Goal: Task Accomplishment & Management: Use online tool/utility

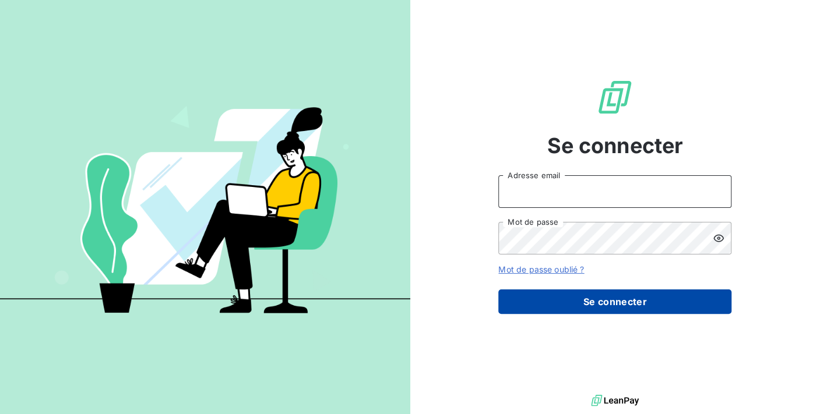
type input "[PERSON_NAME][EMAIL_ADDRESS][DOMAIN_NAME]"
click at [594, 297] on button "Se connecter" at bounding box center [614, 302] width 233 height 24
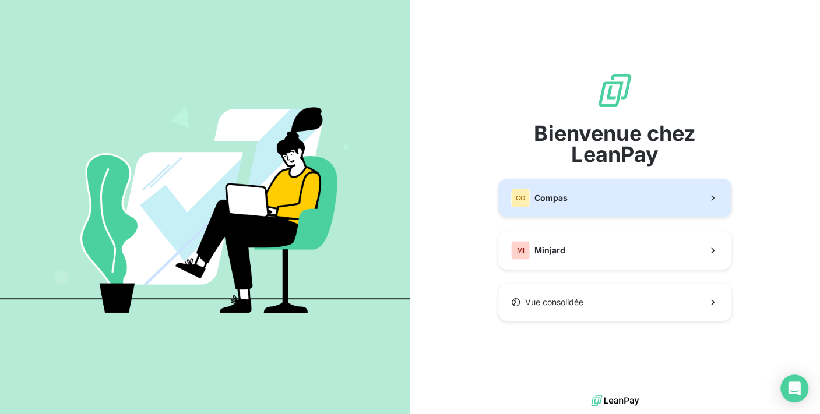
click at [535, 196] on span "Compas" at bounding box center [550, 198] width 33 height 12
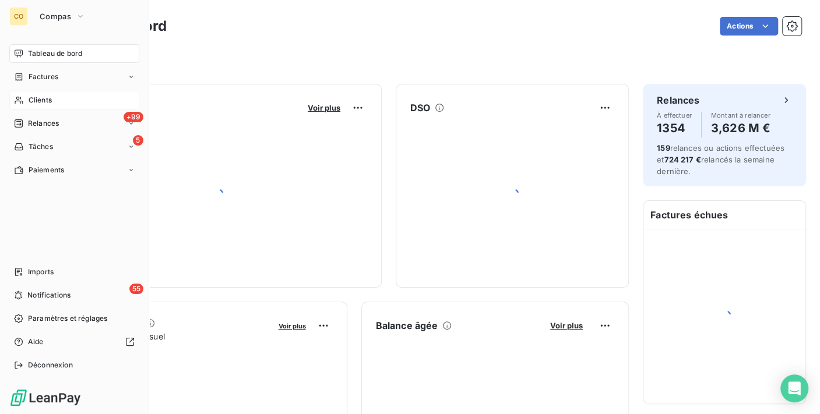
click at [17, 94] on div "Clients" at bounding box center [74, 100] width 130 height 19
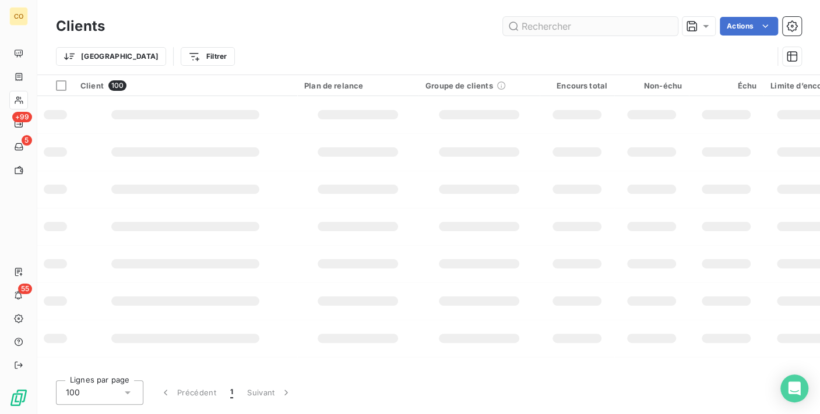
click at [523, 18] on input "text" at bounding box center [590, 26] width 175 height 19
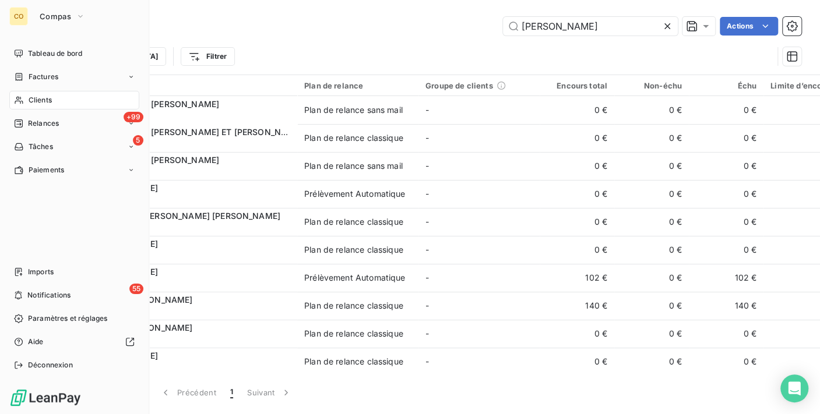
click at [12, 101] on div "Clients" at bounding box center [74, 100] width 130 height 19
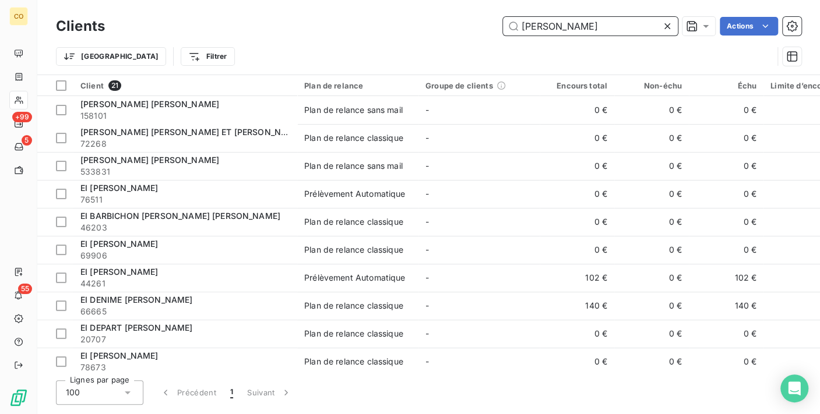
drag, startPoint x: 611, startPoint y: 22, endPoint x: 188, endPoint y: 12, distance: 423.1
click at [188, 12] on div "Clients [PERSON_NAME] Actions Trier Filtrer" at bounding box center [428, 37] width 782 height 75
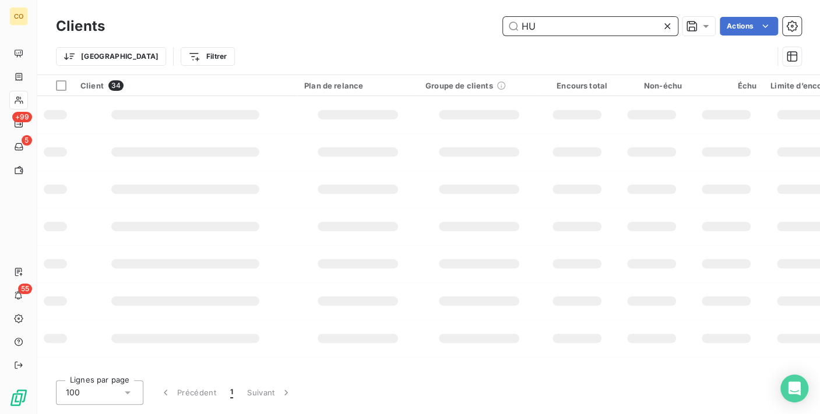
type input "H"
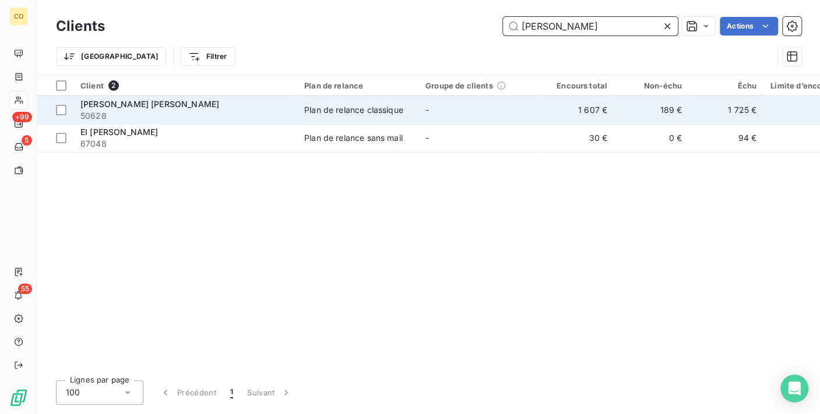
type input "[PERSON_NAME]"
click at [426, 112] on span "-" at bounding box center [426, 110] width 3 height 10
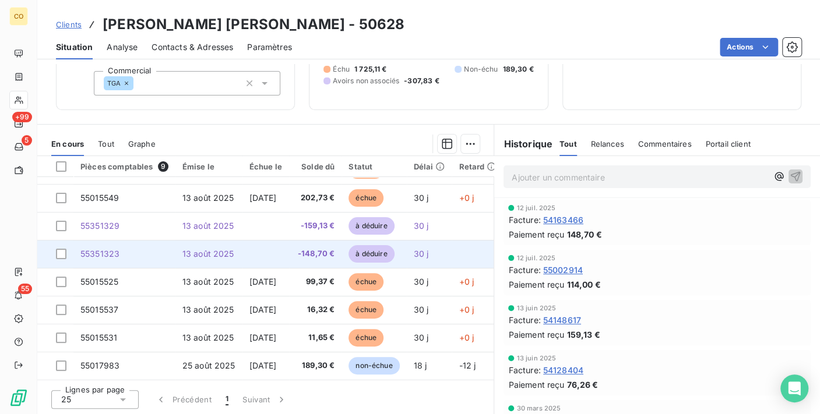
scroll to position [108, 0]
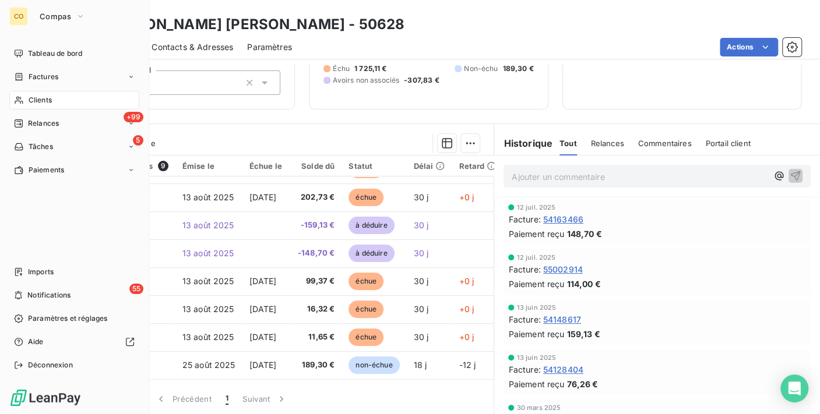
click at [19, 103] on icon at bounding box center [19, 100] width 10 height 9
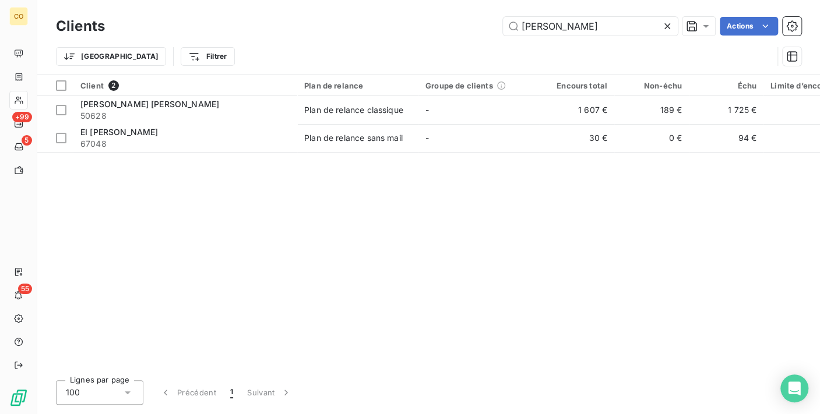
drag, startPoint x: 587, startPoint y: 23, endPoint x: 121, endPoint y: -22, distance: 468.7
click at [121, 0] on html "CO +99 5 55 Clients [PERSON_NAME] Actions Trier Filtrer Client 2 Plan de relanc…" at bounding box center [410, 207] width 820 height 414
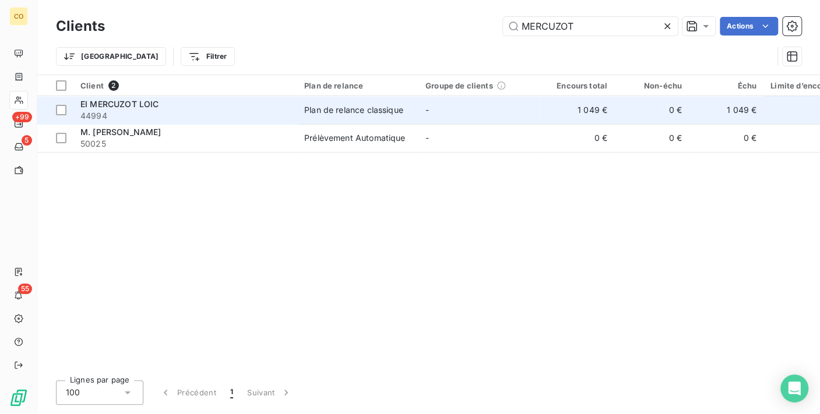
type input "MERCUZOT"
click at [368, 110] on div "Plan de relance classique" at bounding box center [353, 110] width 99 height 12
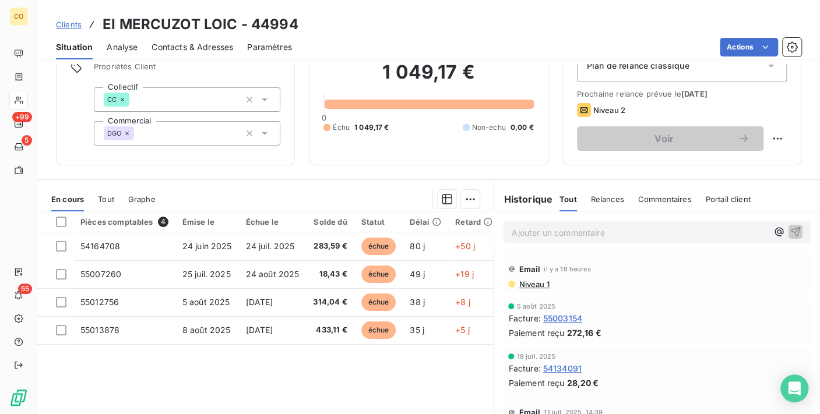
scroll to position [113, 0]
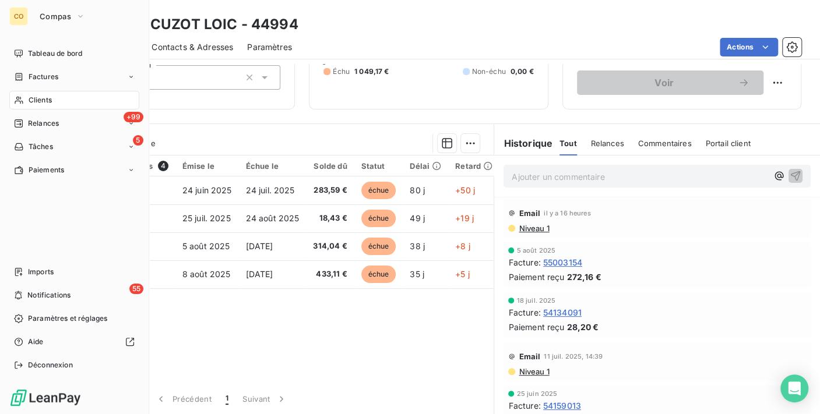
click at [26, 92] on div "Clients" at bounding box center [74, 100] width 130 height 19
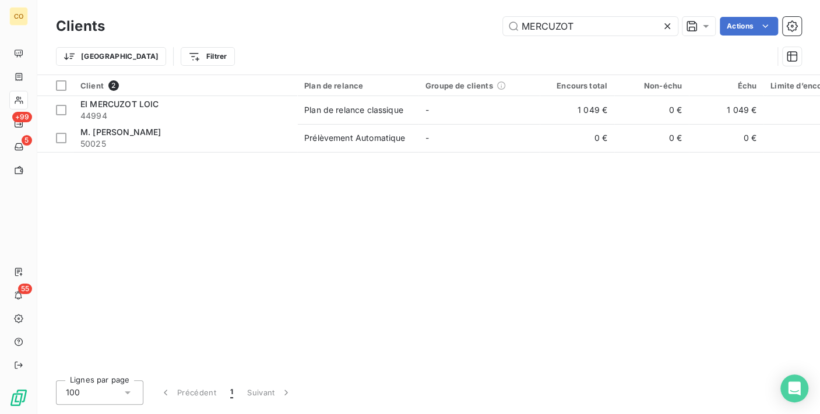
drag, startPoint x: 587, startPoint y: 30, endPoint x: 301, endPoint y: 19, distance: 286.2
click at [301, 19] on div "MERCUZOT Actions" at bounding box center [460, 26] width 682 height 19
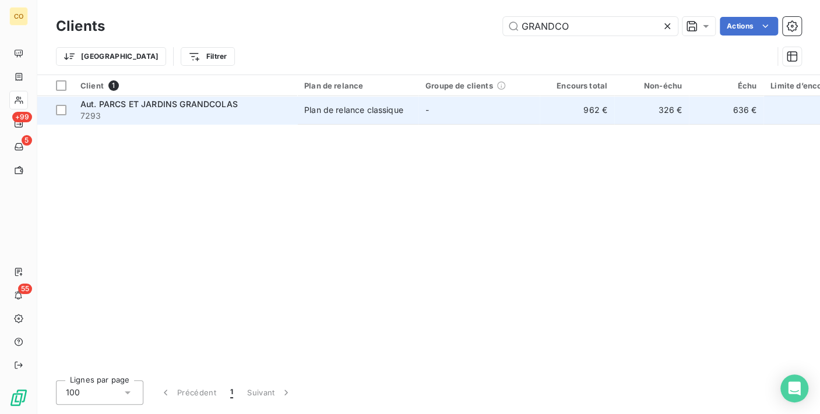
type input "GRANDCO"
click at [394, 114] on div "Plan de relance classique" at bounding box center [353, 110] width 99 height 12
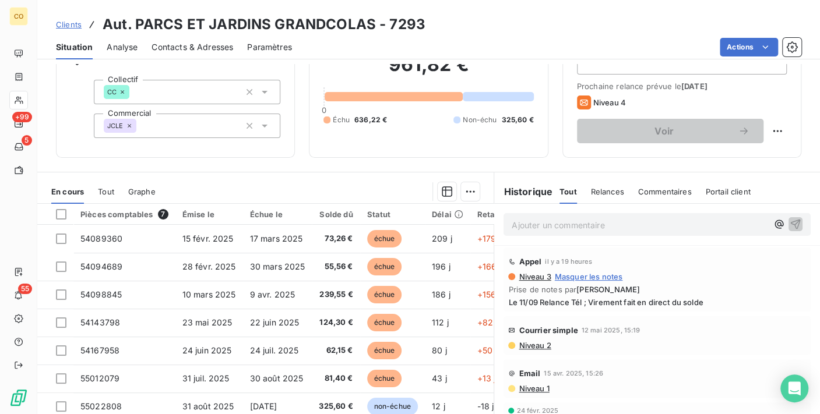
scroll to position [113, 0]
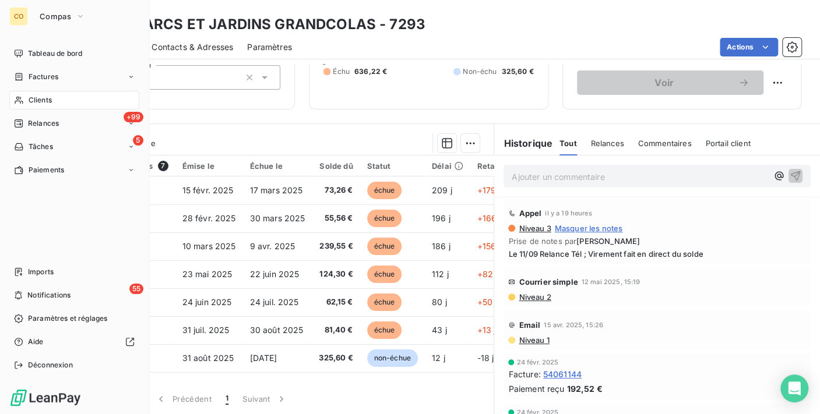
click at [22, 103] on icon at bounding box center [19, 101] width 8 height 8
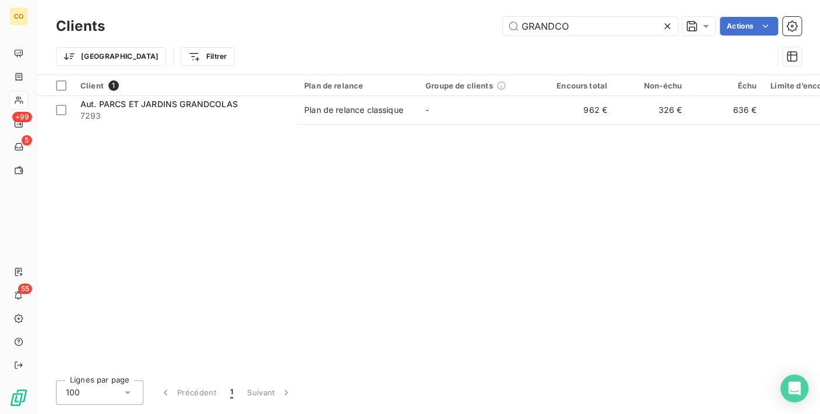
drag, startPoint x: 609, startPoint y: 29, endPoint x: 224, endPoint y: -13, distance: 386.8
click at [224, 0] on html "CO +99 5 55 Clients GRANDCO Actions Trier Filtrer Client 1 Plan de relance Grou…" at bounding box center [410, 207] width 820 height 414
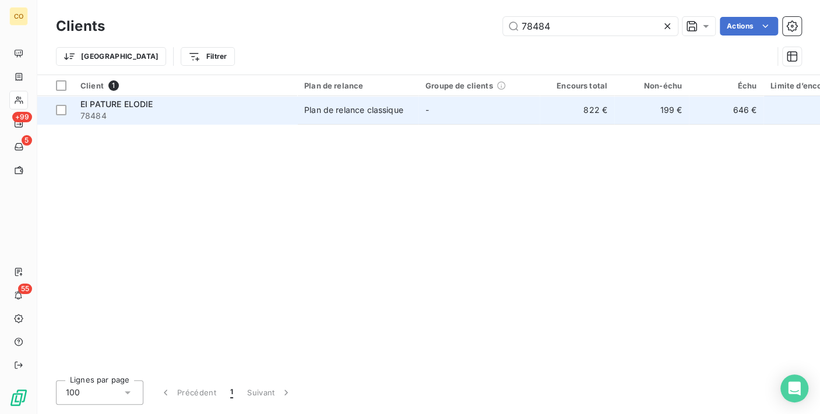
type input "78484"
click at [307, 106] on div "Plan de relance classique" at bounding box center [353, 110] width 99 height 12
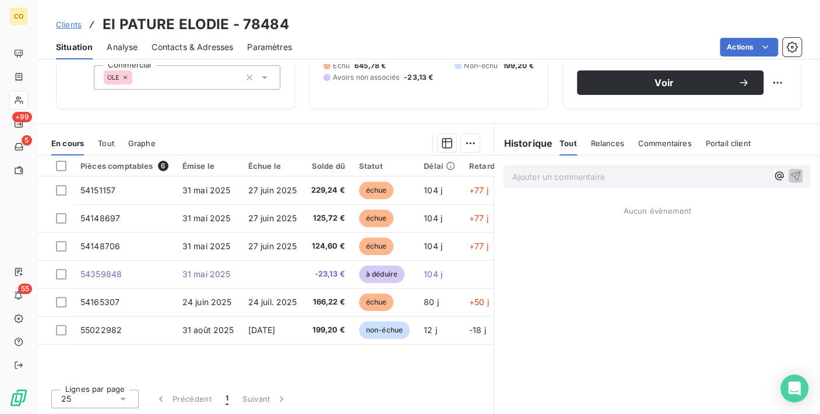
scroll to position [113, 0]
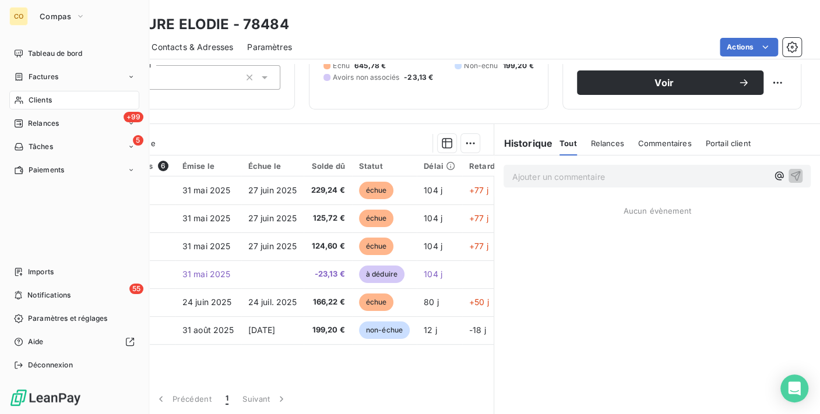
click at [39, 107] on div "Clients" at bounding box center [74, 100] width 130 height 19
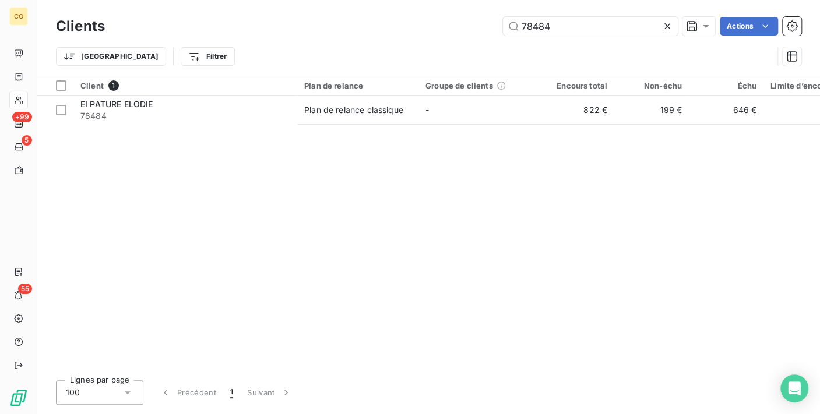
drag, startPoint x: 453, startPoint y: 19, endPoint x: 331, endPoint y: 10, distance: 122.0
click at [331, 10] on div "Clients 78484 Actions Trier Filtrer" at bounding box center [428, 37] width 782 height 75
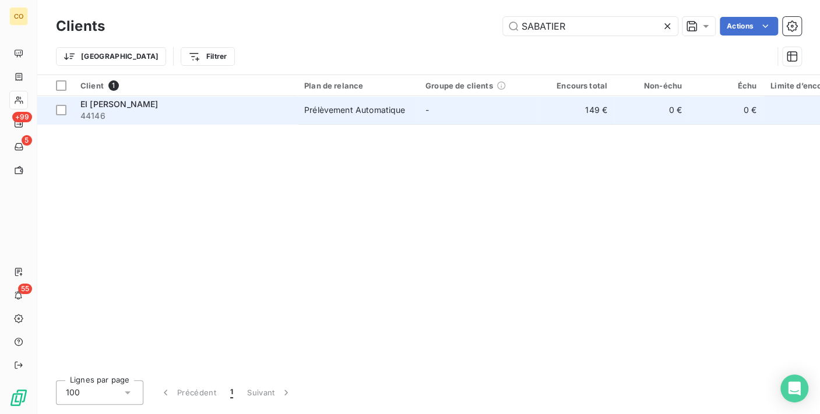
type input "SABATIER"
click at [352, 110] on div "Prélèvement Automatique" at bounding box center [354, 110] width 101 height 12
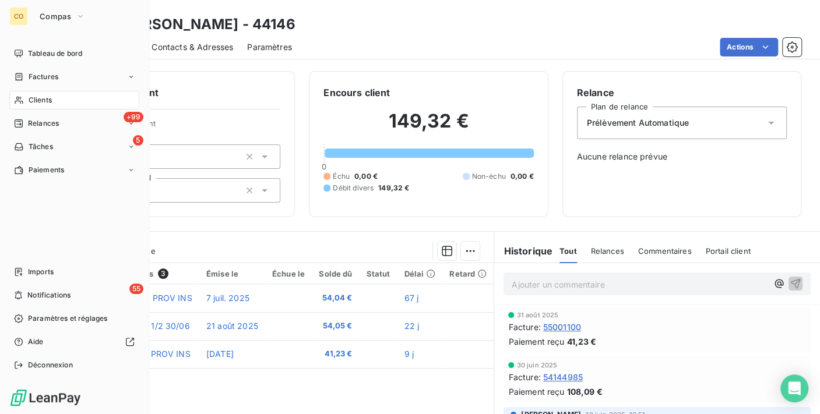
click at [27, 99] on div "Clients" at bounding box center [74, 100] width 130 height 19
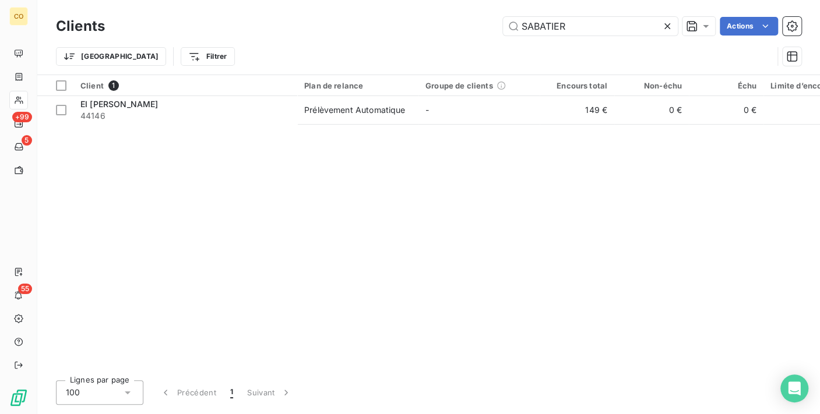
drag, startPoint x: 574, startPoint y: 26, endPoint x: 278, endPoint y: 26, distance: 295.9
click at [278, 26] on div "SABATIER Actions" at bounding box center [460, 26] width 682 height 19
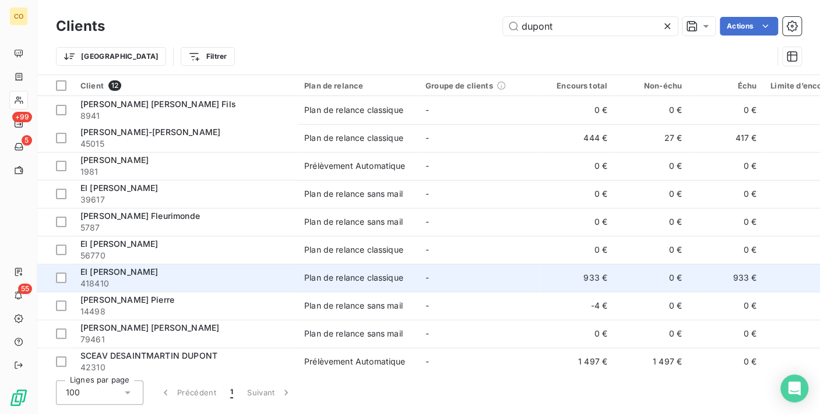
type input "dupont"
click at [238, 274] on div "EI [PERSON_NAME]" at bounding box center [185, 272] width 210 height 12
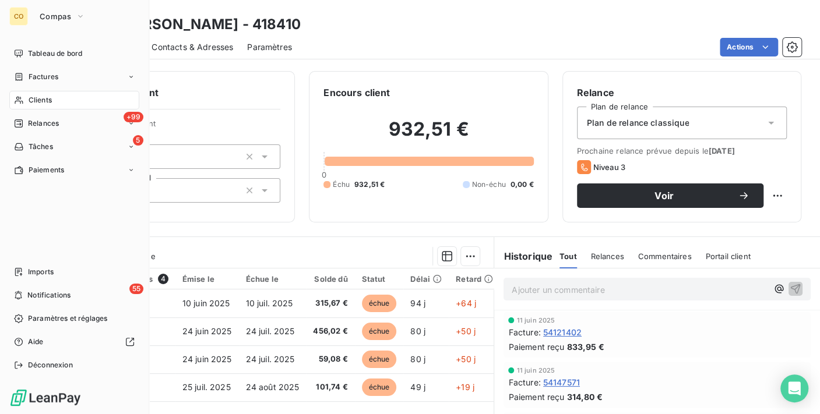
click at [33, 95] on span "Clients" at bounding box center [40, 100] width 23 height 10
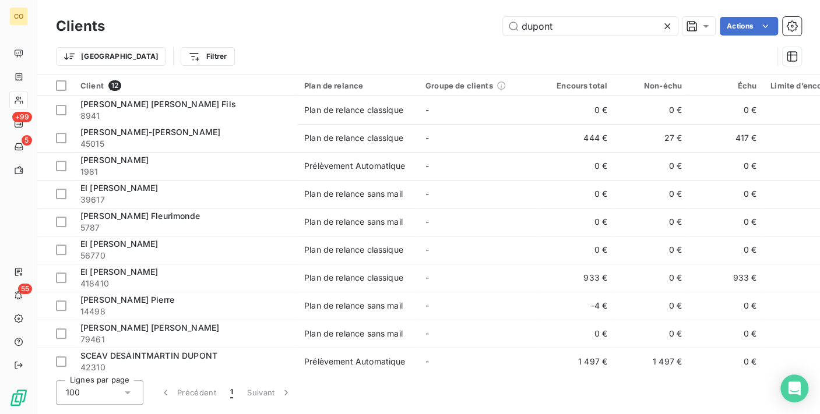
drag, startPoint x: 365, startPoint y: -5, endPoint x: 299, endPoint y: -21, distance: 67.8
click at [299, 0] on html "CO +99 5 55 Clients dupont Actions Trier Filtrer Client 12 Plan de relance Grou…" at bounding box center [410, 207] width 820 height 414
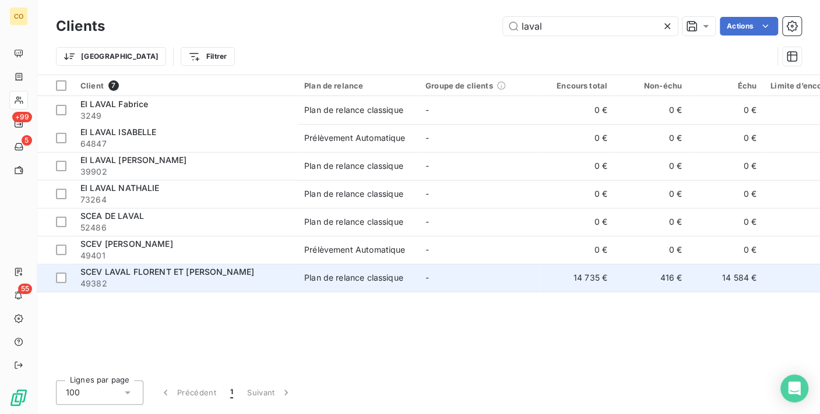
type input "laval"
click at [224, 277] on div "SCEV LAVAL FLORENT ET [PERSON_NAME]" at bounding box center [185, 272] width 210 height 12
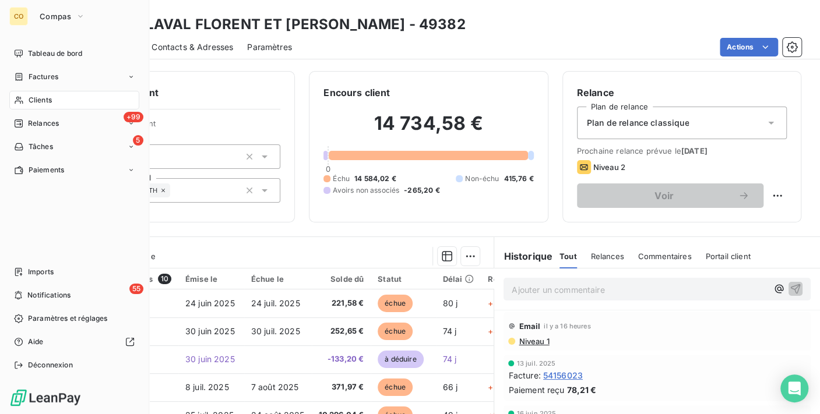
click at [20, 99] on icon at bounding box center [19, 100] width 10 height 9
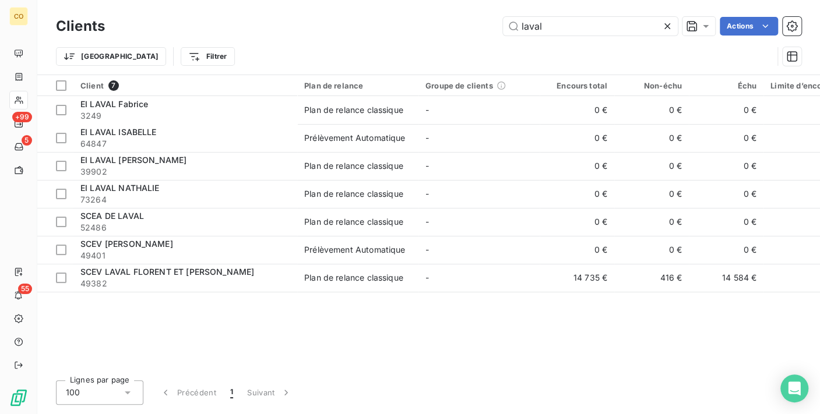
drag, startPoint x: 547, startPoint y: 30, endPoint x: 388, endPoint y: 13, distance: 159.9
click at [388, 13] on div "Clients laval Actions Trier Filtrer" at bounding box center [428, 37] width 782 height 75
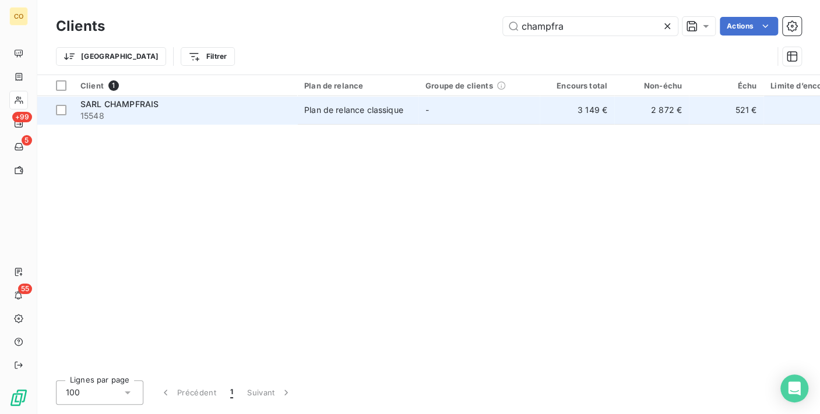
type input "champfra"
click at [447, 112] on td "-" at bounding box center [478, 110] width 121 height 28
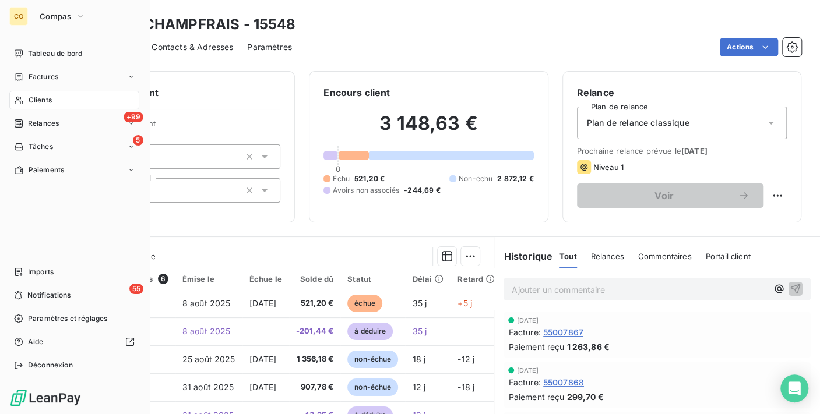
click at [15, 104] on icon at bounding box center [19, 100] width 10 height 9
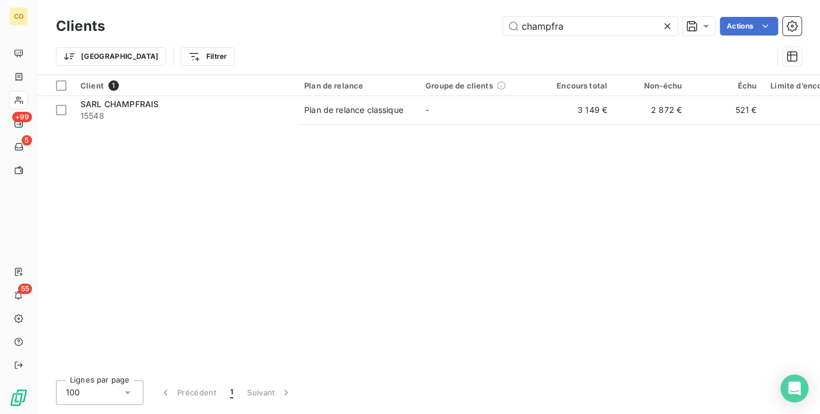
drag, startPoint x: 573, startPoint y: 23, endPoint x: 311, endPoint y: -8, distance: 263.9
click at [311, 0] on html "CO +99 5 55 Clients champfra Actions Trier Filtrer Client 1 Plan de relance Gro…" at bounding box center [410, 207] width 820 height 414
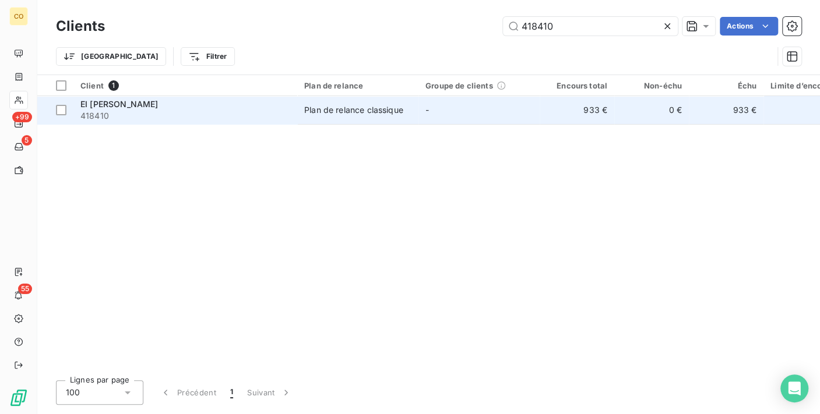
type input "418410"
click at [347, 105] on div "Plan de relance classique" at bounding box center [353, 110] width 99 height 12
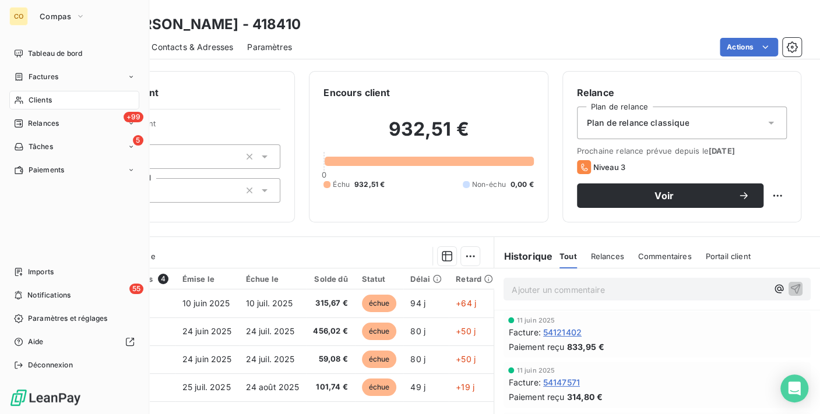
drag, startPoint x: 37, startPoint y: 110, endPoint x: 30, endPoint y: 100, distance: 11.8
click at [30, 100] on span "Clients" at bounding box center [40, 100] width 23 height 10
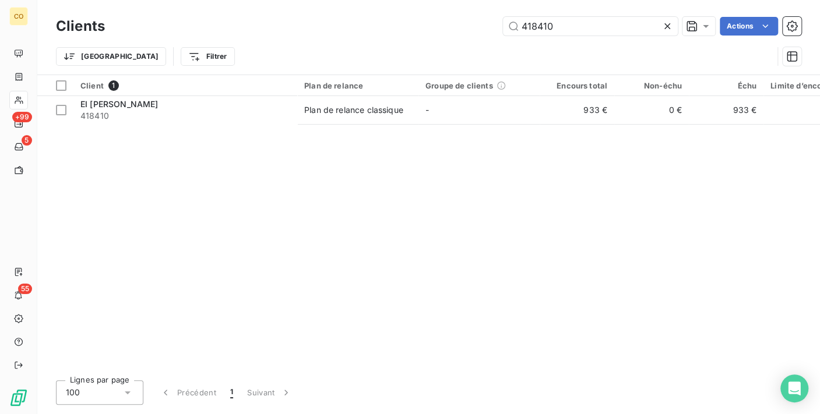
drag, startPoint x: 564, startPoint y: 27, endPoint x: 202, endPoint y: -21, distance: 364.9
click at [202, 0] on html "CO +99 5 55 Clients 418410 Actions Trier Filtrer Client 1 Plan de relance Group…" at bounding box center [410, 207] width 820 height 414
type input "48381"
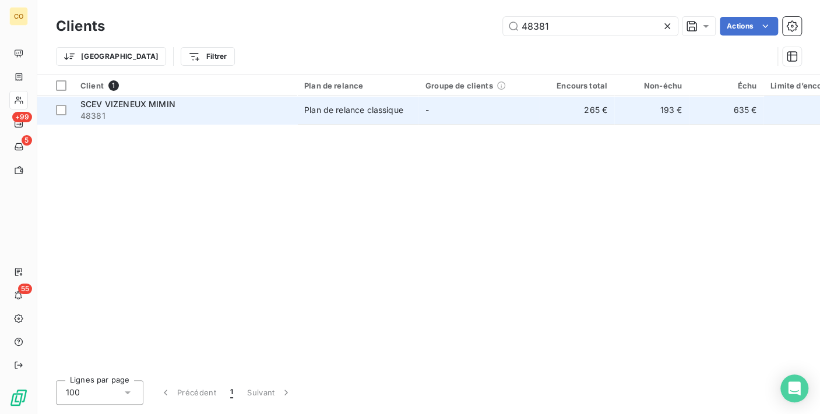
click at [267, 98] on div "SCEV VIZENEUX MIMIN" at bounding box center [185, 104] width 210 height 12
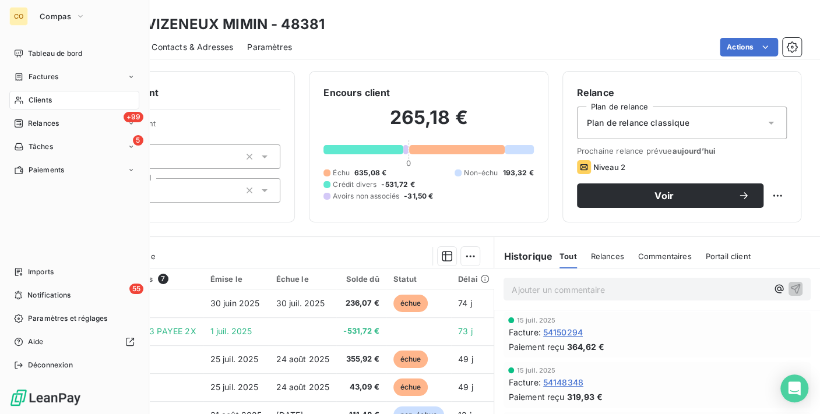
click at [34, 100] on span "Clients" at bounding box center [40, 100] width 23 height 10
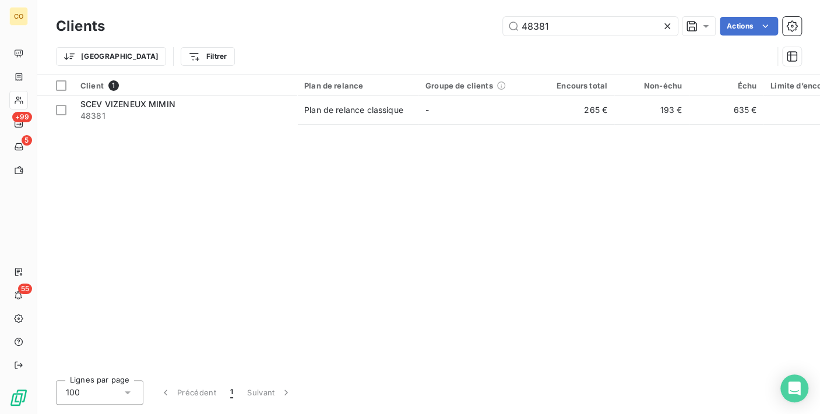
drag, startPoint x: 577, startPoint y: 21, endPoint x: 302, endPoint y: 14, distance: 275.6
click at [302, 14] on div "Clients 48381 Actions" at bounding box center [428, 26] width 745 height 24
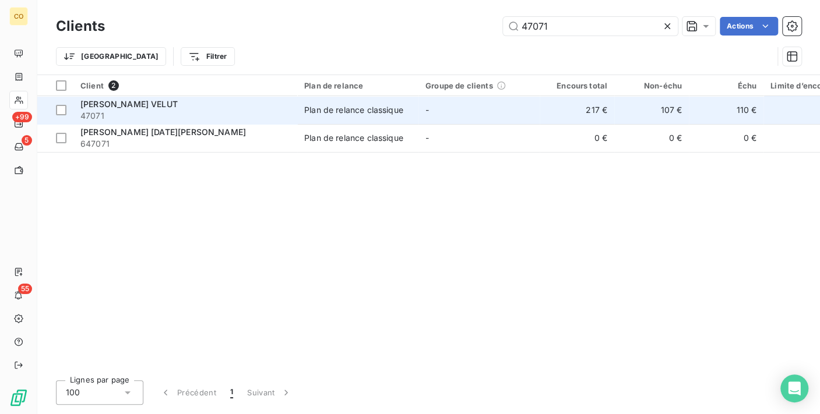
type input "47071"
click at [428, 101] on td "-" at bounding box center [478, 110] width 121 height 28
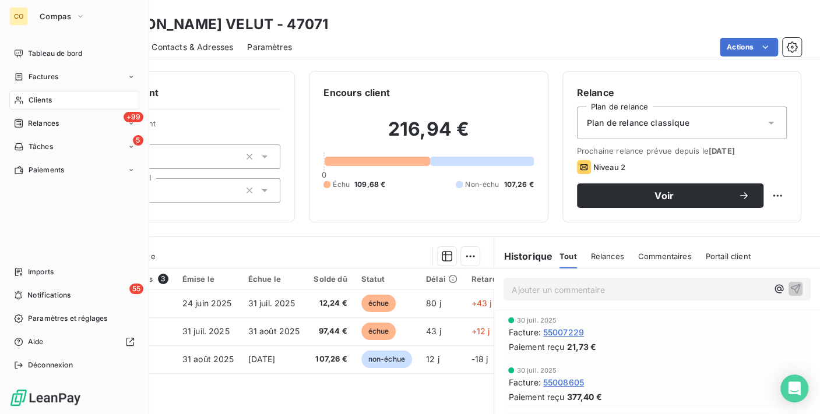
click at [27, 98] on div "Clients" at bounding box center [74, 100] width 130 height 19
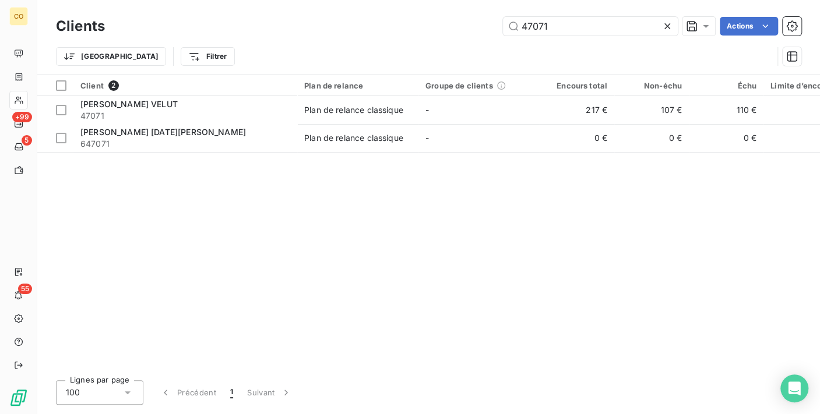
drag, startPoint x: 572, startPoint y: 25, endPoint x: 199, endPoint y: -21, distance: 375.7
click at [199, 0] on html "CO +99 5 55 Clients 47071 Actions Trier Filtrer Client 2 Plan de relance Groupe…" at bounding box center [410, 207] width 820 height 414
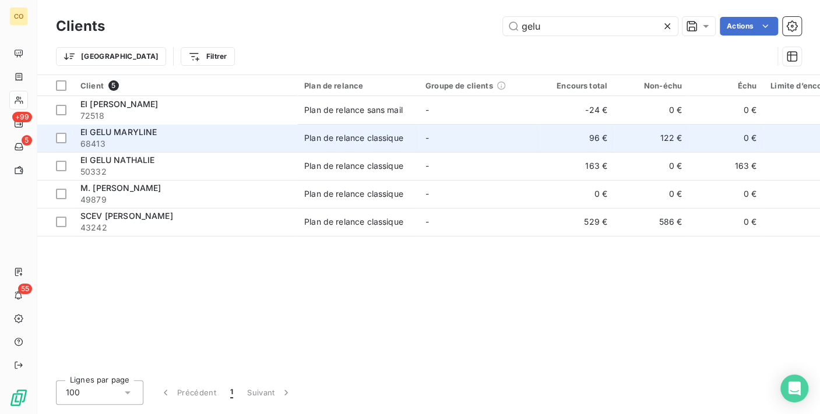
type input "gelu"
click at [168, 130] on div "EI GELU MARYLINE" at bounding box center [185, 132] width 210 height 12
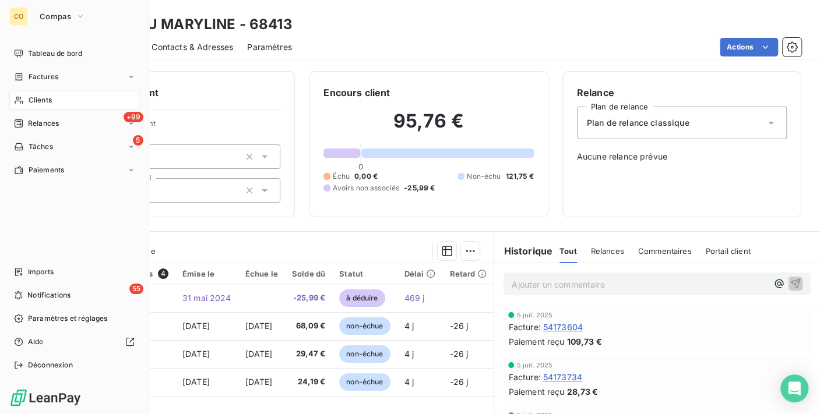
click at [26, 100] on div "Clients" at bounding box center [74, 100] width 130 height 19
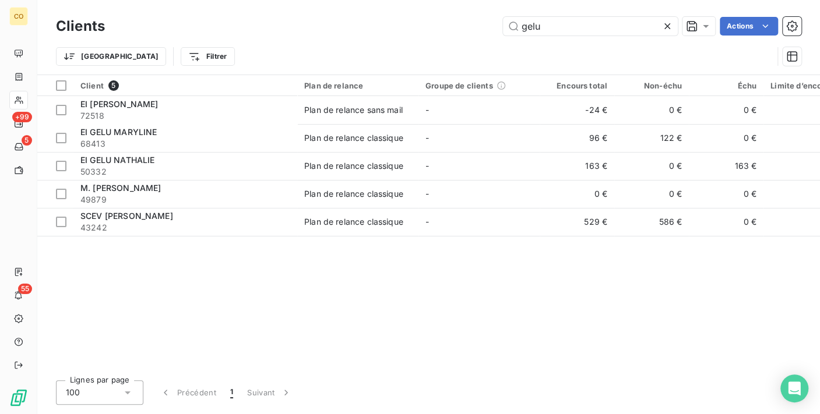
drag, startPoint x: 552, startPoint y: 27, endPoint x: 252, endPoint y: 6, distance: 301.3
click at [252, 6] on div "Clients gelu Actions Trier Filtrer" at bounding box center [428, 37] width 782 height 75
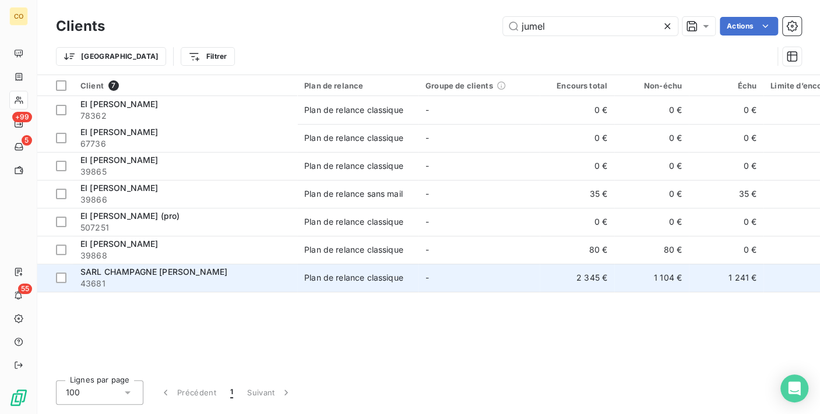
type input "jumel"
click at [195, 278] on span "43681" at bounding box center [185, 284] width 210 height 12
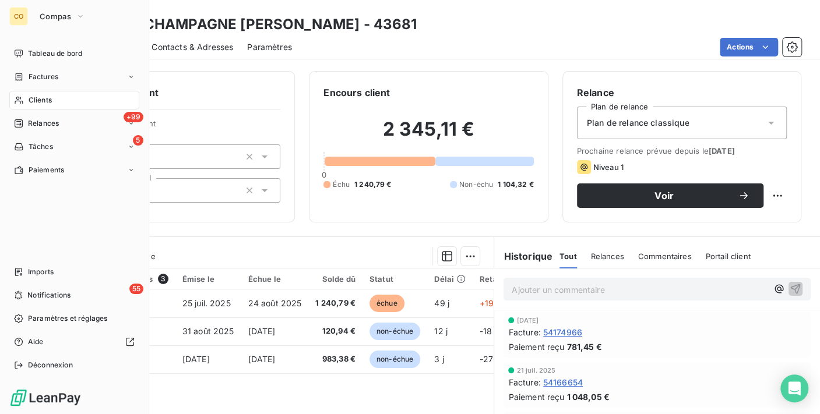
click at [34, 99] on span "Clients" at bounding box center [40, 100] width 23 height 10
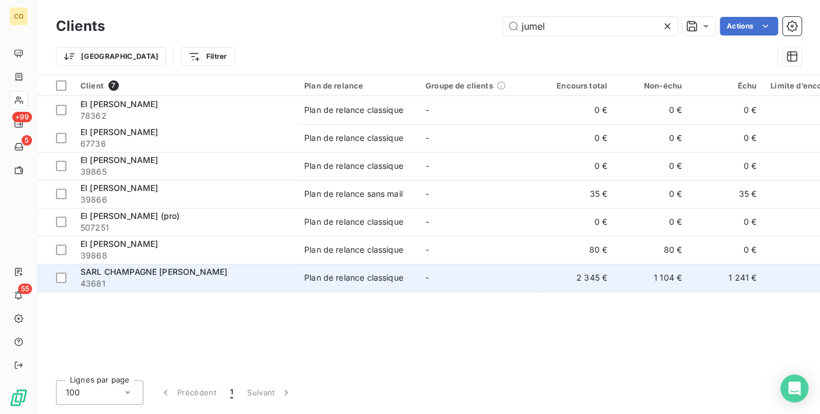
click at [239, 271] on div "SARL CHAMPAGNE [PERSON_NAME]" at bounding box center [185, 272] width 210 height 12
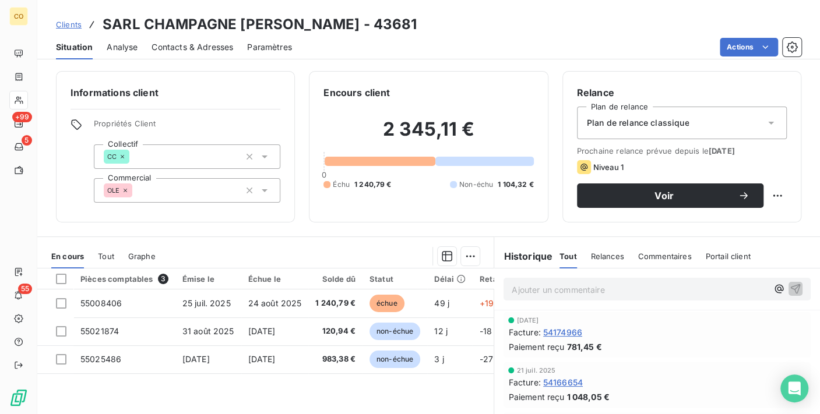
click at [38, 101] on div "Informations client Propriétés Client Collectif CC Commercial OLE Encours clien…" at bounding box center [428, 146] width 782 height 151
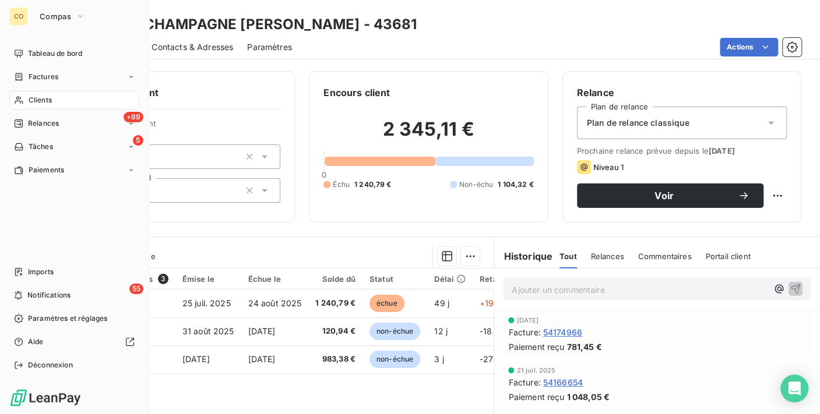
click at [36, 98] on span "Clients" at bounding box center [40, 100] width 23 height 10
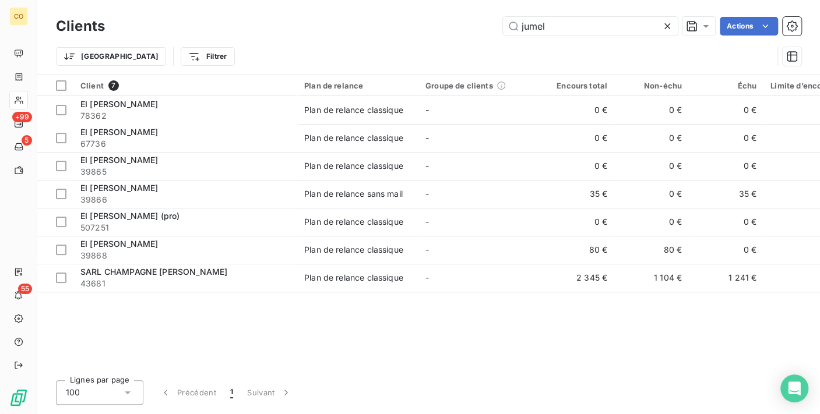
drag, startPoint x: 562, startPoint y: 27, endPoint x: 296, endPoint y: 3, distance: 267.3
click at [296, 3] on div "Clients jumel Actions Trier Filtrer" at bounding box center [428, 37] width 782 height 75
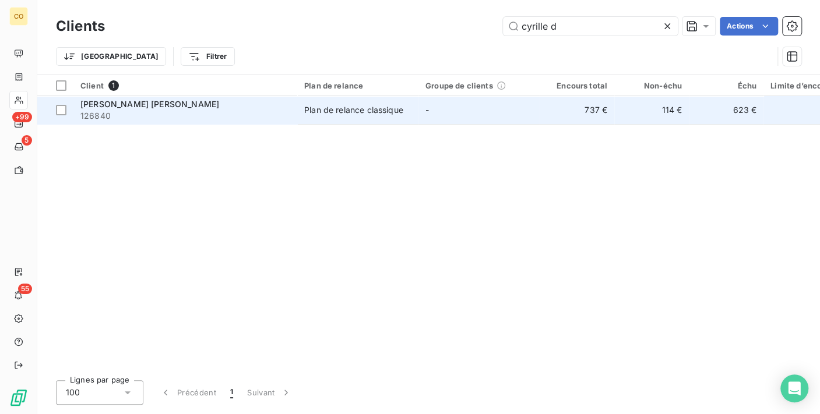
type input "cyrille d"
click at [165, 111] on span "126840" at bounding box center [185, 116] width 210 height 12
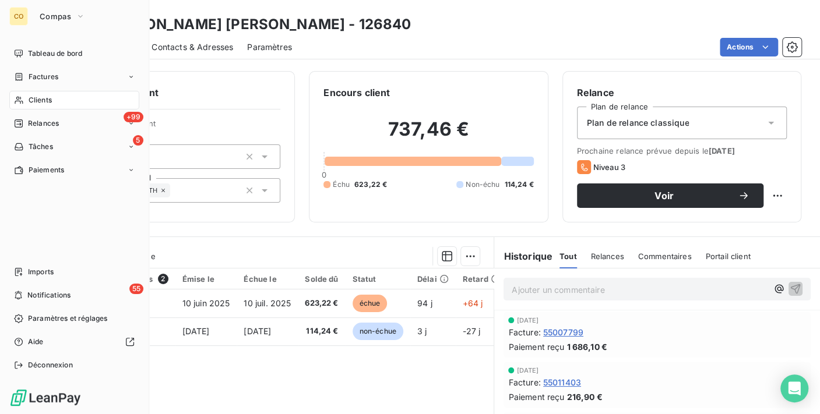
click at [22, 100] on icon at bounding box center [19, 100] width 10 height 9
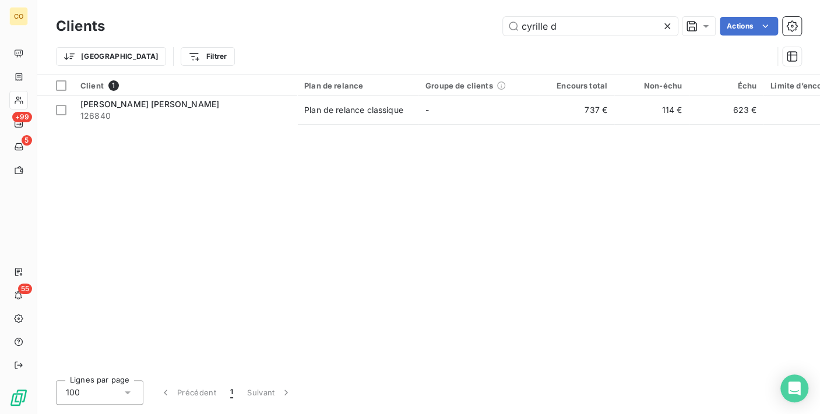
drag, startPoint x: 583, startPoint y: 27, endPoint x: 312, endPoint y: 5, distance: 271.8
click at [312, 5] on div "Clients cyrille d Actions Trier Filtrer" at bounding box center [428, 37] width 782 height 75
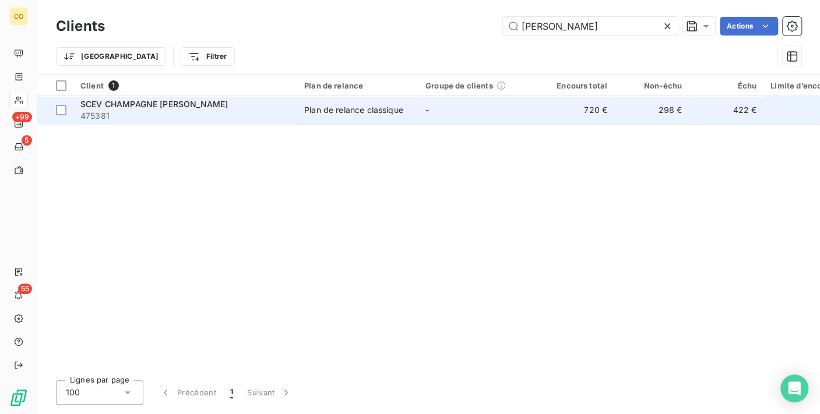
type input "[PERSON_NAME]"
click at [208, 119] on span "475381" at bounding box center [185, 116] width 210 height 12
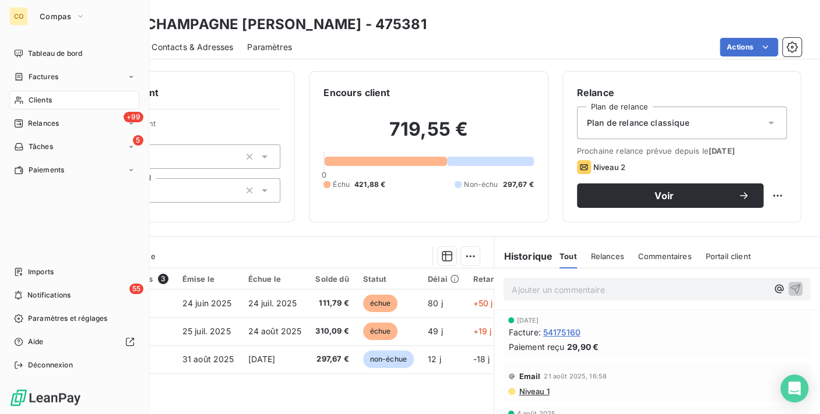
click at [45, 107] on div "Clients" at bounding box center [74, 100] width 130 height 19
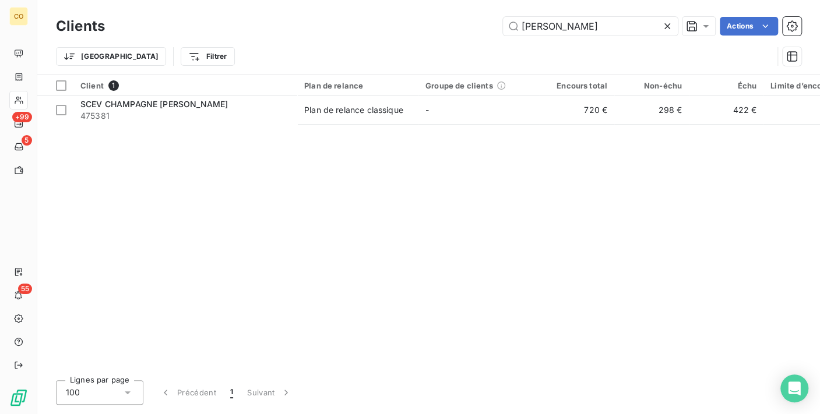
drag, startPoint x: 596, startPoint y: 29, endPoint x: 246, endPoint y: 32, distance: 349.5
click at [246, 32] on div "[PERSON_NAME] Actions" at bounding box center [460, 26] width 682 height 19
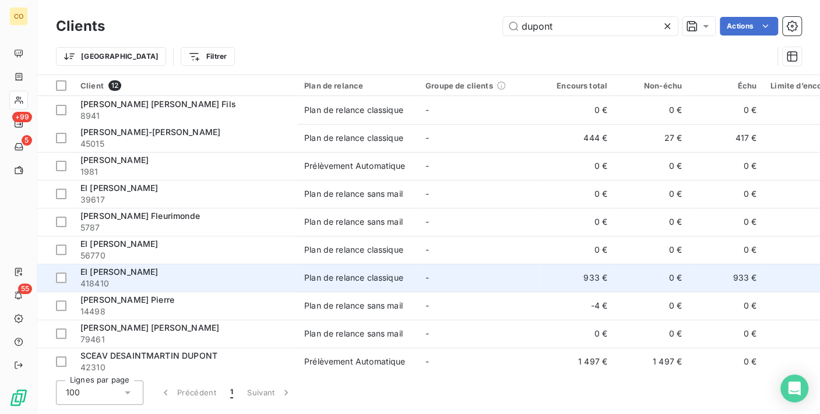
type input "dupont"
click at [287, 270] on div "EI [PERSON_NAME]" at bounding box center [185, 272] width 210 height 12
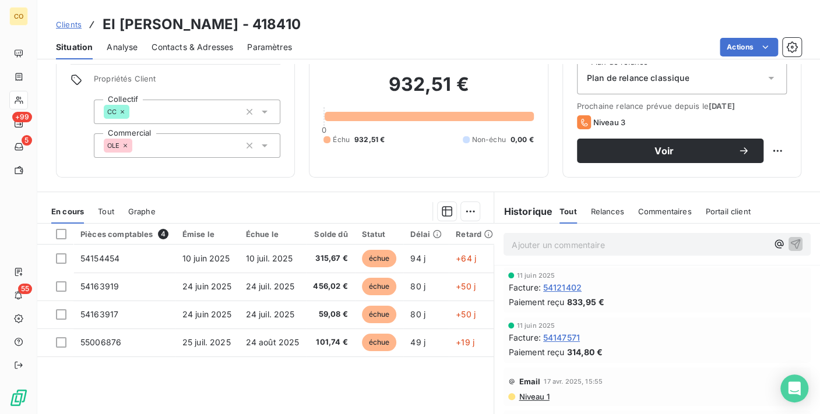
scroll to position [65, 0]
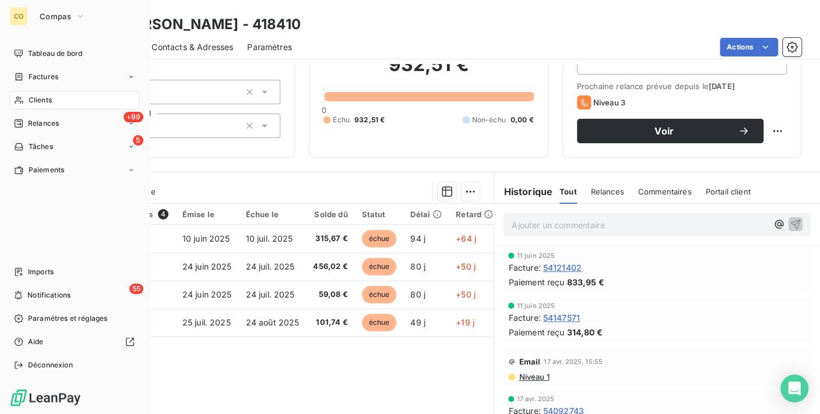
click at [26, 99] on div "Clients" at bounding box center [74, 100] width 130 height 19
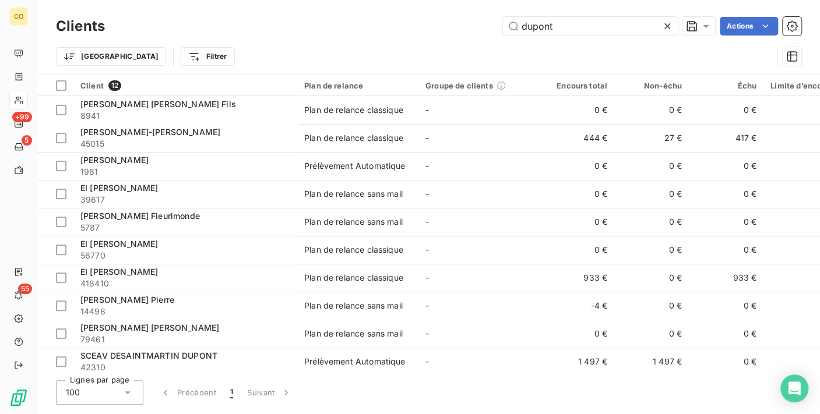
drag, startPoint x: 567, startPoint y: 30, endPoint x: 407, endPoint y: 22, distance: 160.4
click at [407, 22] on div "dupont Actions" at bounding box center [460, 26] width 682 height 19
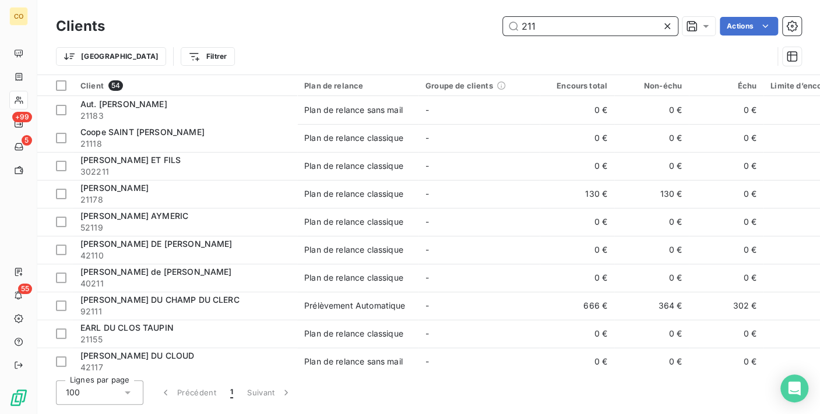
drag, startPoint x: 550, startPoint y: 32, endPoint x: 446, endPoint y: 19, distance: 105.1
click at [446, 19] on div "211 Actions" at bounding box center [460, 26] width 682 height 19
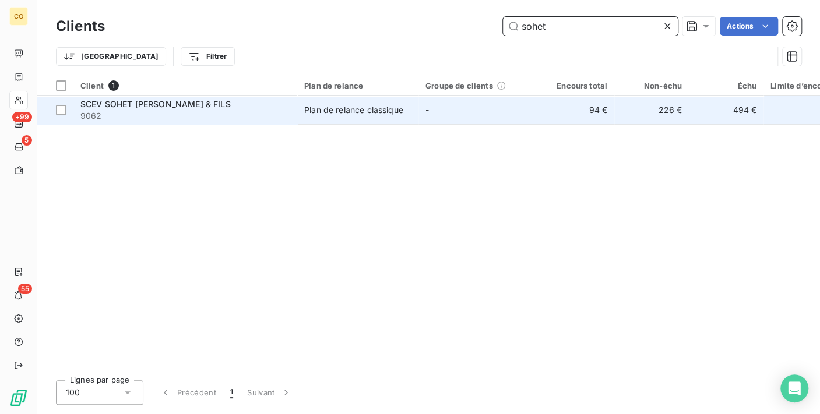
type input "sohet"
click at [239, 117] on span "9062" at bounding box center [185, 116] width 210 height 12
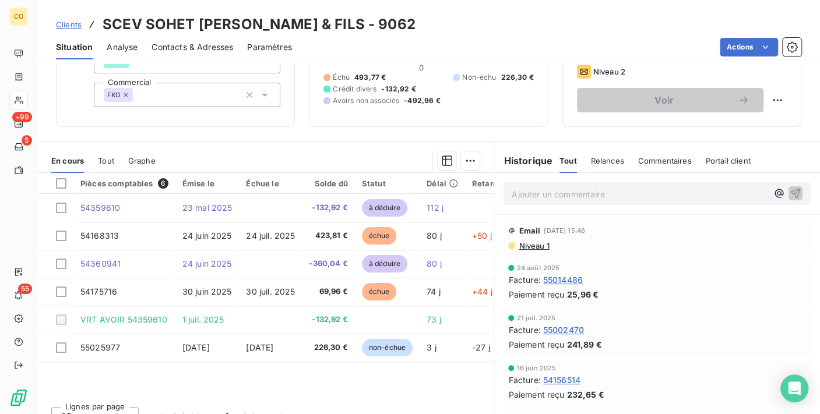
scroll to position [113, 0]
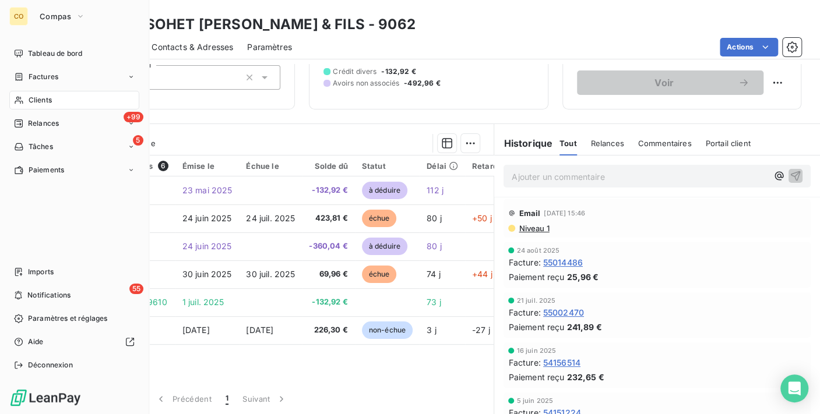
click at [26, 93] on div "Clients" at bounding box center [74, 100] width 130 height 19
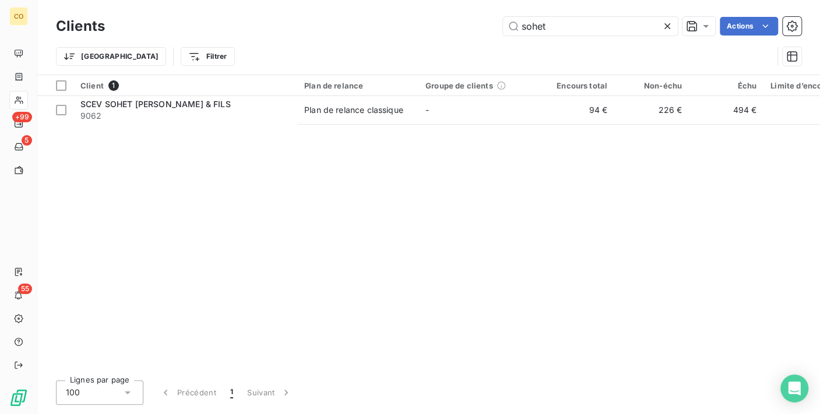
drag, startPoint x: 562, startPoint y: 17, endPoint x: 304, endPoint y: 6, distance: 258.3
click at [304, 6] on div "Clients sohet Actions Trier Filtrer" at bounding box center [428, 37] width 782 height 75
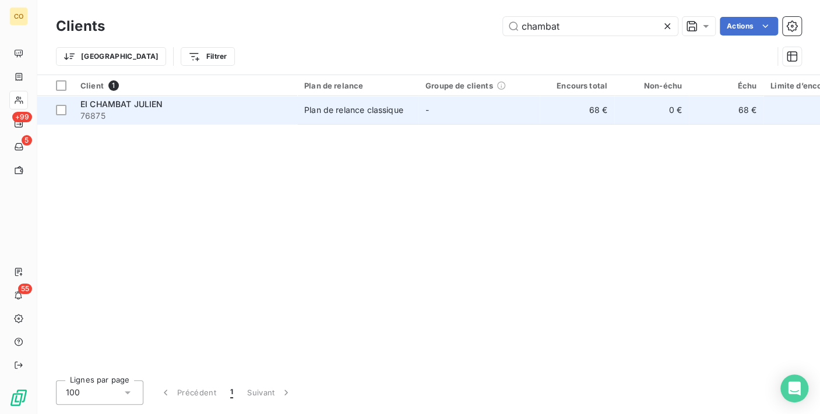
type input "chambat"
click at [352, 117] on td "Plan de relance classique" at bounding box center [357, 110] width 121 height 28
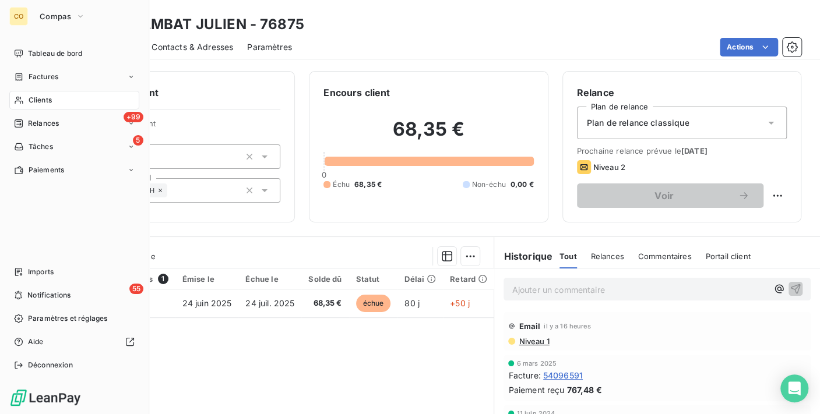
click at [30, 98] on span "Clients" at bounding box center [40, 100] width 23 height 10
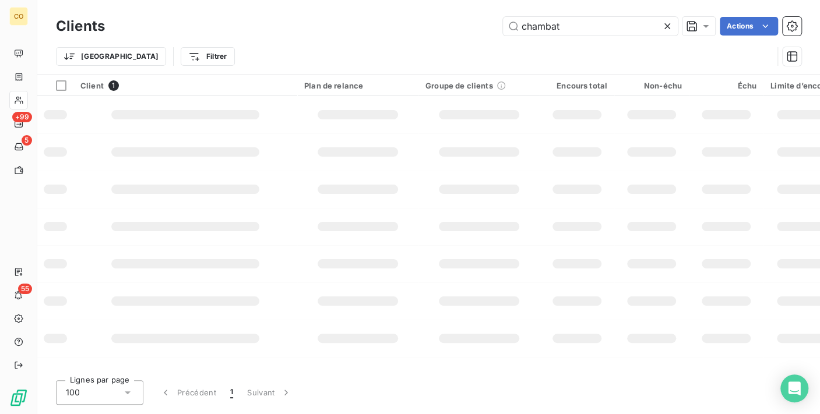
drag, startPoint x: 572, startPoint y: 22, endPoint x: 245, endPoint y: 5, distance: 327.8
click at [245, 5] on div "Clients chambat Actions Trier Filtrer" at bounding box center [428, 37] width 782 height 75
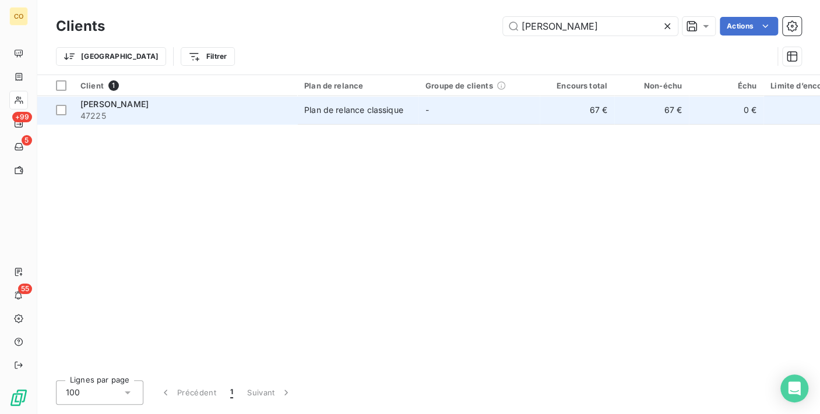
type input "[PERSON_NAME]"
click at [230, 116] on span "47225" at bounding box center [185, 116] width 210 height 12
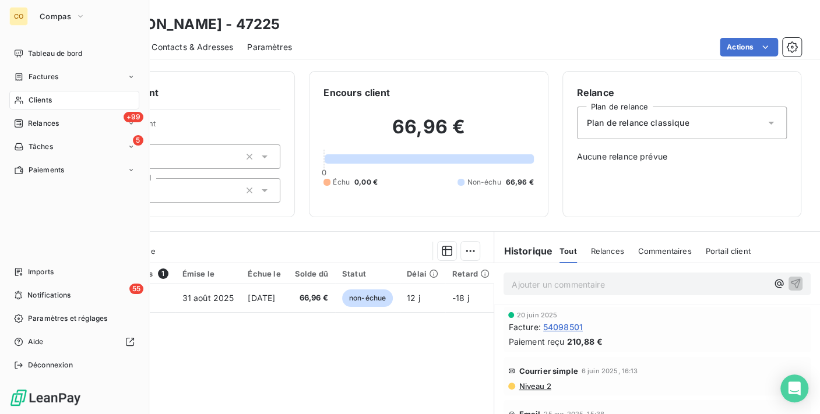
click at [42, 109] on div "Clients" at bounding box center [74, 100] width 130 height 19
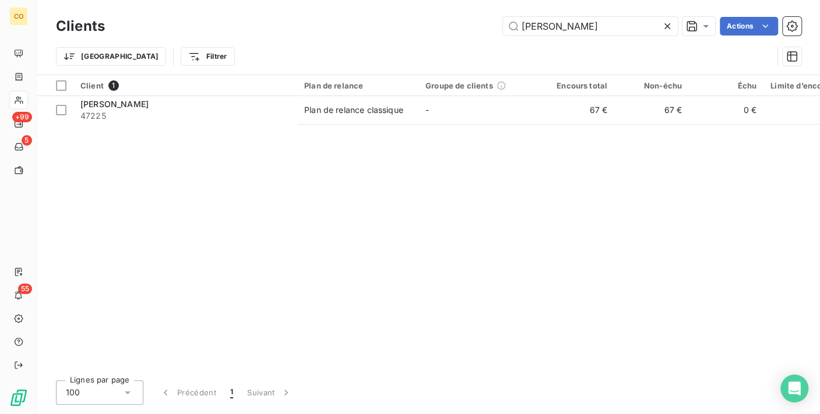
drag, startPoint x: 597, startPoint y: 22, endPoint x: 254, endPoint y: 22, distance: 343.1
click at [255, 22] on div "[PERSON_NAME] p Actions" at bounding box center [460, 26] width 682 height 19
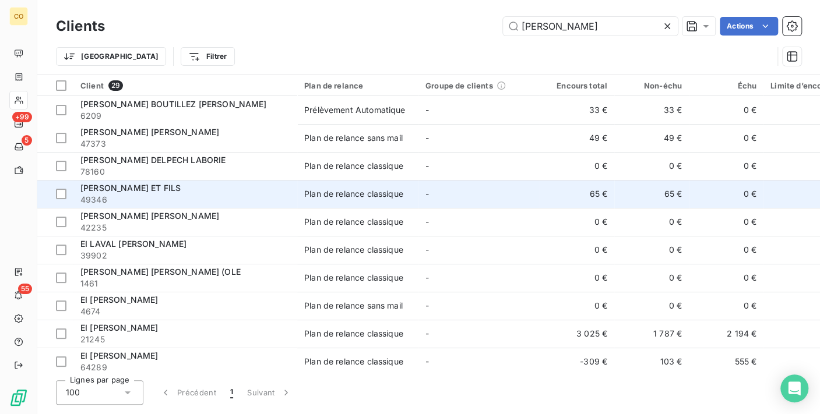
type input "[PERSON_NAME]"
click at [268, 192] on div "[PERSON_NAME] ET FILS" at bounding box center [185, 188] width 210 height 12
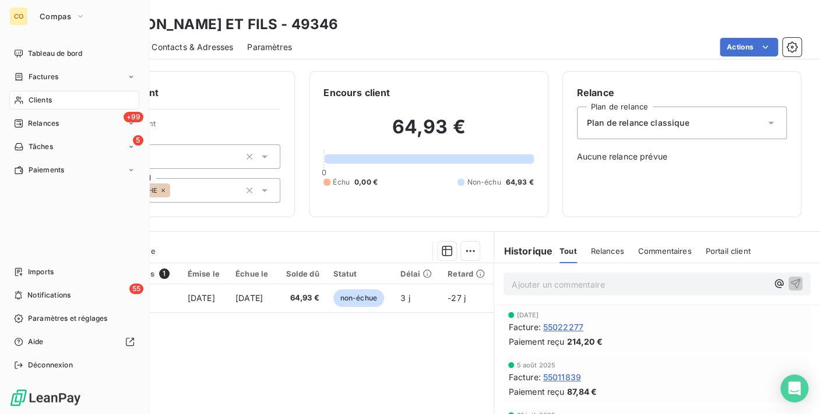
click at [32, 96] on span "Clients" at bounding box center [40, 100] width 23 height 10
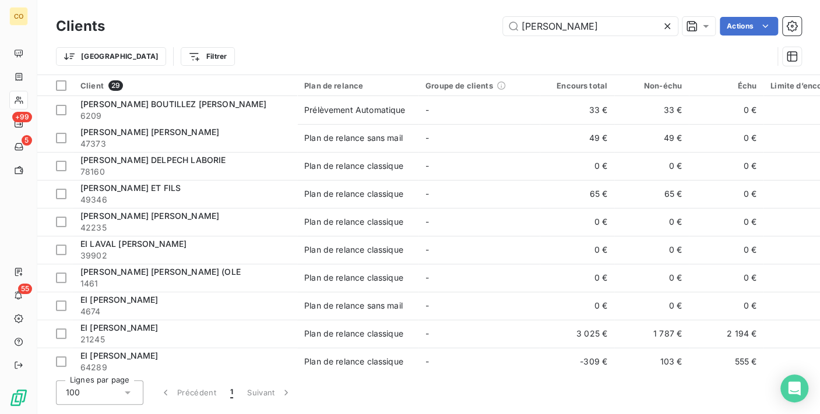
drag, startPoint x: 608, startPoint y: 27, endPoint x: 258, endPoint y: 5, distance: 350.2
click at [265, 5] on div "Clients [PERSON_NAME] Actions Trier Filtrer" at bounding box center [428, 37] width 782 height 75
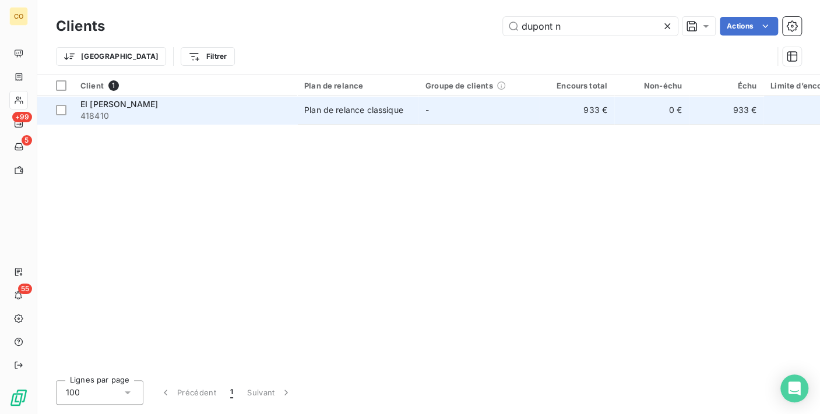
type input "dupont n"
click at [355, 97] on td "Plan de relance classique" at bounding box center [357, 110] width 121 height 28
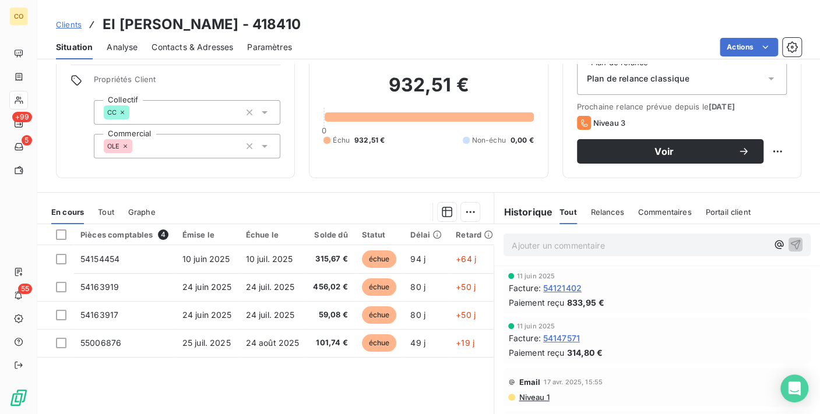
scroll to position [65, 0]
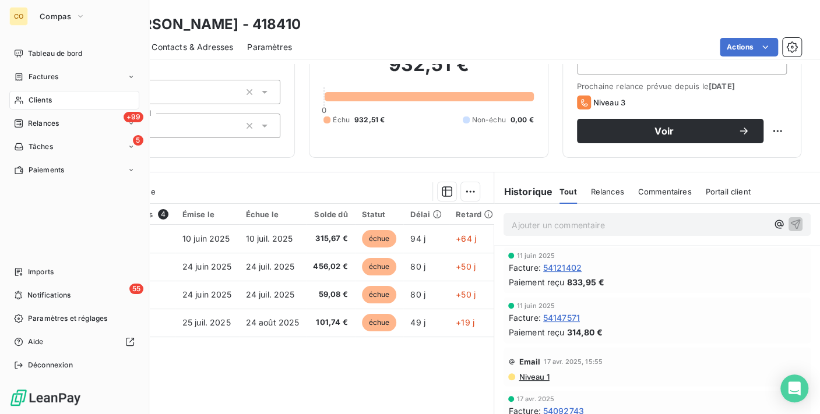
click at [20, 91] on div "Clients" at bounding box center [74, 100] width 130 height 19
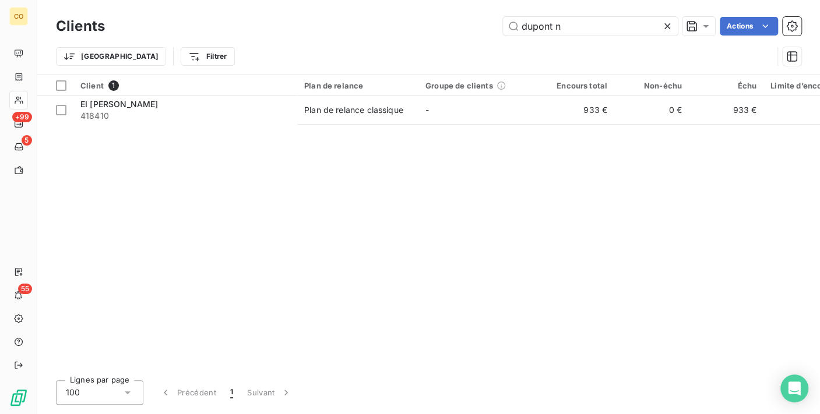
drag, startPoint x: 556, startPoint y: 26, endPoint x: 176, endPoint y: -22, distance: 382.7
click at [176, 0] on html "CO +99 5 55 Clients dupont n Actions Trier Filtrer Client 1 Plan de relance Gro…" at bounding box center [410, 207] width 820 height 414
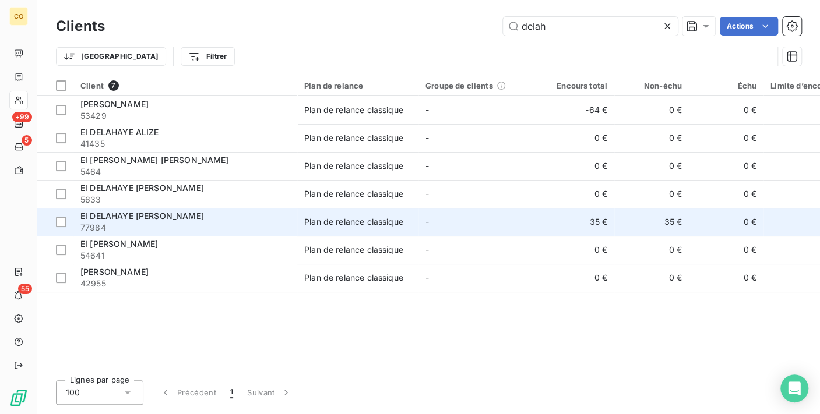
type input "delah"
click at [207, 223] on span "77984" at bounding box center [185, 228] width 210 height 12
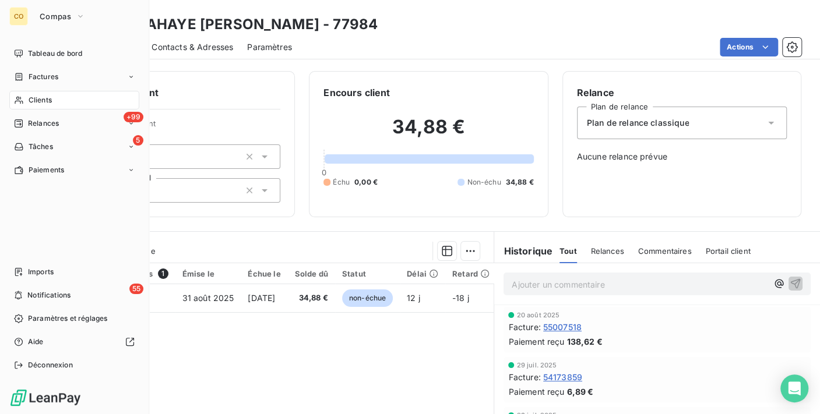
click at [24, 103] on div "Clients" at bounding box center [74, 100] width 130 height 19
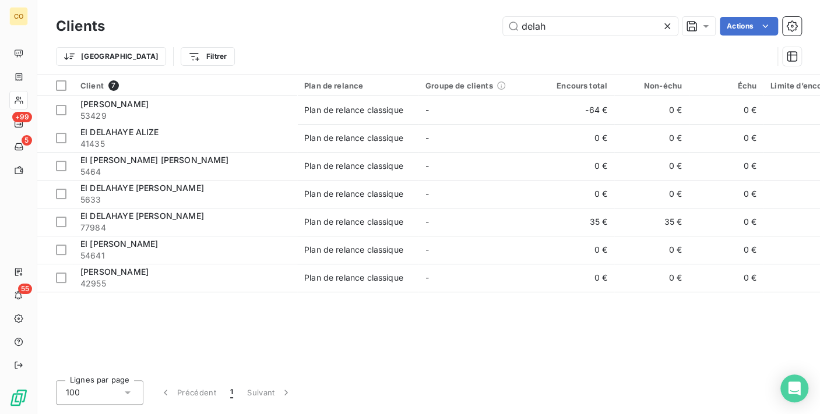
drag, startPoint x: 588, startPoint y: 24, endPoint x: 231, endPoint y: -22, distance: 359.4
click at [231, 0] on html "CO +99 5 55 Clients delah Actions Trier Filtrer Client 7 Plan de relance Groupe…" at bounding box center [410, 207] width 820 height 414
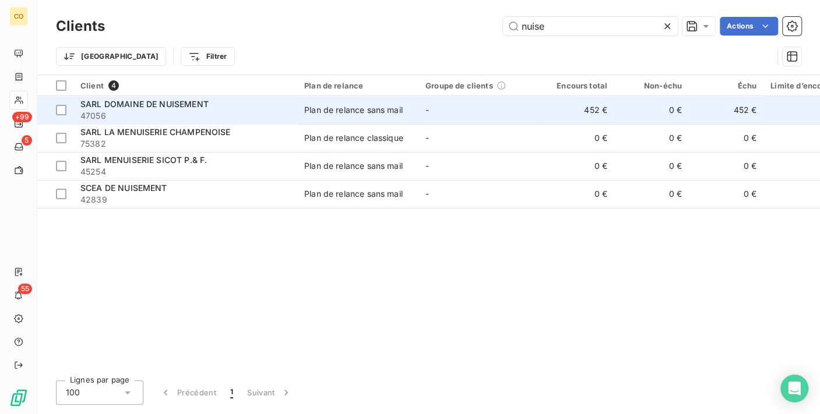
type input "nuise"
click at [303, 107] on td "Plan de relance sans mail" at bounding box center [357, 110] width 121 height 28
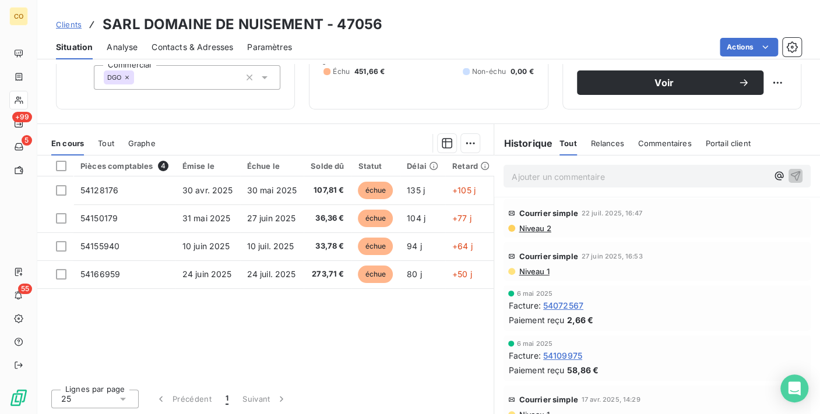
scroll to position [48, 0]
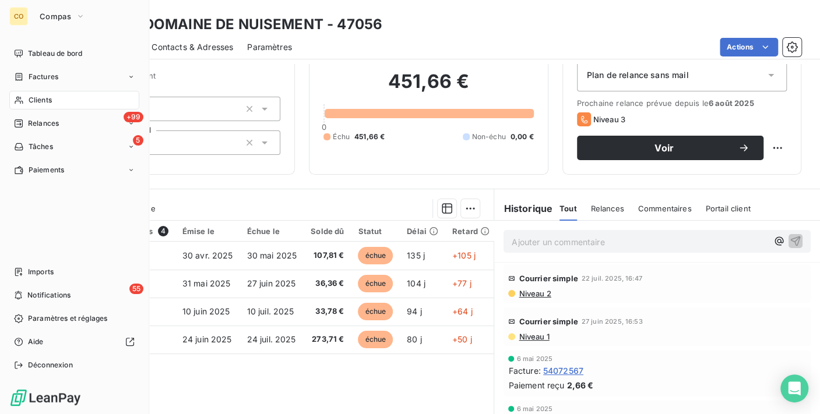
click at [30, 96] on span "Clients" at bounding box center [40, 100] width 23 height 10
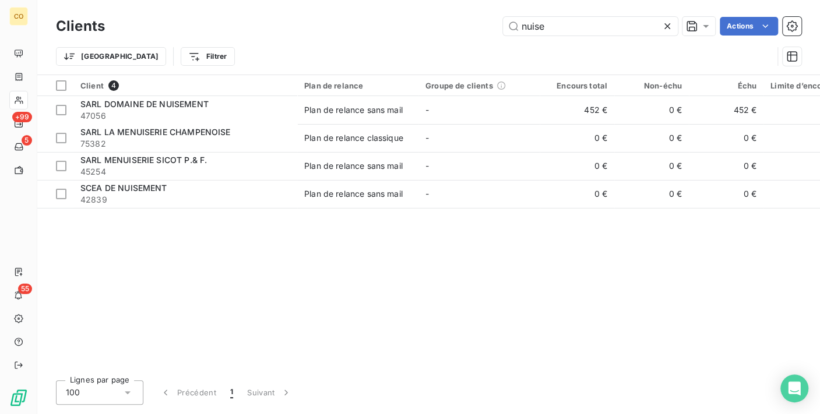
drag, startPoint x: 591, startPoint y: 18, endPoint x: 281, endPoint y: -19, distance: 312.2
click at [281, 0] on html "CO +99 5 55 Clients nuise Actions Trier Filtrer Client 4 Plan de relance Groupe…" at bounding box center [410, 207] width 820 height 414
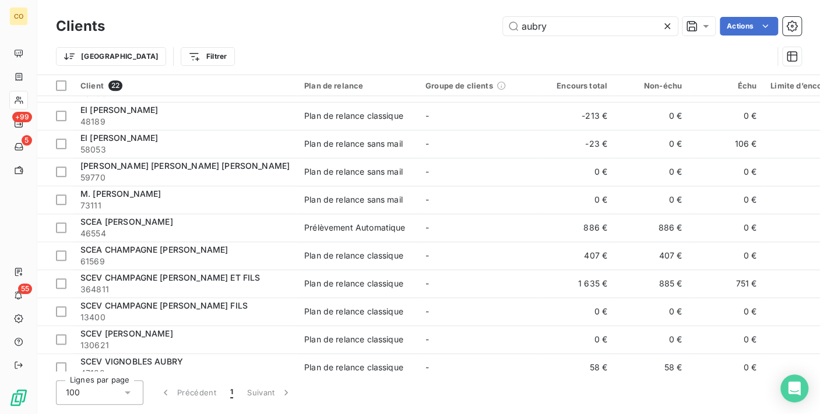
scroll to position [344, 0]
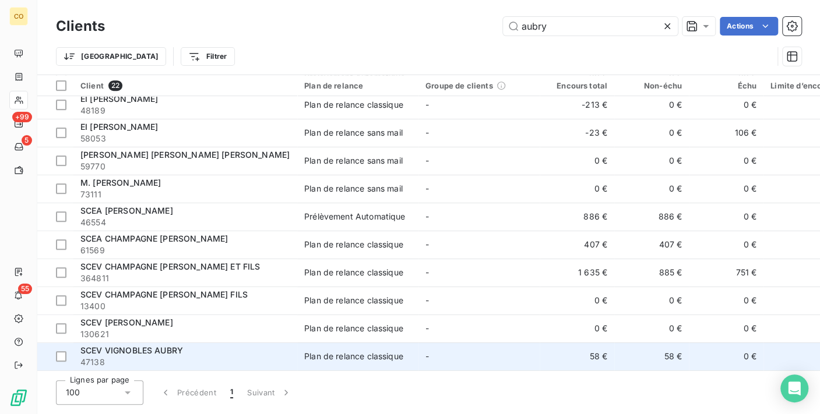
type input "aubry"
click at [239, 360] on span "47138" at bounding box center [185, 363] width 210 height 12
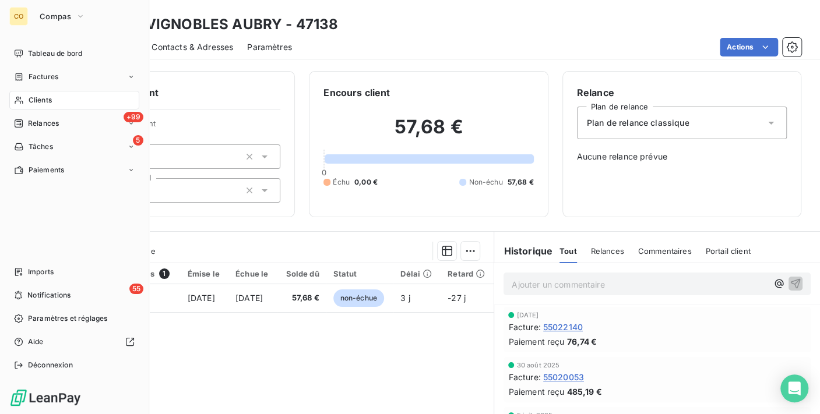
click at [25, 100] on div "Clients" at bounding box center [74, 100] width 130 height 19
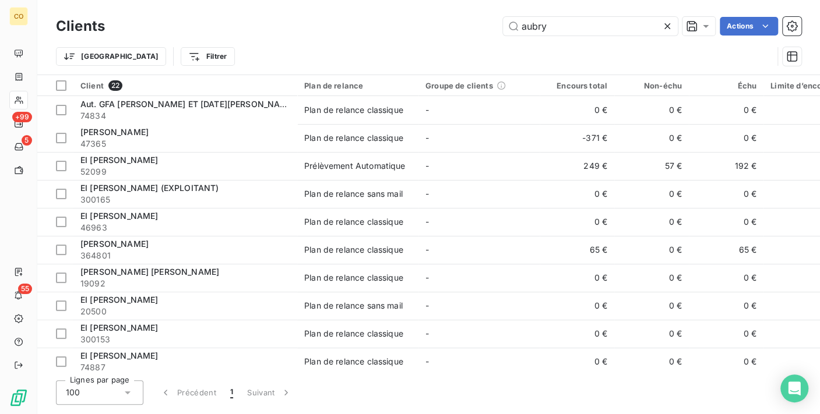
drag, startPoint x: 566, startPoint y: 22, endPoint x: 268, endPoint y: -9, distance: 299.9
click at [268, 0] on html "CO +99 5 55 Clients aubry Actions Trier Filtrer Client 22 Plan de relance Group…" at bounding box center [410, 207] width 820 height 414
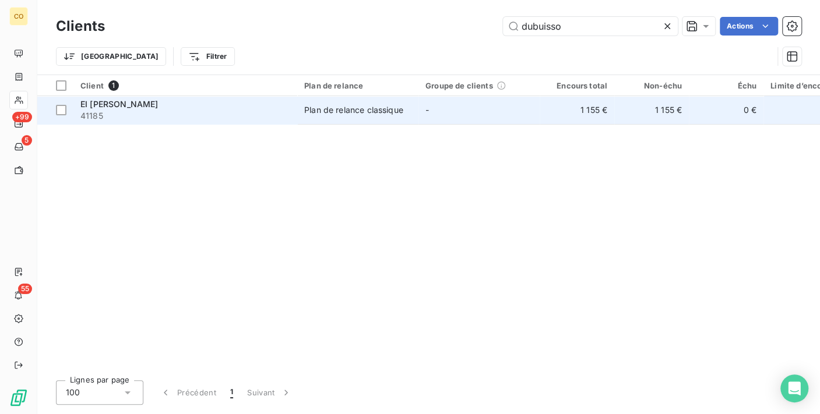
type input "dubuisso"
click at [225, 117] on span "41185" at bounding box center [185, 116] width 210 height 12
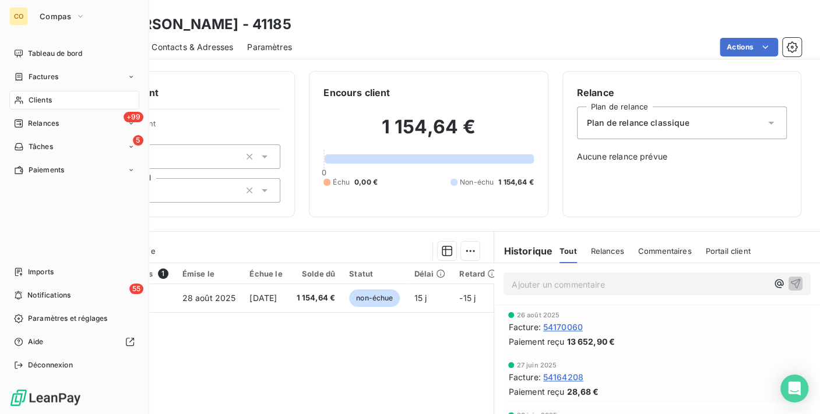
click at [26, 107] on div "Clients" at bounding box center [74, 100] width 130 height 19
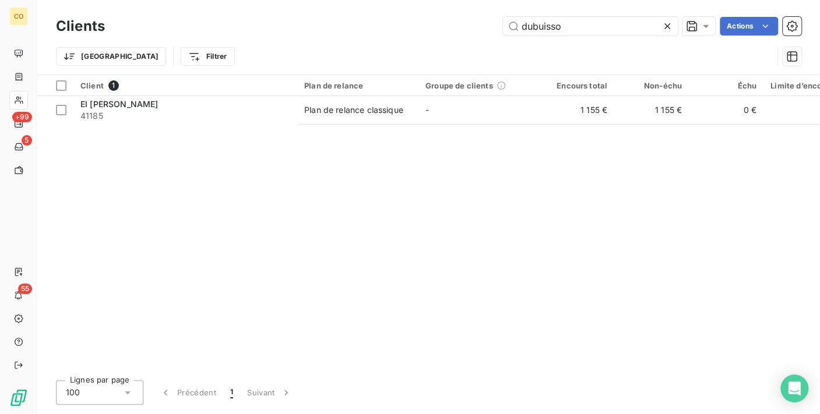
drag, startPoint x: 572, startPoint y: 19, endPoint x: 355, endPoint y: 18, distance: 216.7
click at [355, 18] on div "dubuisso Actions" at bounding box center [460, 26] width 682 height 19
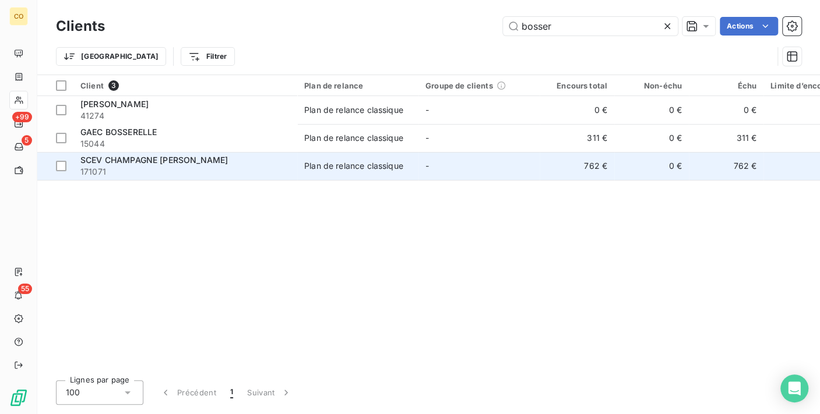
type input "bosser"
click at [232, 172] on span "171071" at bounding box center [185, 172] width 210 height 12
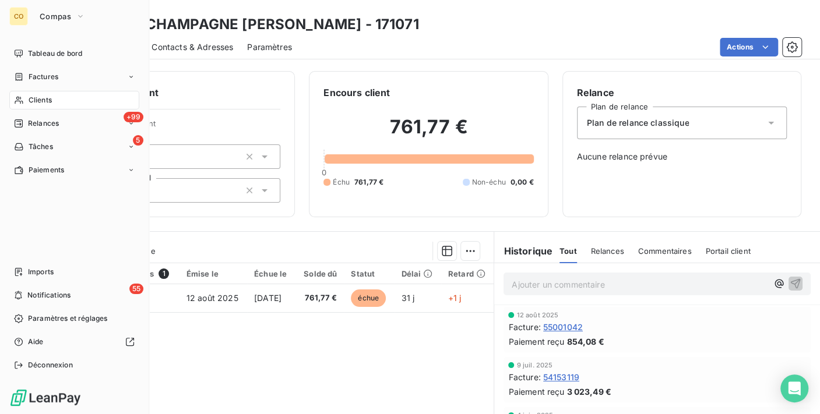
click at [10, 95] on div "Clients" at bounding box center [74, 100] width 130 height 19
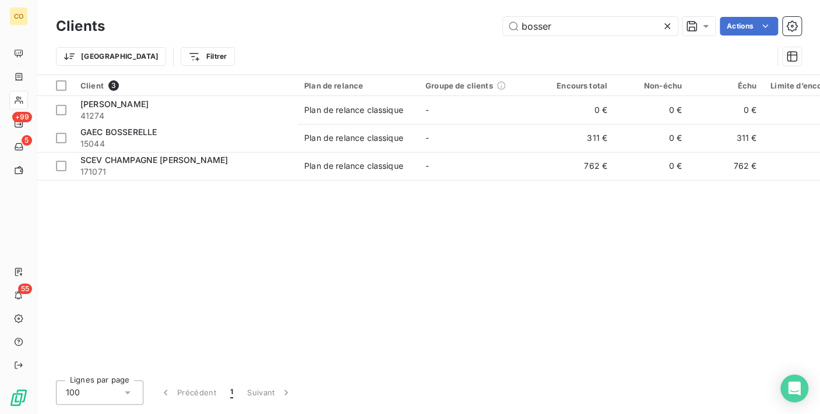
drag, startPoint x: 583, startPoint y: 31, endPoint x: 107, endPoint y: 0, distance: 476.4
click at [107, 0] on div "Clients bosser Actions Trier Filtrer" at bounding box center [428, 37] width 782 height 75
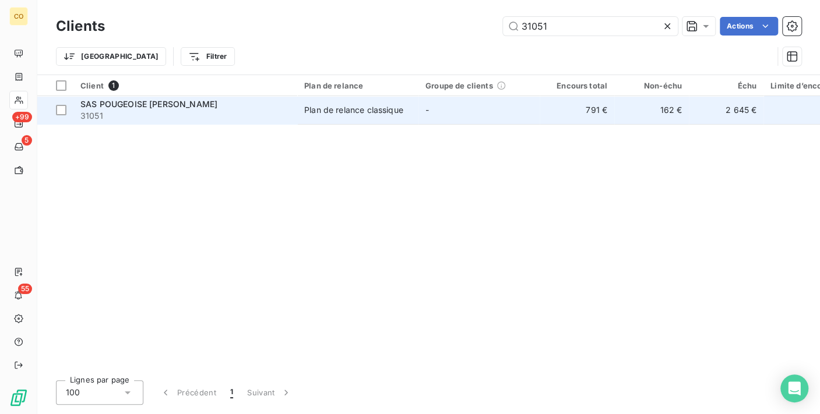
type input "31051"
click at [179, 106] on span "SAS POUGEOISE [PERSON_NAME]" at bounding box center [148, 104] width 137 height 10
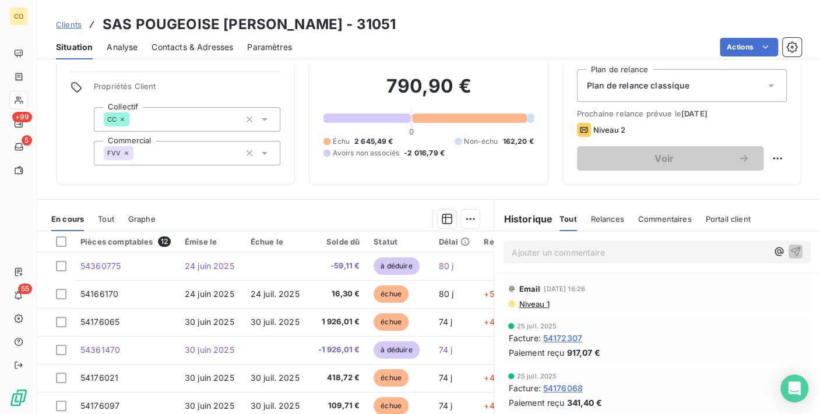
scroll to position [65, 0]
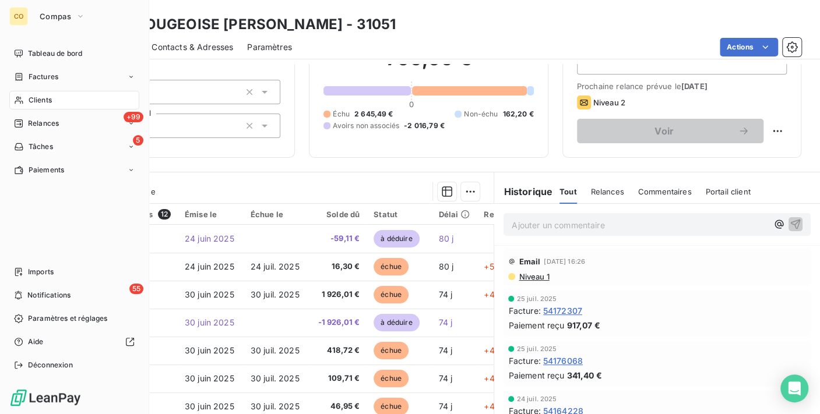
click at [20, 97] on icon at bounding box center [19, 101] width 8 height 8
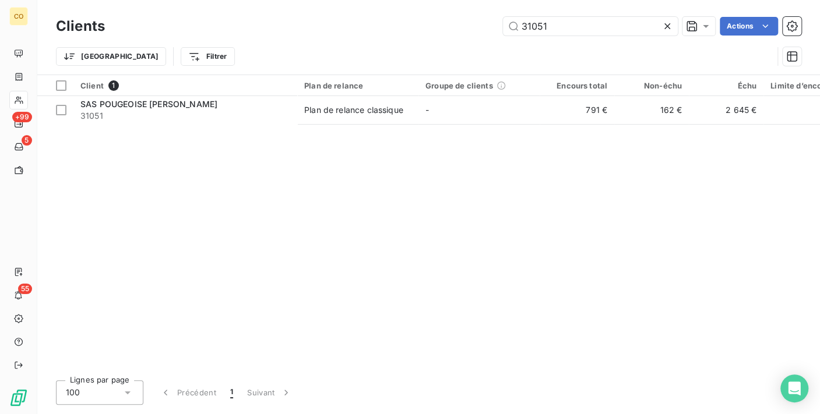
drag, startPoint x: 577, startPoint y: 27, endPoint x: 299, endPoint y: -2, distance: 279.4
click at [299, 0] on html "CO +99 5 55 Clients 31051 Actions Trier Filtrer Client 1 Plan de relance Groupe…" at bounding box center [410, 207] width 820 height 414
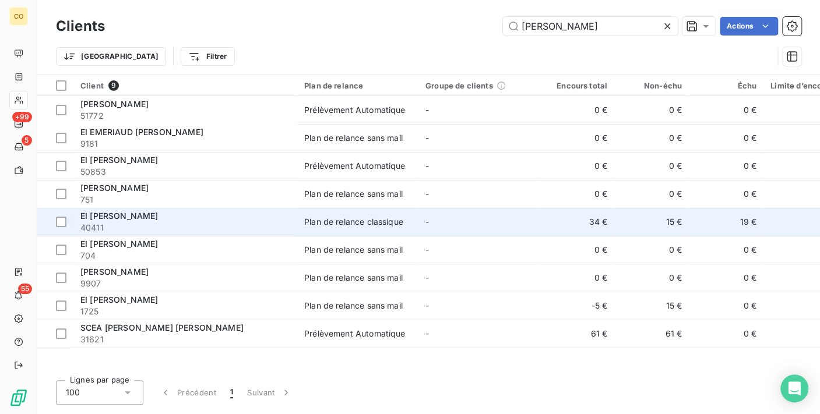
type input "[PERSON_NAME]"
click at [123, 225] on span "40411" at bounding box center [185, 228] width 210 height 12
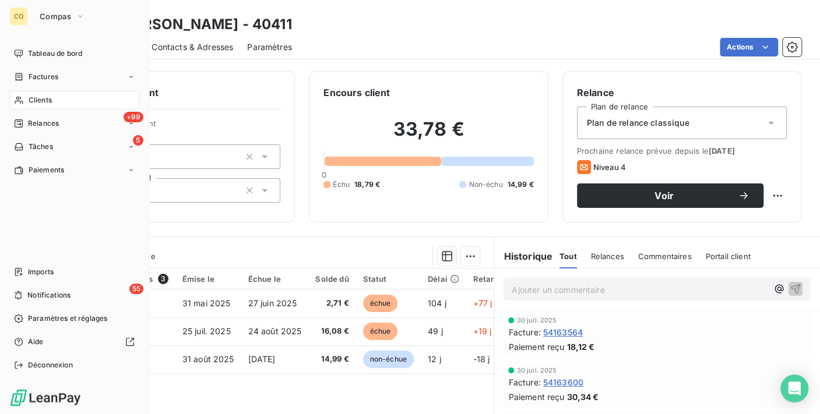
click at [30, 100] on span "Clients" at bounding box center [40, 100] width 23 height 10
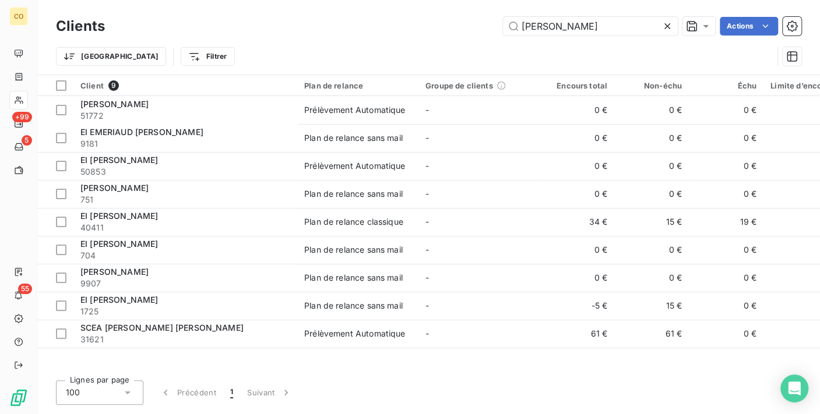
drag, startPoint x: 585, startPoint y: 29, endPoint x: 200, endPoint y: -22, distance: 388.9
click at [200, 0] on html "CO +99 5 55 Clients [PERSON_NAME] Actions Trier Filtrer Client 9 Plan de relanc…" at bounding box center [410, 207] width 820 height 414
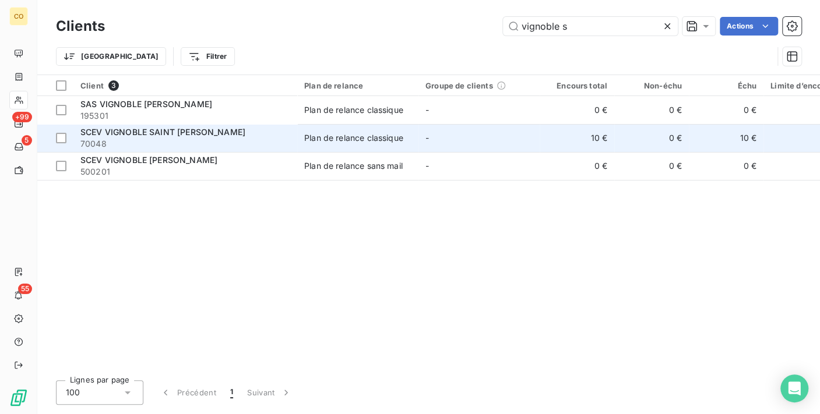
type input "vignoble s"
click at [290, 136] on div "SCEV VIGNOBLE SAINT [PERSON_NAME]" at bounding box center [185, 132] width 210 height 12
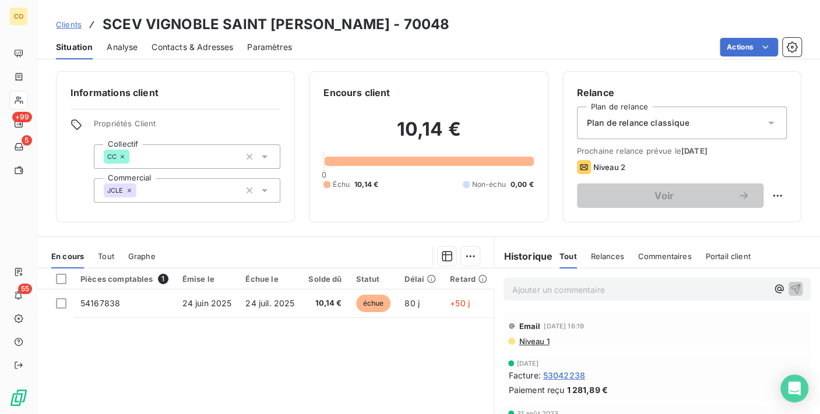
click at [447, 39] on div "Actions" at bounding box center [553, 47] width 495 height 19
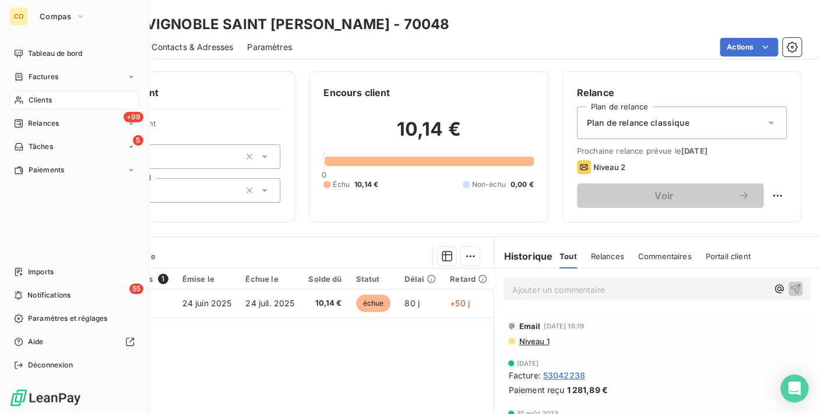
click at [37, 95] on span "Clients" at bounding box center [40, 100] width 23 height 10
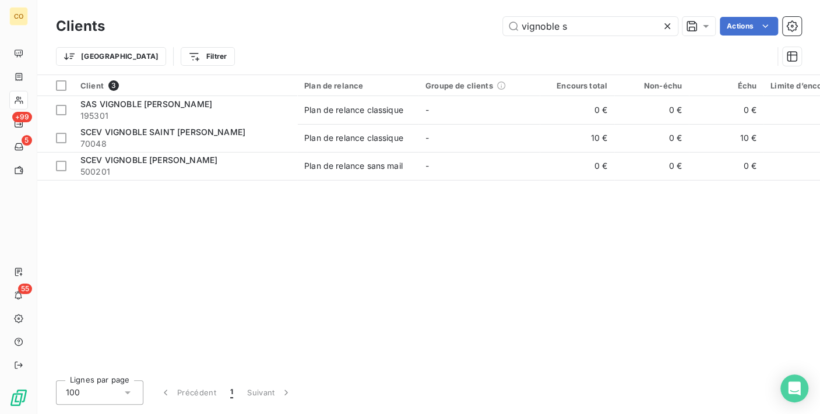
drag, startPoint x: 590, startPoint y: 29, endPoint x: 358, endPoint y: -9, distance: 235.0
click at [358, 0] on html "CO +99 5 55 Clients vignoble s Actions Trier Filtrer Client 3 Plan de relance G…" at bounding box center [410, 207] width 820 height 414
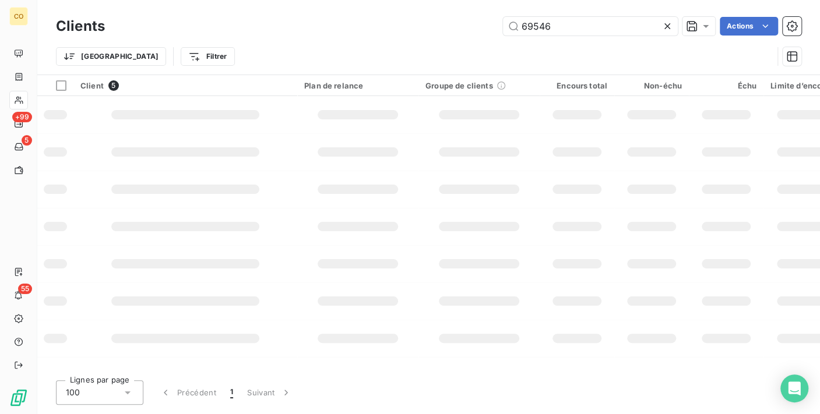
type input "69546"
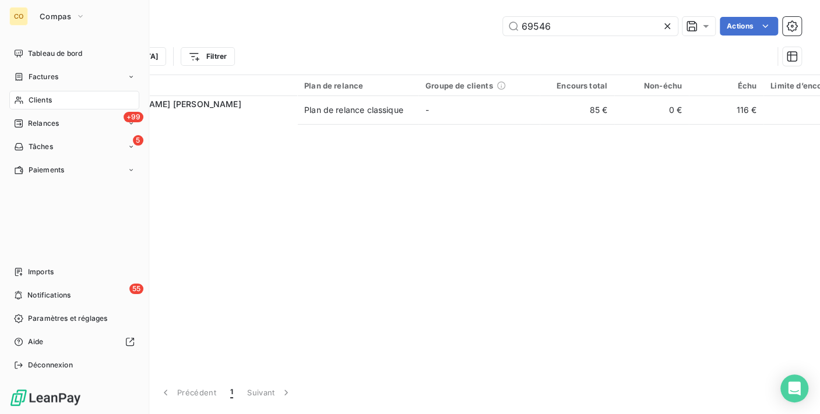
click at [26, 100] on div "Clients" at bounding box center [74, 100] width 130 height 19
click at [52, 126] on span "Relances" at bounding box center [43, 123] width 31 height 10
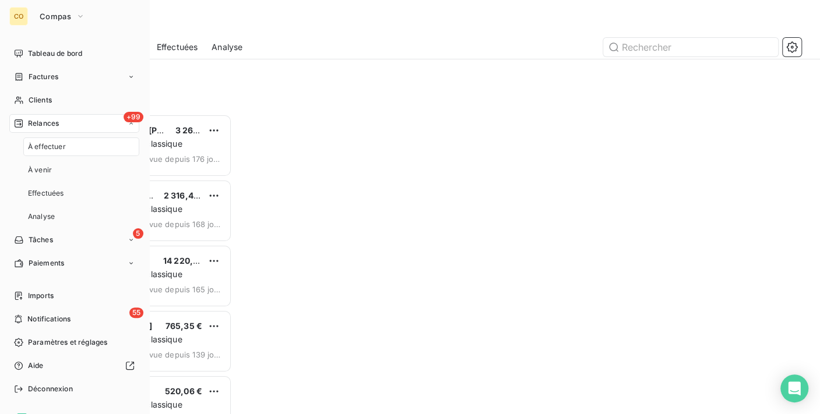
scroll to position [10, 10]
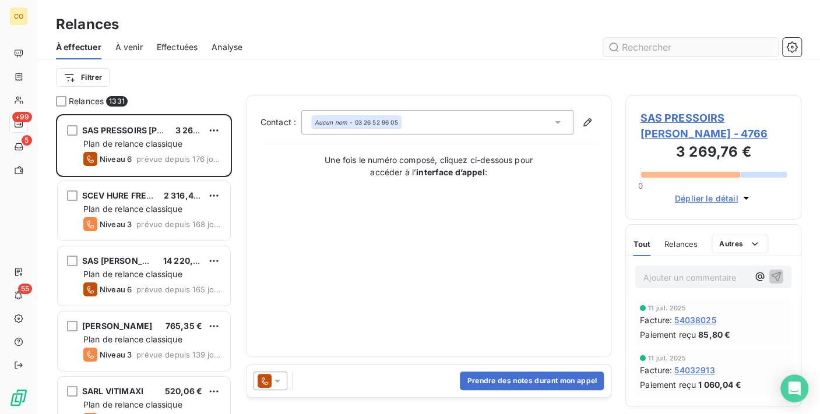
click at [636, 42] on input "text" at bounding box center [690, 47] width 175 height 19
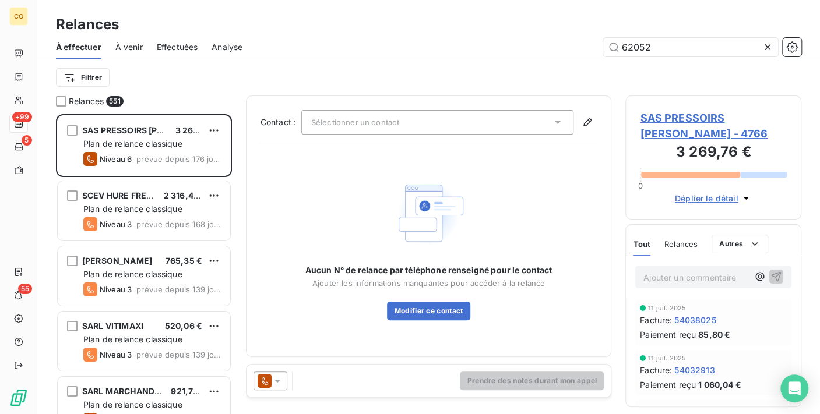
scroll to position [0, 0]
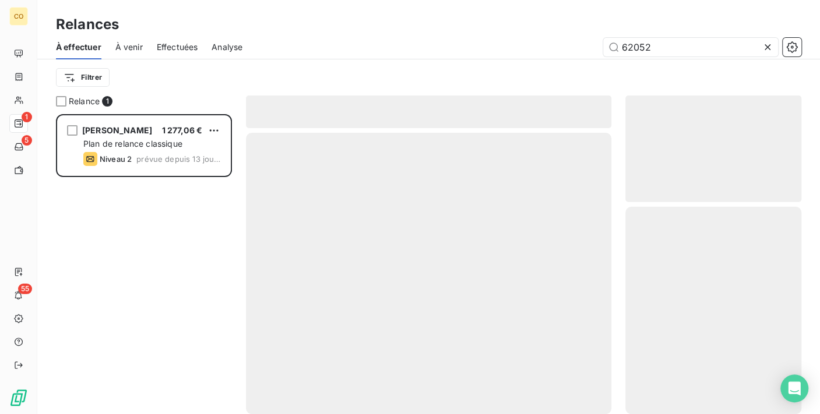
scroll to position [290, 166]
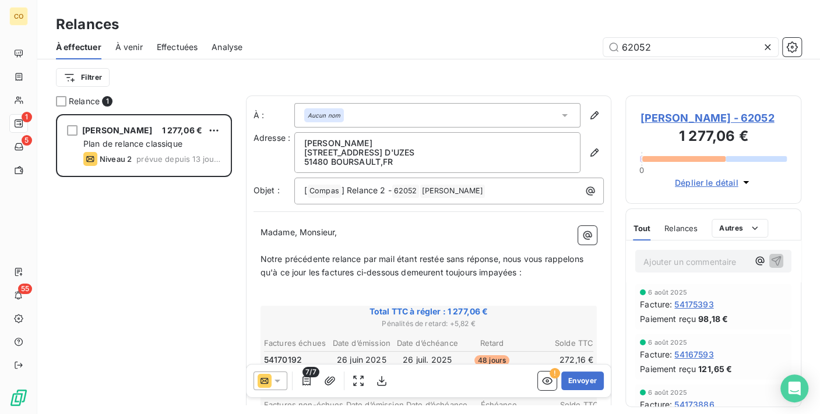
click at [278, 375] on icon at bounding box center [277, 381] width 12 height 12
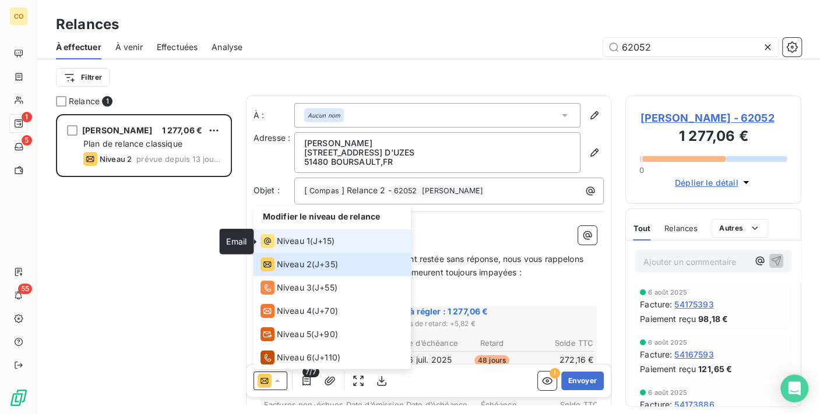
click at [266, 245] on icon at bounding box center [267, 241] width 14 height 14
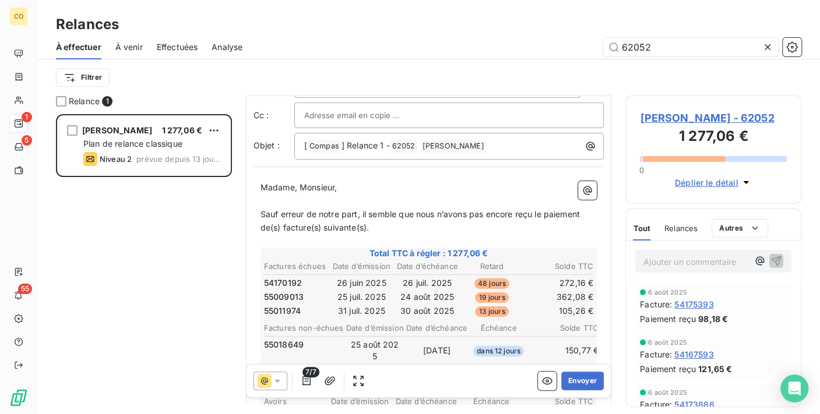
scroll to position [66, 0]
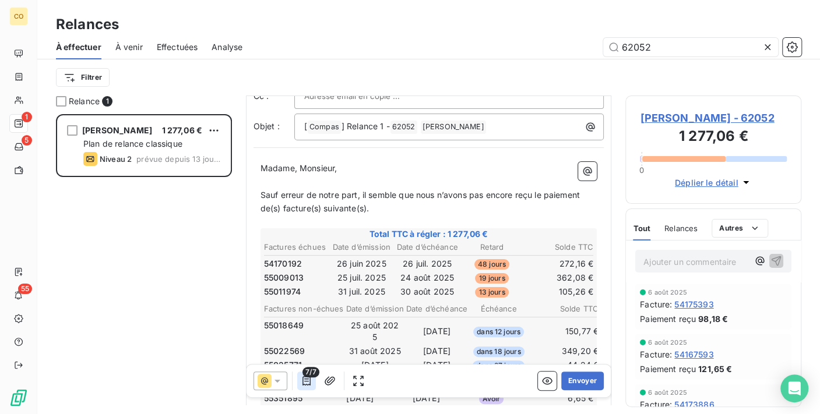
click at [312, 382] on button "button" at bounding box center [306, 381] width 19 height 19
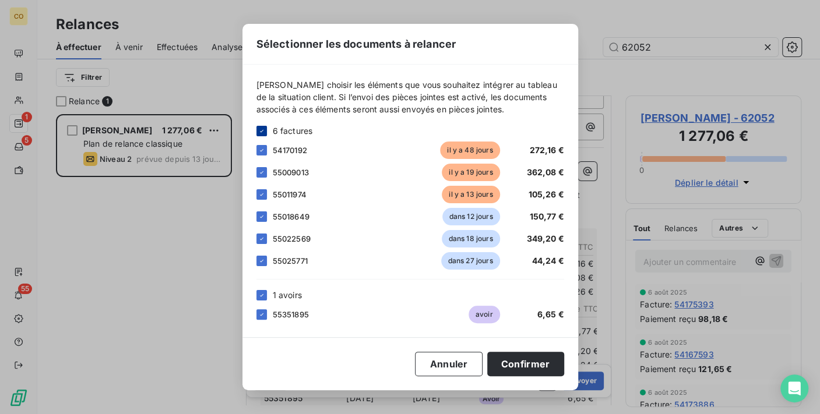
click at [264, 128] on div at bounding box center [261, 131] width 10 height 10
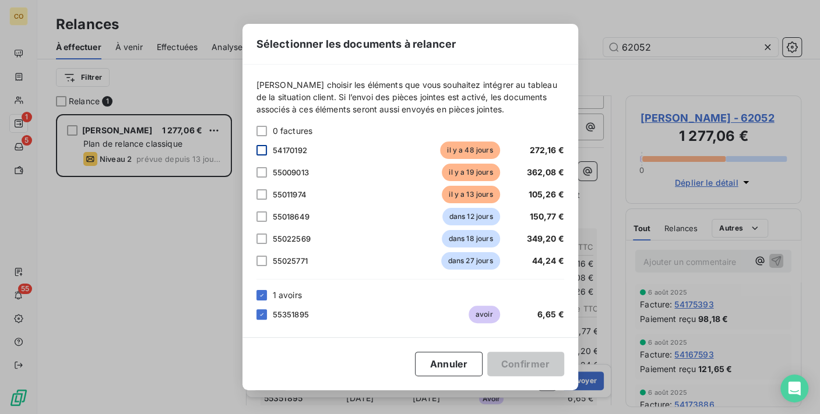
click at [256, 152] on div at bounding box center [261, 150] width 10 height 10
click at [258, 241] on div at bounding box center [261, 239] width 10 height 10
click at [542, 364] on button "Confirmer" at bounding box center [525, 364] width 77 height 24
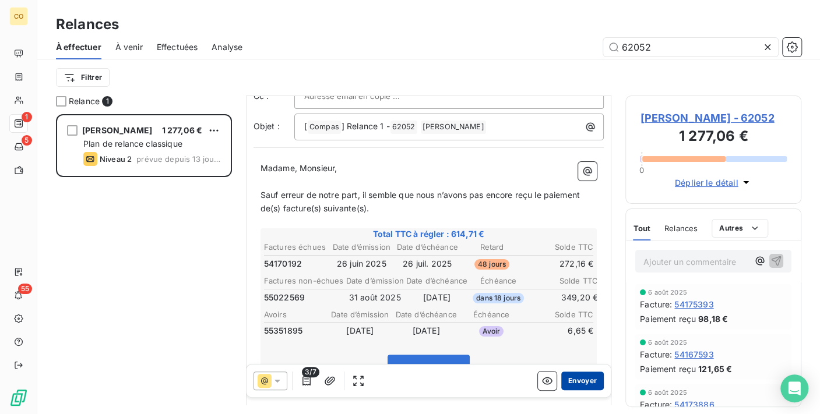
click at [566, 383] on button "Envoyer" at bounding box center [582, 381] width 43 height 19
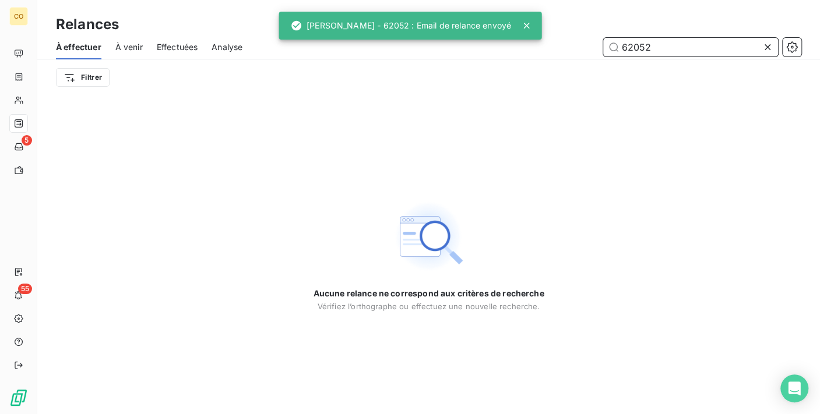
drag, startPoint x: 674, startPoint y: 45, endPoint x: 485, endPoint y: 46, distance: 188.7
click at [485, 46] on div "62052" at bounding box center [528, 47] width 545 height 19
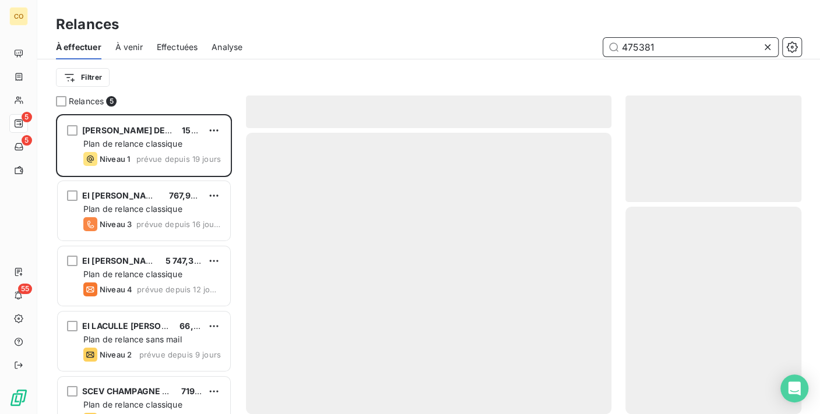
scroll to position [290, 166]
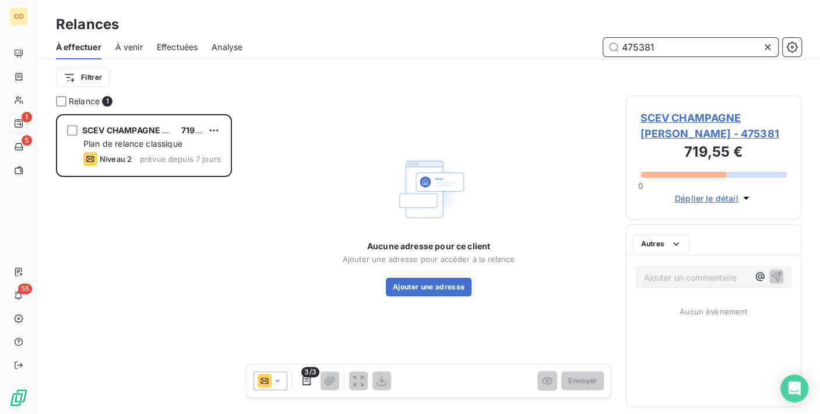
scroll to position [290, 166]
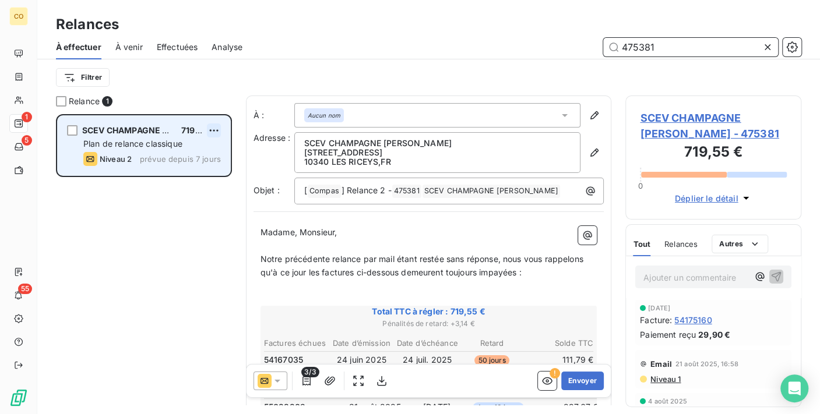
type input "475381"
click at [212, 124] on html "CO 1 5 55 Relances À effectuer À venir Effectuées Analyse 475381 Filtrer Relanc…" at bounding box center [410, 207] width 820 height 414
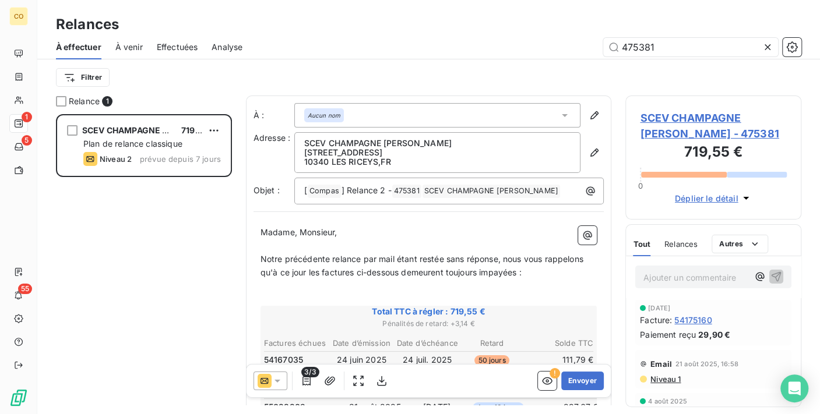
click at [278, 380] on html "CO 1 5 55 Relances À effectuer À venir Effectuées Analyse 475381 Filtrer Relanc…" at bounding box center [410, 207] width 820 height 414
click at [276, 379] on icon at bounding box center [277, 381] width 12 height 12
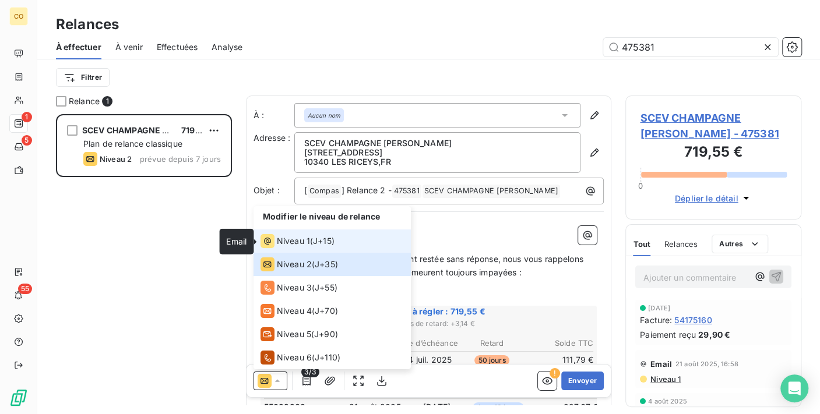
click at [261, 244] on icon at bounding box center [267, 241] width 14 height 14
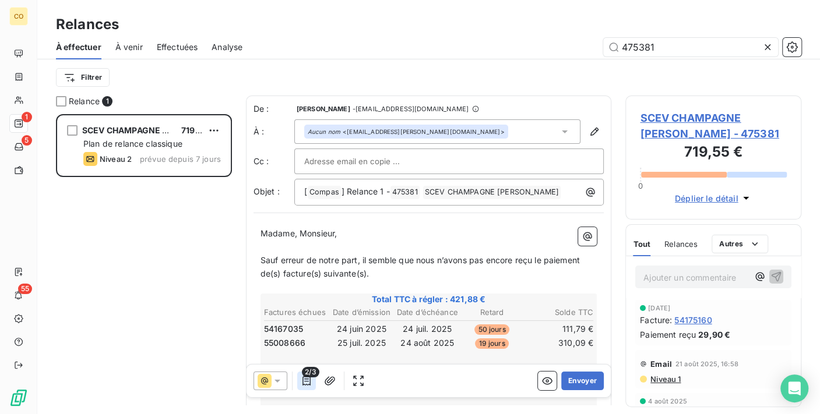
click at [308, 387] on icon "button" at bounding box center [307, 381] width 12 height 12
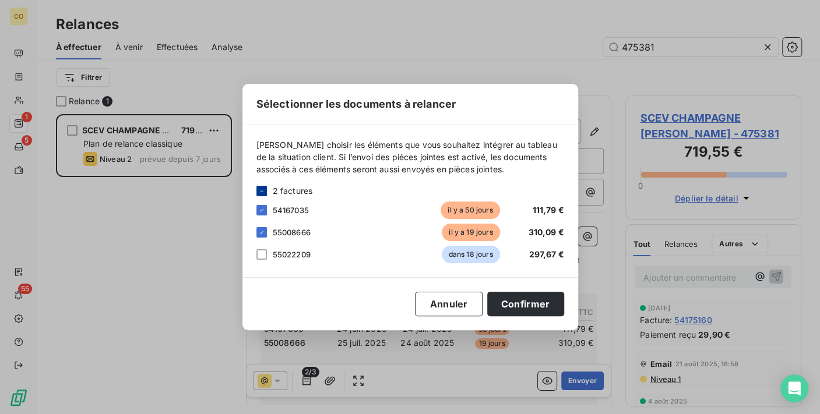
click at [261, 189] on icon at bounding box center [261, 191] width 7 height 7
click at [259, 191] on icon at bounding box center [261, 191] width 7 height 7
click at [261, 236] on div at bounding box center [261, 232] width 10 height 10
click at [267, 252] on div "55022209 dans 18 jours 297,67 €" at bounding box center [410, 254] width 308 height 17
click at [264, 255] on div at bounding box center [261, 254] width 10 height 10
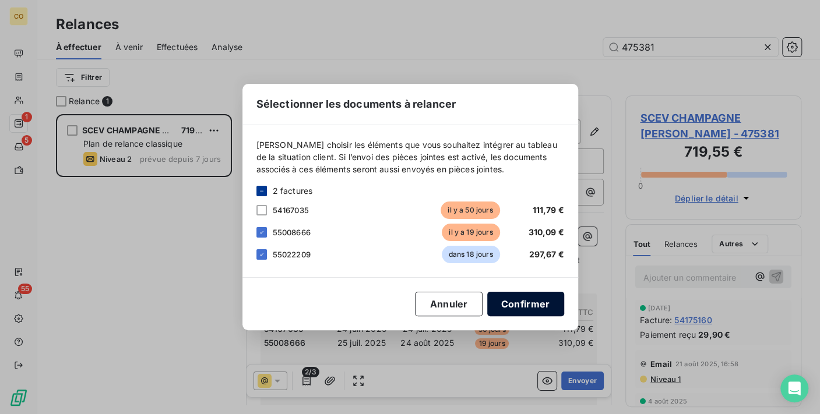
click at [525, 308] on button "Confirmer" at bounding box center [525, 304] width 77 height 24
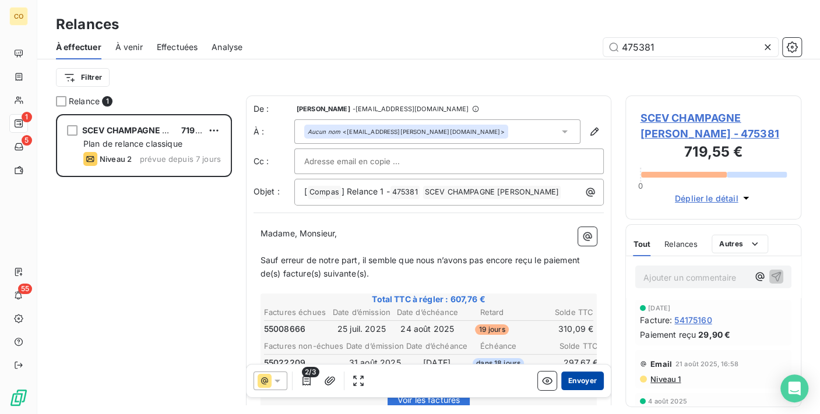
click at [573, 384] on button "Envoyer" at bounding box center [582, 381] width 43 height 19
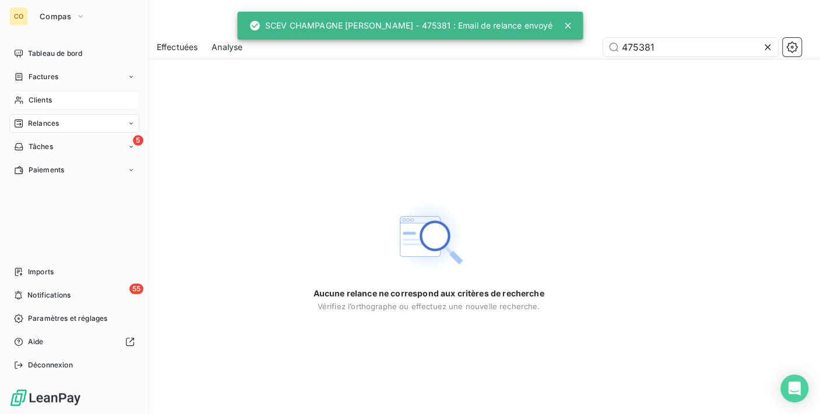
click at [26, 100] on div "Clients" at bounding box center [74, 100] width 130 height 19
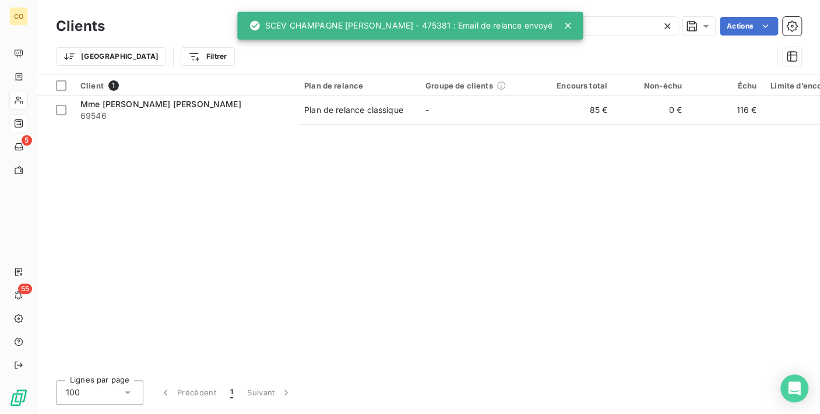
click at [562, 24] on icon at bounding box center [568, 26] width 12 height 12
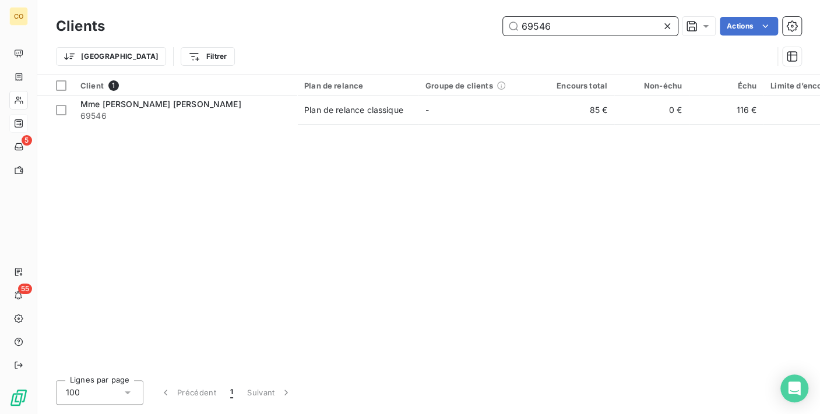
drag, startPoint x: 574, startPoint y: 29, endPoint x: 302, endPoint y: -1, distance: 274.3
click at [302, 0] on html "CO 5 55 Clients 69546 Actions Trier Filtrer Client 1 Plan de relance Groupe de …" at bounding box center [410, 207] width 820 height 414
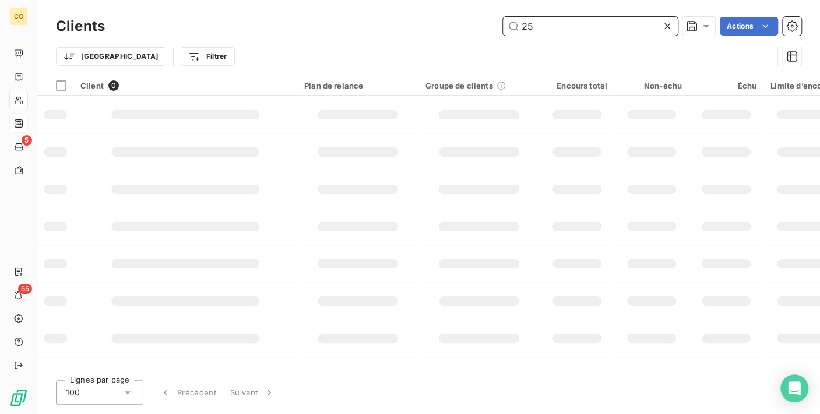
type input "2"
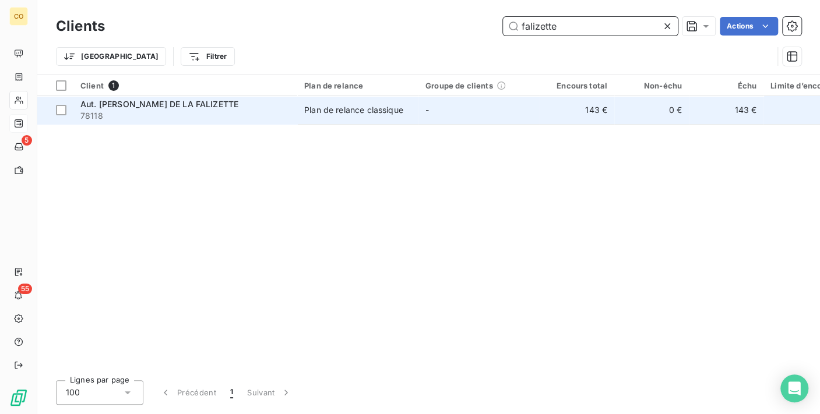
type input "falizette"
click at [204, 114] on span "78118" at bounding box center [185, 116] width 210 height 12
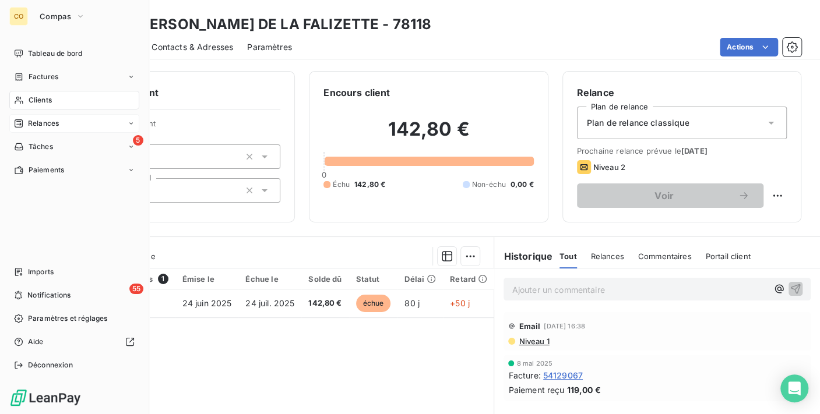
click at [41, 99] on span "Clients" at bounding box center [40, 100] width 23 height 10
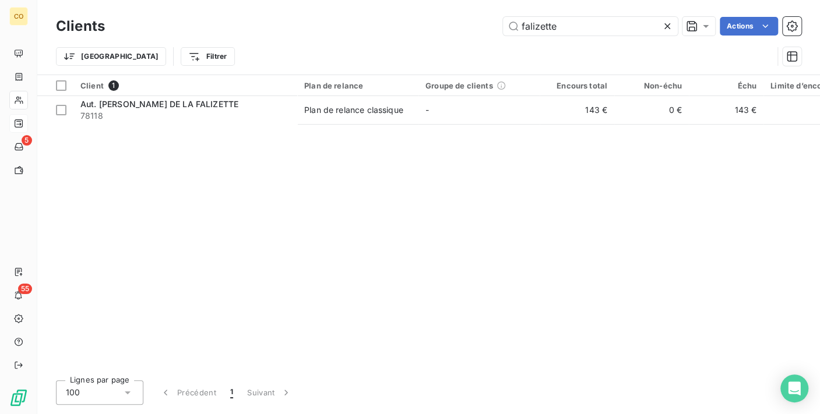
drag, startPoint x: 571, startPoint y: 27, endPoint x: 358, endPoint y: 26, distance: 213.8
click at [358, 26] on div "falizette Actions" at bounding box center [460, 26] width 682 height 19
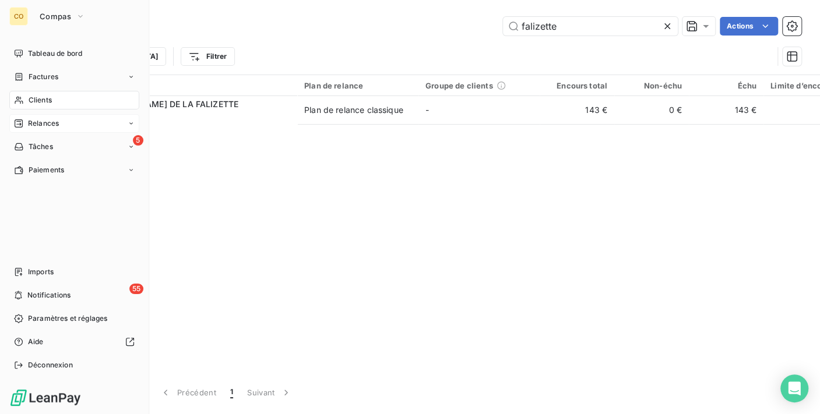
click at [27, 98] on div "Clients" at bounding box center [74, 100] width 130 height 19
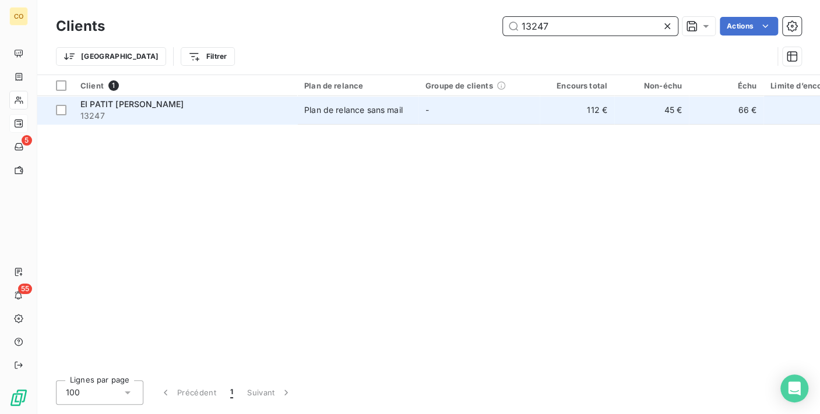
type input "13247"
click at [404, 101] on td "Plan de relance sans mail" at bounding box center [357, 110] width 121 height 28
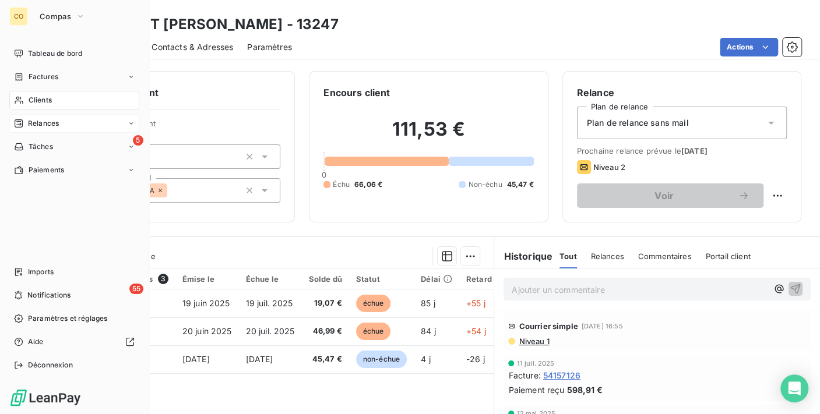
click at [18, 98] on icon at bounding box center [19, 100] width 10 height 9
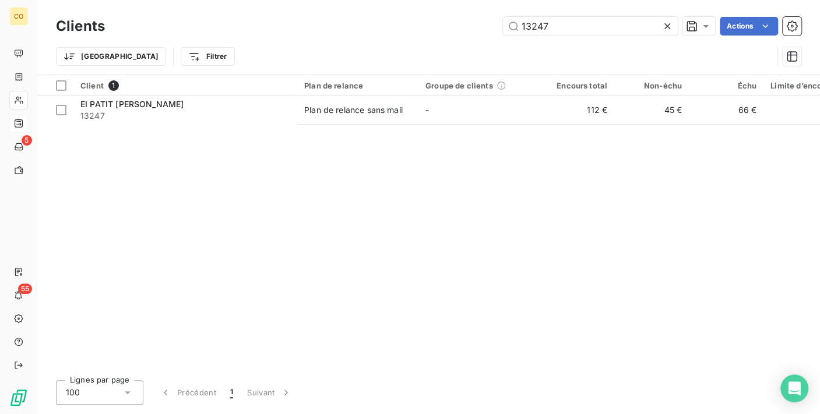
drag, startPoint x: 567, startPoint y: 29, endPoint x: 359, endPoint y: 9, distance: 209.5
click at [359, 9] on div "Clients 13247 Actions Trier Filtrer" at bounding box center [428, 37] width 782 height 75
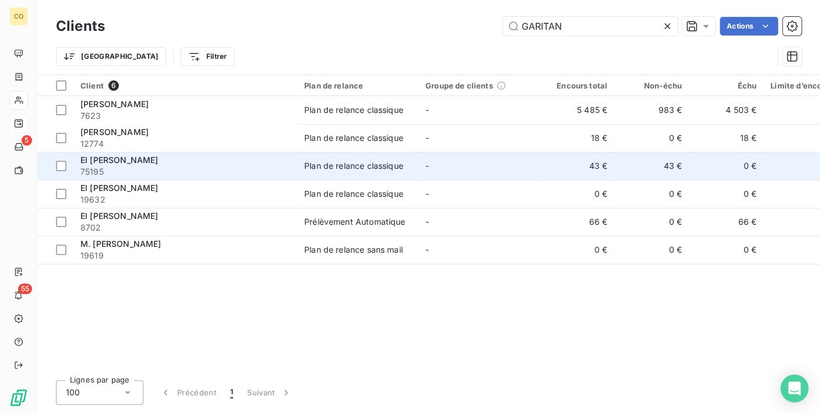
type input "GARITAN"
click at [244, 170] on span "75195" at bounding box center [185, 172] width 210 height 12
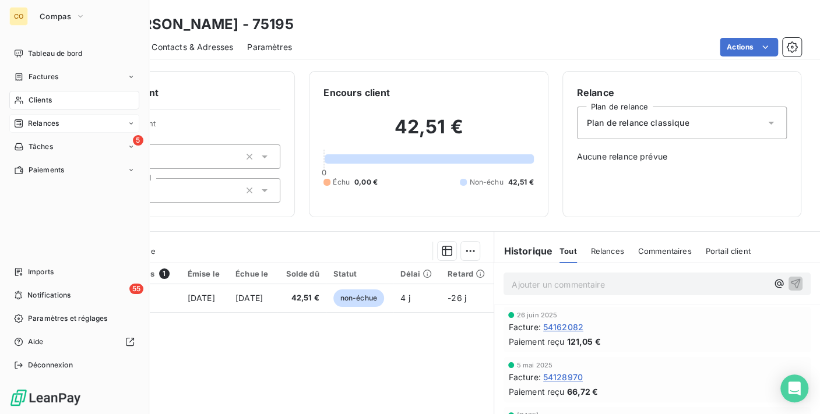
click at [31, 106] on div "Clients" at bounding box center [74, 100] width 130 height 19
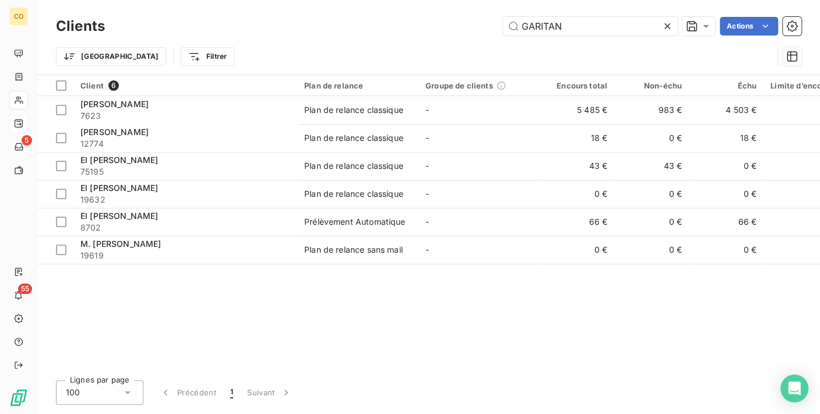
drag, startPoint x: 585, startPoint y: 23, endPoint x: 200, endPoint y: 13, distance: 385.2
click at [200, 13] on div "Clients GARITAN Actions Trier Filtrer" at bounding box center [428, 37] width 782 height 75
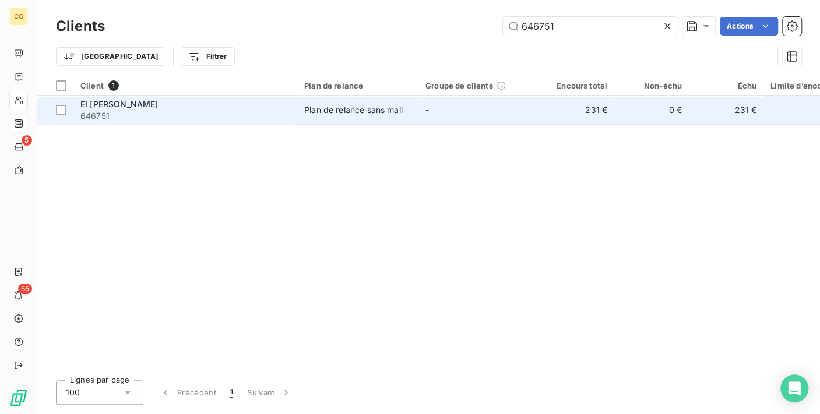
type input "646751"
click at [309, 120] on td "Plan de relance sans mail" at bounding box center [357, 110] width 121 height 28
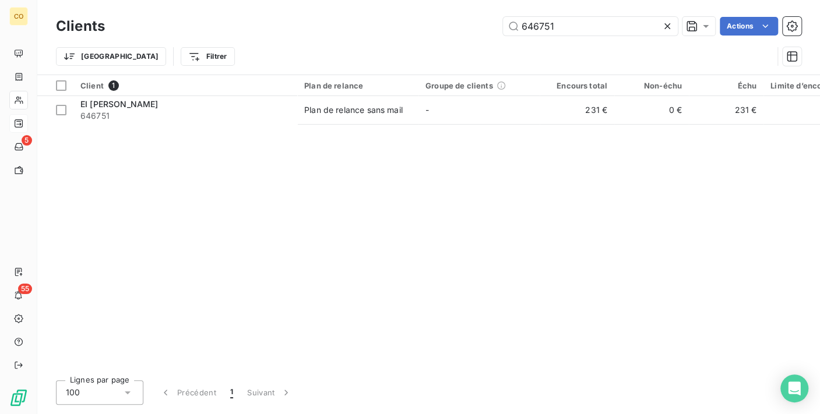
drag, startPoint x: 585, startPoint y: 24, endPoint x: 204, endPoint y: -22, distance: 383.7
click at [204, 0] on html "CO 5 55 Clients 646751 Actions Trier Filtrer Client 1 Plan de relance Groupe de…" at bounding box center [410, 207] width 820 height 414
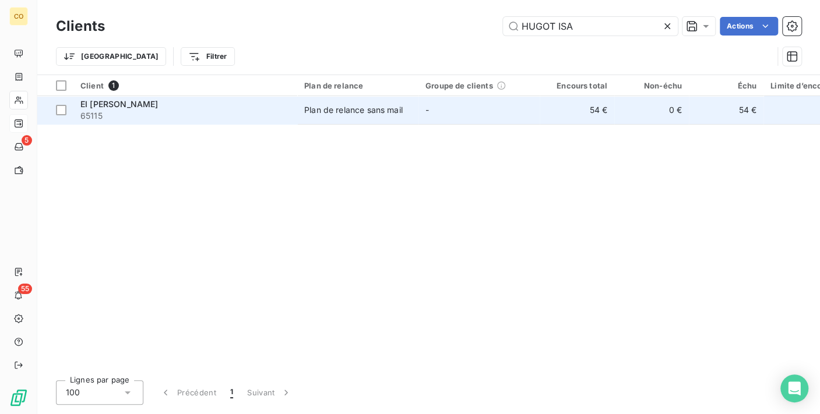
type input "HUGOT ISA"
click at [216, 107] on div "EI [PERSON_NAME]" at bounding box center [185, 104] width 210 height 12
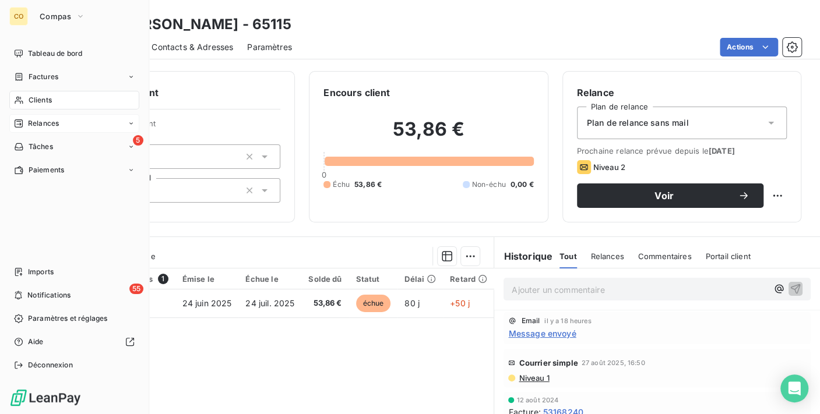
click at [34, 97] on span "Clients" at bounding box center [40, 100] width 23 height 10
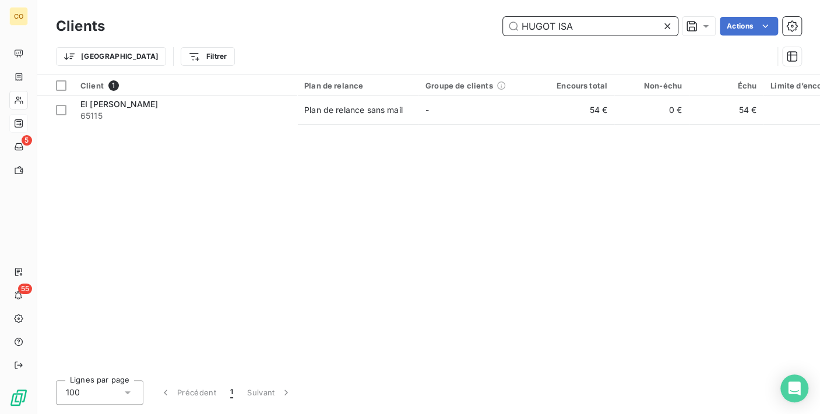
drag, startPoint x: 609, startPoint y: 36, endPoint x: 108, endPoint y: -19, distance: 504.6
click at [108, 0] on html "CO 5 55 Clients HUGOT ISA Actions Trier Filtrer Client 1 Plan de relance Groupe…" at bounding box center [410, 207] width 820 height 414
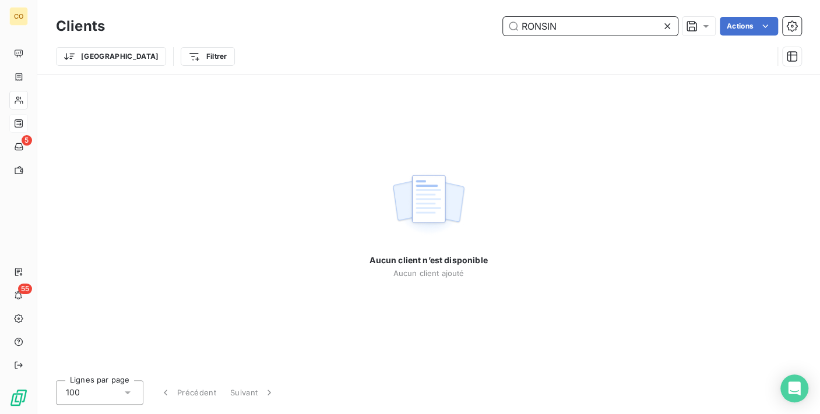
drag, startPoint x: 581, startPoint y: 21, endPoint x: 257, endPoint y: 1, distance: 323.9
click at [257, 2] on div "Clients RONSIN Actions Trier Filtrer" at bounding box center [428, 37] width 782 height 75
type input "L"
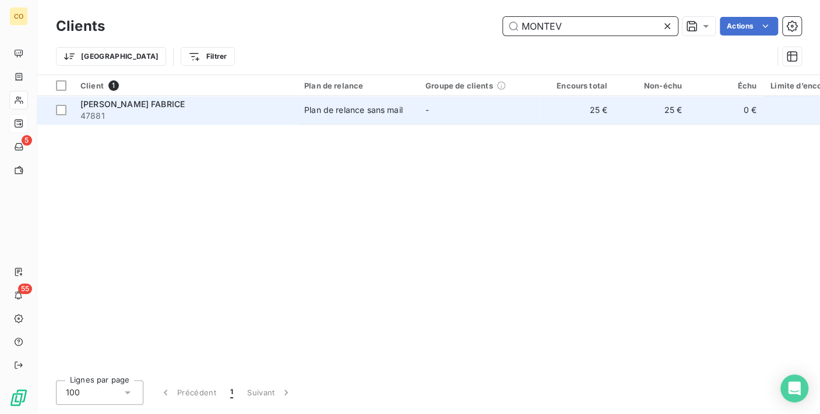
type input "MONTEV"
click at [461, 116] on td "-" at bounding box center [478, 110] width 121 height 28
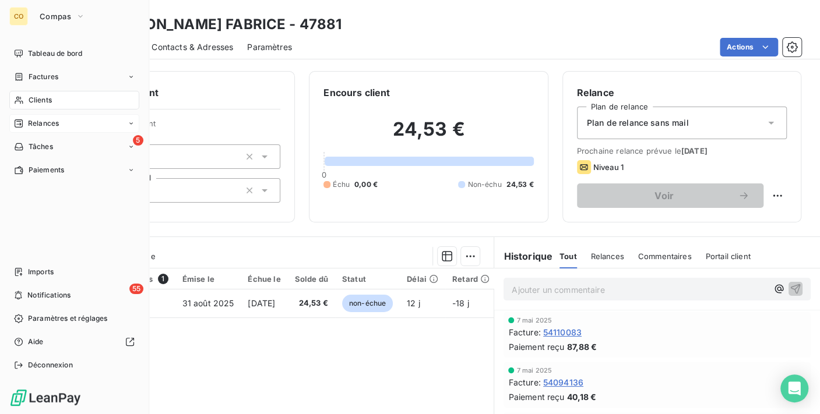
drag, startPoint x: 28, startPoint y: 104, endPoint x: 117, endPoint y: 104, distance: 88.5
click at [29, 104] on span "Clients" at bounding box center [40, 100] width 23 height 10
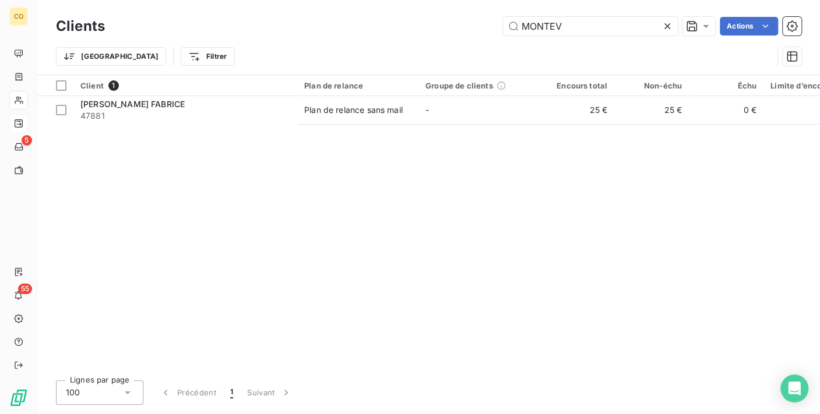
drag, startPoint x: 580, startPoint y: 26, endPoint x: 22, endPoint y: -6, distance: 559.0
click at [22, 0] on html "CO 5 55 Clients MONTEV Actions Trier Filtrer Client 1 Plan de relance Groupe de…" at bounding box center [410, 207] width 820 height 414
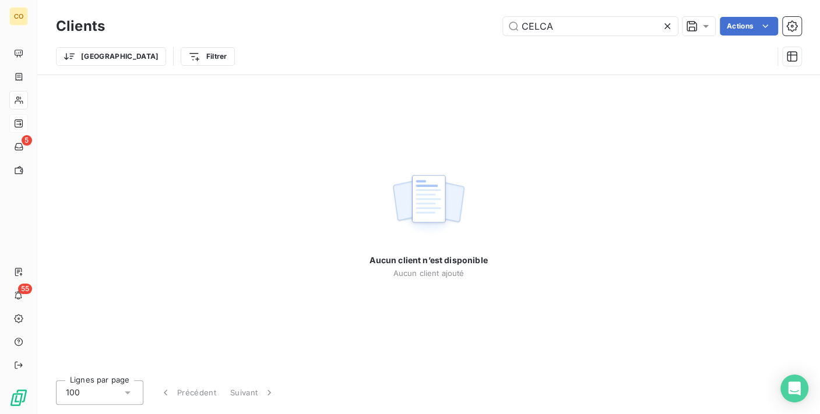
type input "CELCA"
drag, startPoint x: 582, startPoint y: 16, endPoint x: 327, endPoint y: 3, distance: 254.9
click at [329, 9] on div "Clients CELCA Actions Trier Filtrer" at bounding box center [428, 37] width 782 height 75
click at [662, 24] on icon at bounding box center [667, 26] width 12 height 12
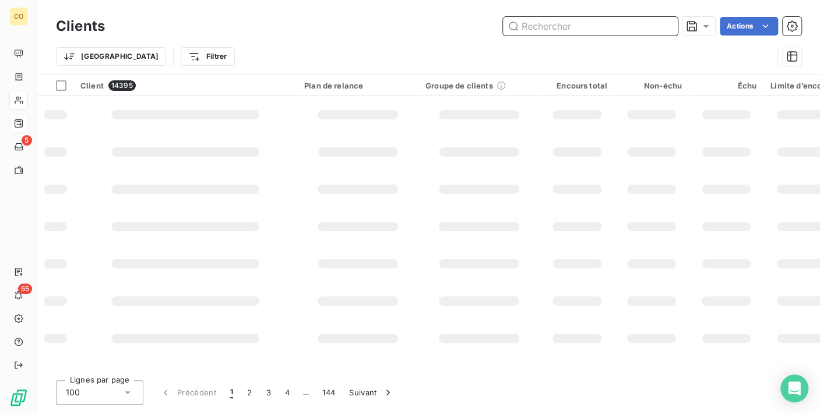
click at [587, 22] on input "text" at bounding box center [590, 26] width 175 height 19
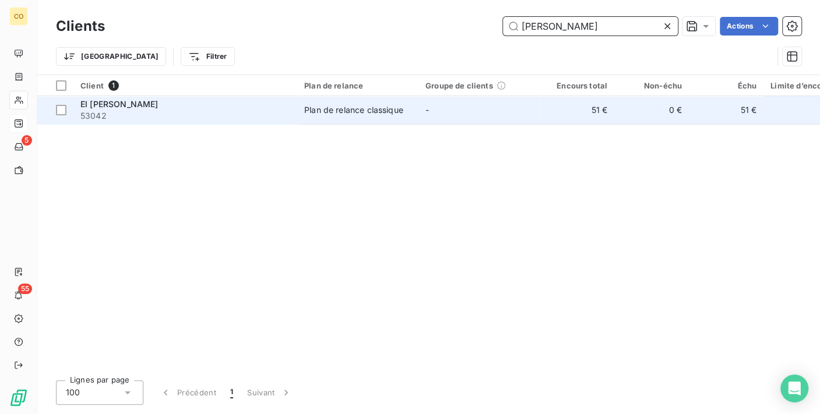
type input "[PERSON_NAME]"
click at [560, 120] on td "51 €" at bounding box center [576, 110] width 75 height 28
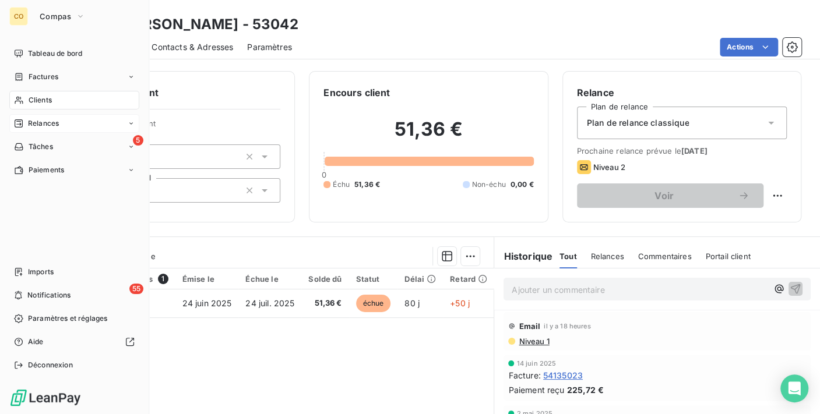
click at [29, 93] on div "Clients" at bounding box center [74, 100] width 130 height 19
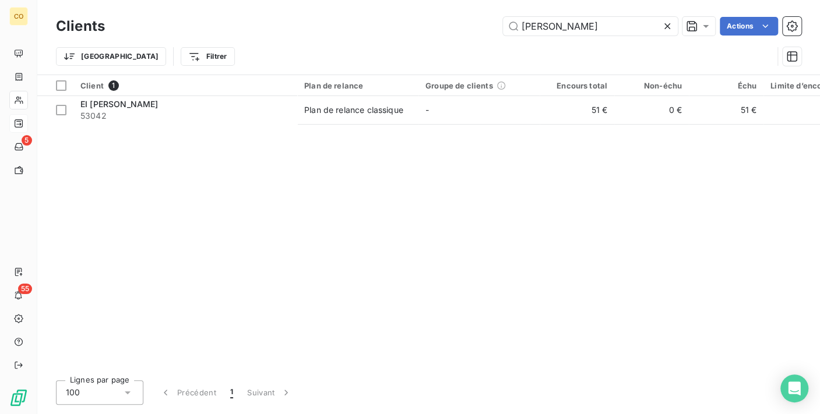
drag, startPoint x: 620, startPoint y: 30, endPoint x: 208, endPoint y: 24, distance: 412.5
click at [208, 24] on div "[PERSON_NAME] Actions" at bounding box center [460, 26] width 682 height 19
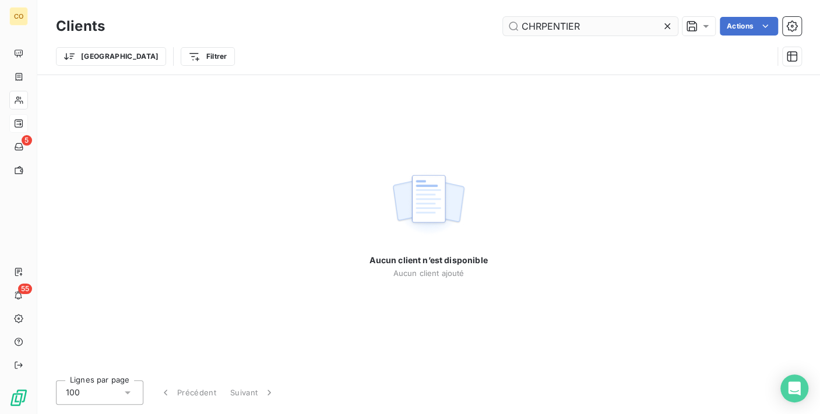
click at [535, 25] on input "CHRPENTIER" at bounding box center [590, 26] width 175 height 19
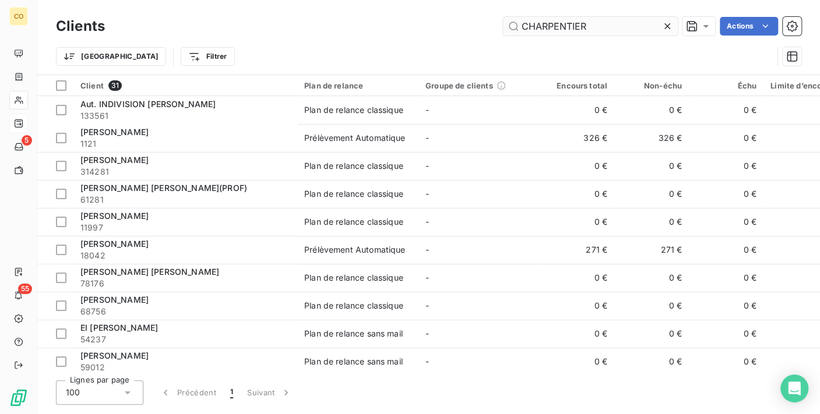
click at [643, 20] on input "CHARPENTIER" at bounding box center [590, 26] width 175 height 19
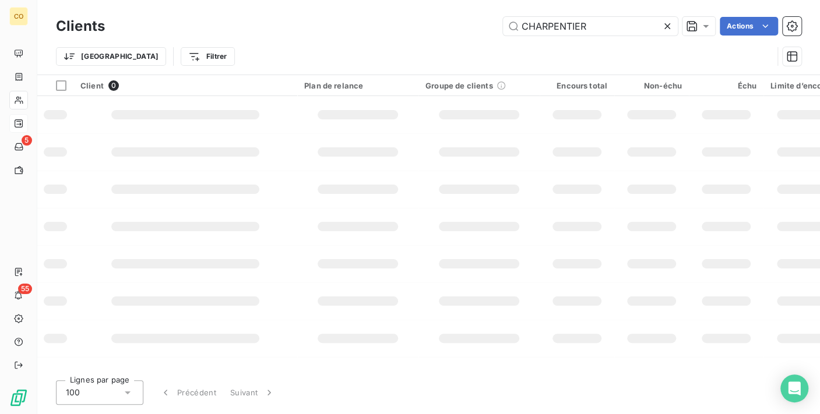
type input "CHARPENTIER"
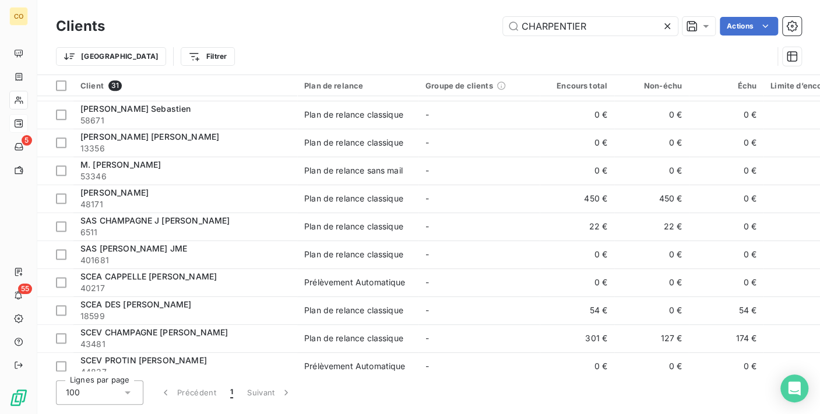
scroll to position [596, 0]
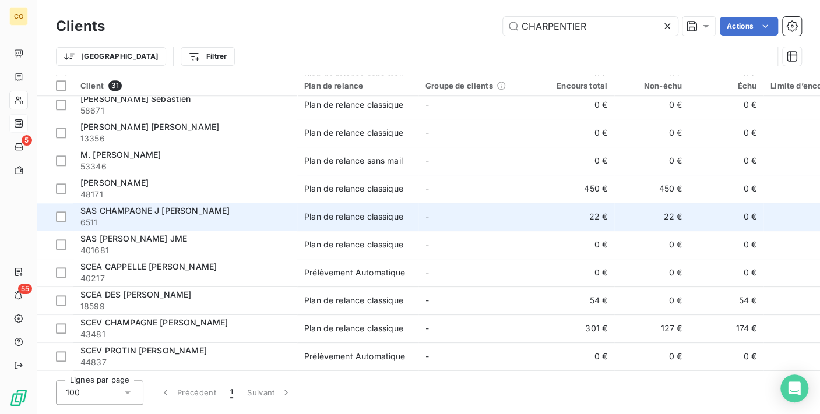
click at [597, 217] on td "22 €" at bounding box center [576, 217] width 75 height 28
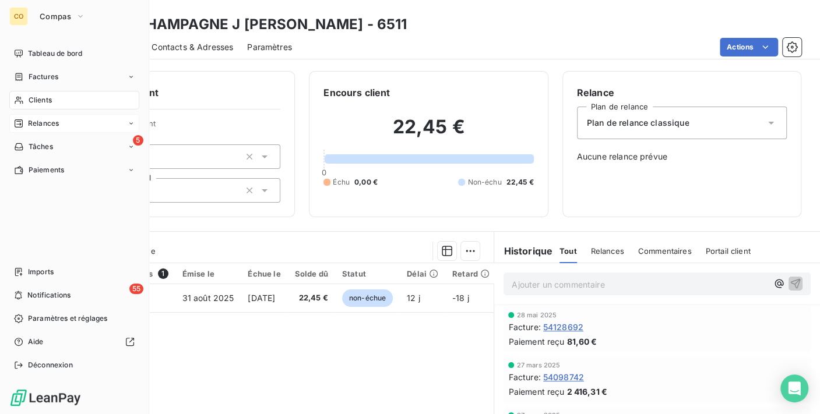
click at [41, 98] on span "Clients" at bounding box center [40, 100] width 23 height 10
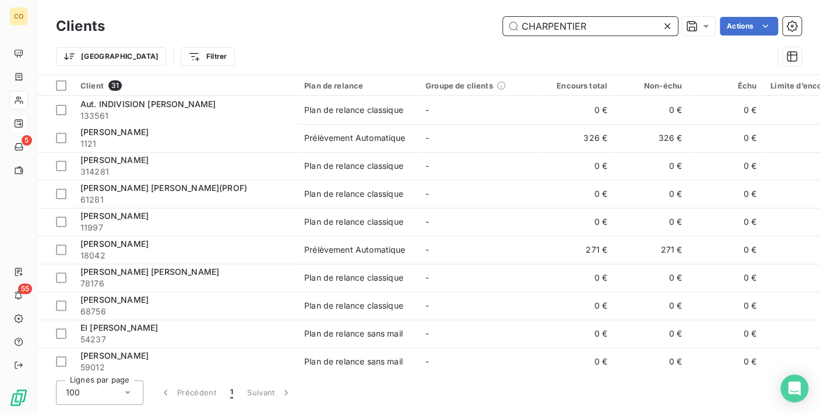
drag, startPoint x: 614, startPoint y: 21, endPoint x: 396, endPoint y: 13, distance: 218.6
click at [396, 14] on div "Clients [PERSON_NAME] Actions" at bounding box center [428, 26] width 745 height 24
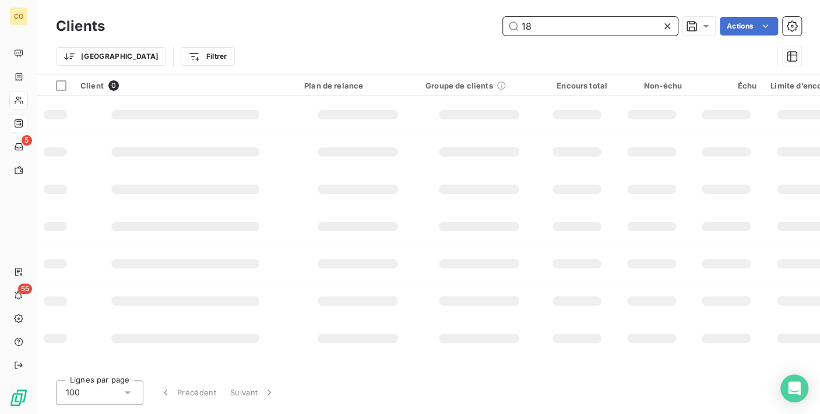
type input "1"
type input "4"
type input "5"
type input "1"
type input "4"
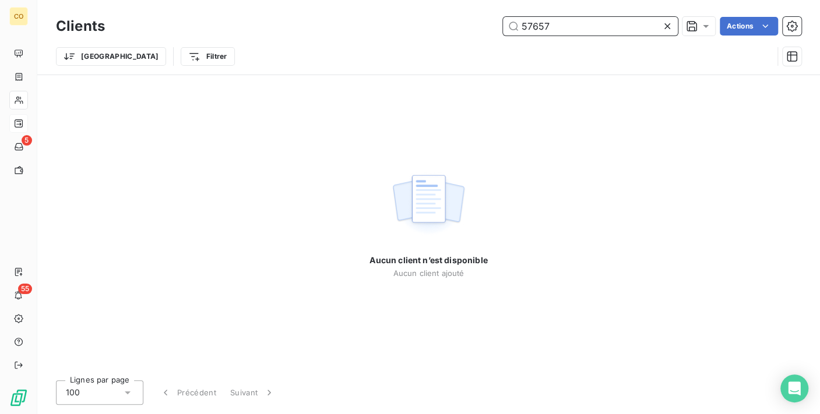
drag, startPoint x: 588, startPoint y: 28, endPoint x: 143, endPoint y: 8, distance: 445.5
click at [143, 8] on div "Clients 57657 Actions Trier Filtrer" at bounding box center [428, 37] width 782 height 75
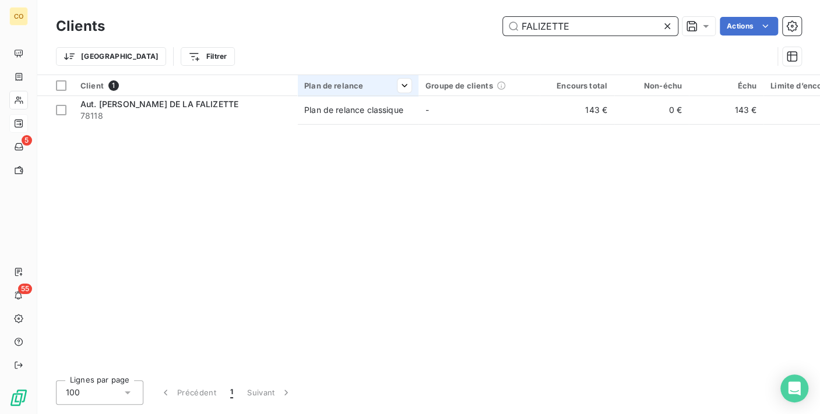
type input "FALIZETTE"
click at [330, 94] on th "Plan de relance" at bounding box center [357, 85] width 121 height 21
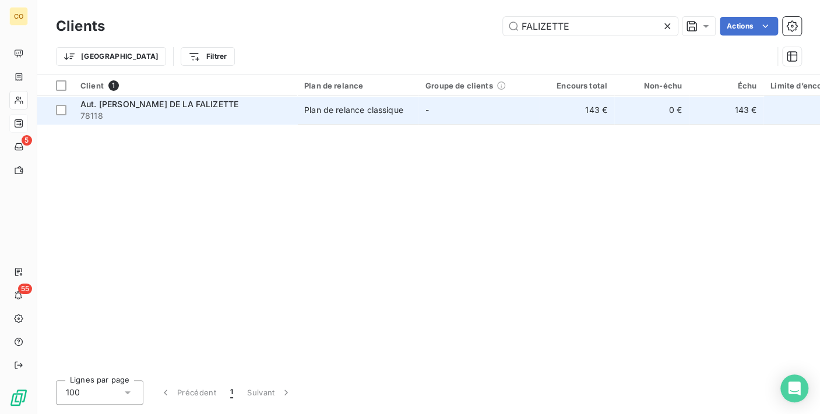
click at [336, 111] on div "Plan de relance classique" at bounding box center [353, 110] width 99 height 12
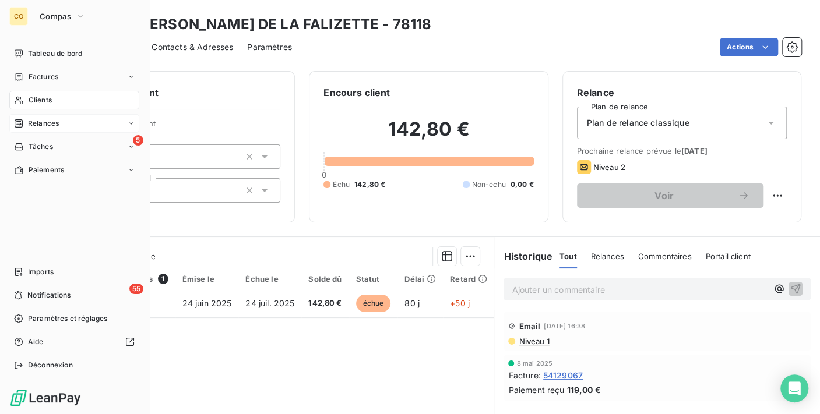
click at [19, 100] on icon at bounding box center [19, 100] width 10 height 9
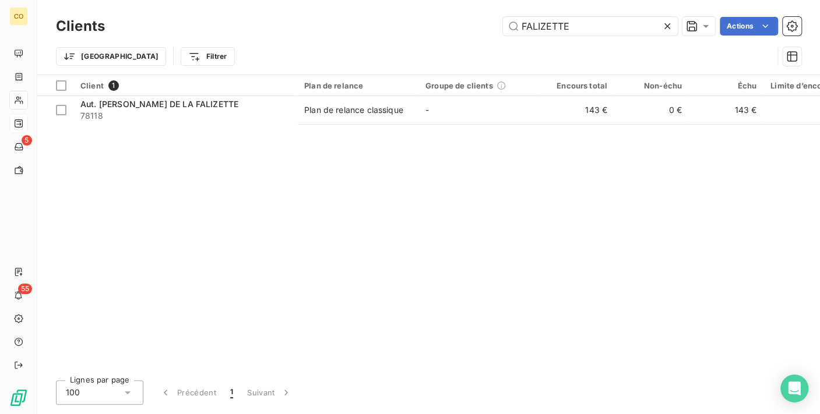
drag, startPoint x: 589, startPoint y: 24, endPoint x: 286, endPoint y: -6, distance: 304.4
click at [286, 0] on html "CO 5 55 Clients FALIZETTE Actions Trier Filtrer Client 1 Plan de relance Groupe…" at bounding box center [410, 207] width 820 height 414
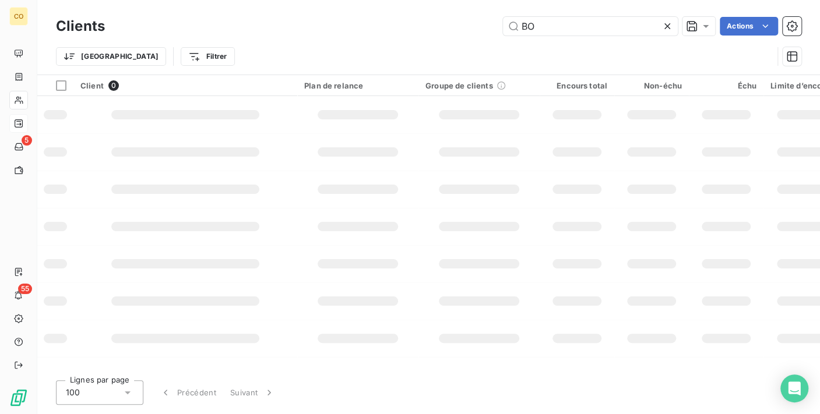
type input "B"
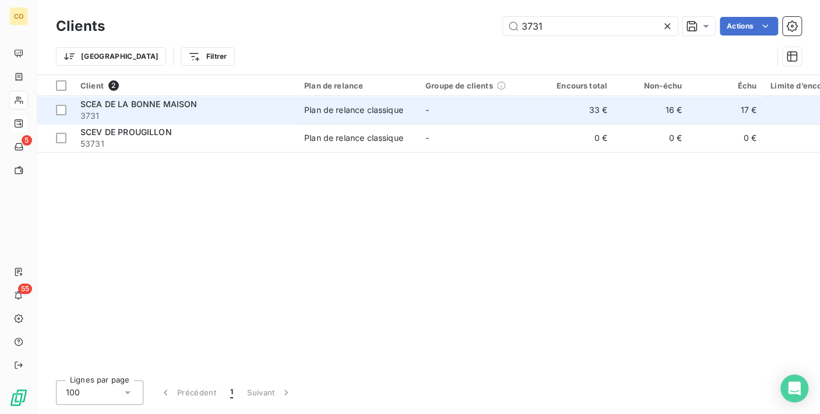
type input "3731"
click at [530, 122] on td "-" at bounding box center [478, 110] width 121 height 28
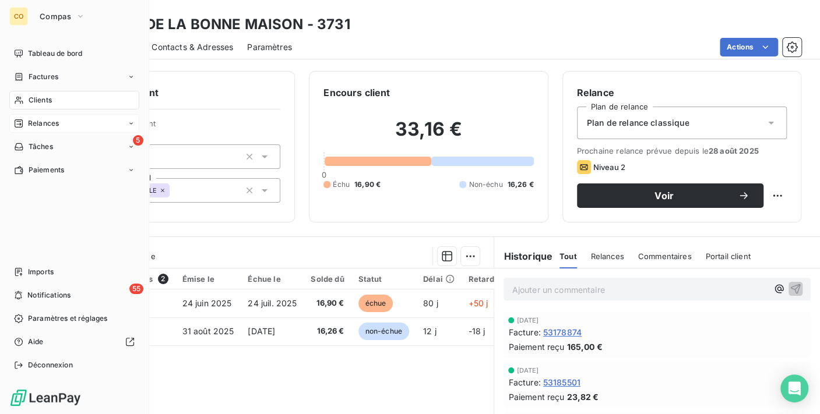
click at [30, 98] on span "Clients" at bounding box center [40, 100] width 23 height 10
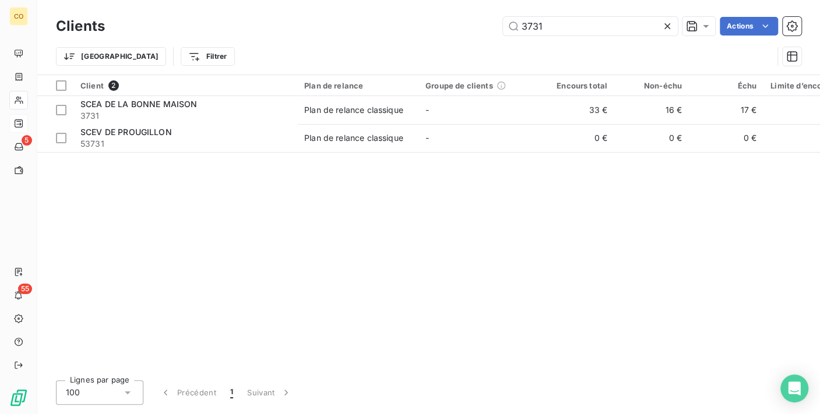
drag, startPoint x: 562, startPoint y: 21, endPoint x: 421, endPoint y: 22, distance: 141.0
click at [421, 22] on div "3731 Actions" at bounding box center [460, 26] width 682 height 19
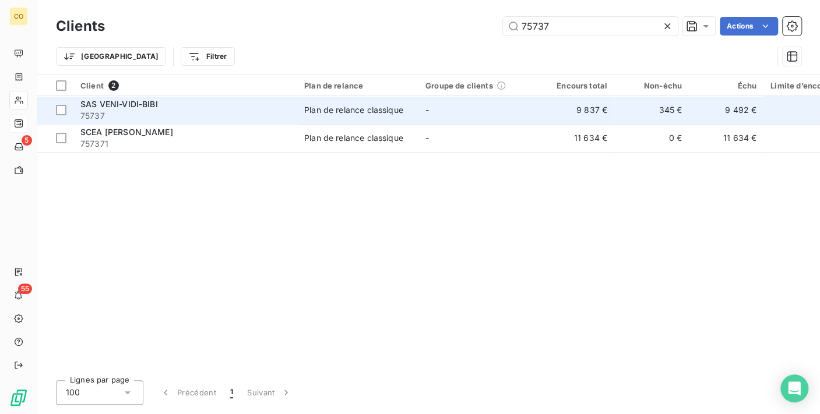
type input "75737"
click at [216, 100] on div "SAS VENI-VIDI-BIBI" at bounding box center [185, 104] width 210 height 12
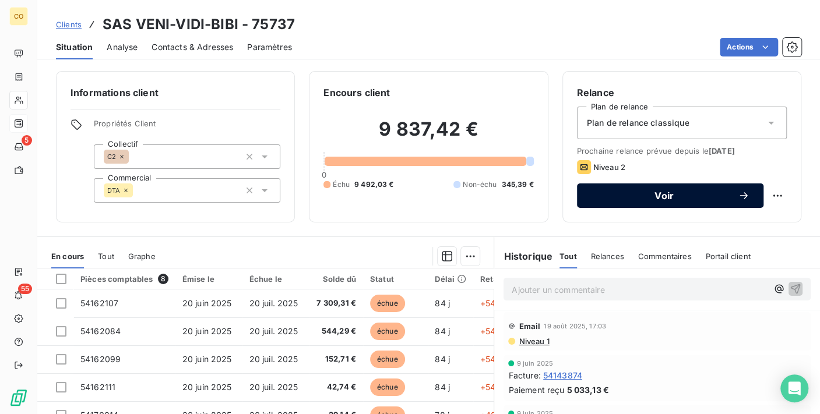
click at [709, 191] on span "Voir" at bounding box center [664, 195] width 147 height 9
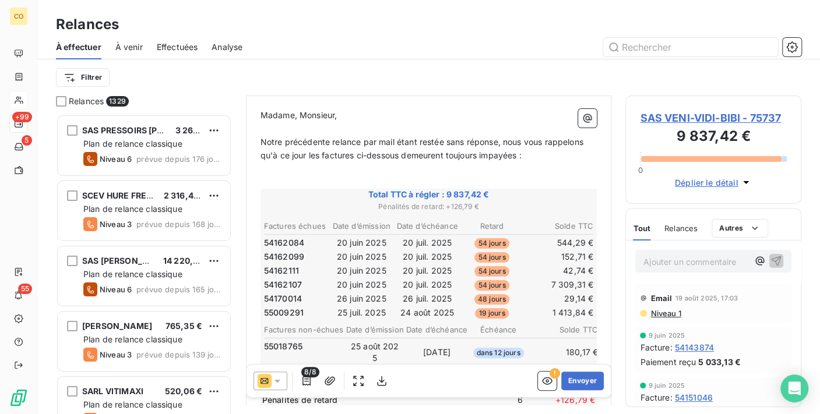
scroll to position [129, 0]
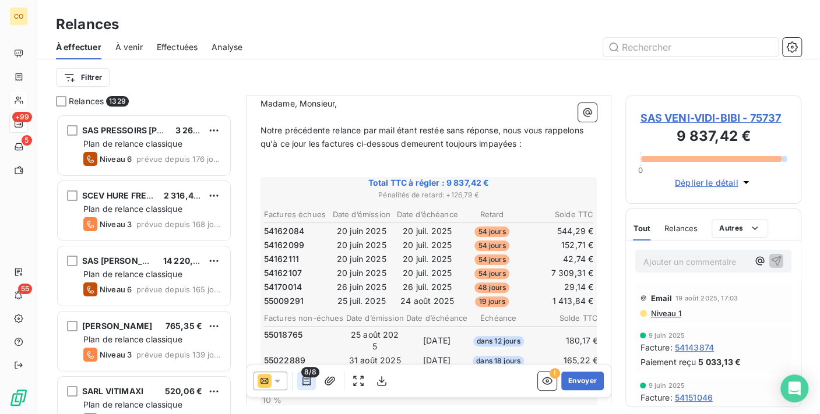
click at [303, 379] on icon "button" at bounding box center [307, 381] width 12 height 12
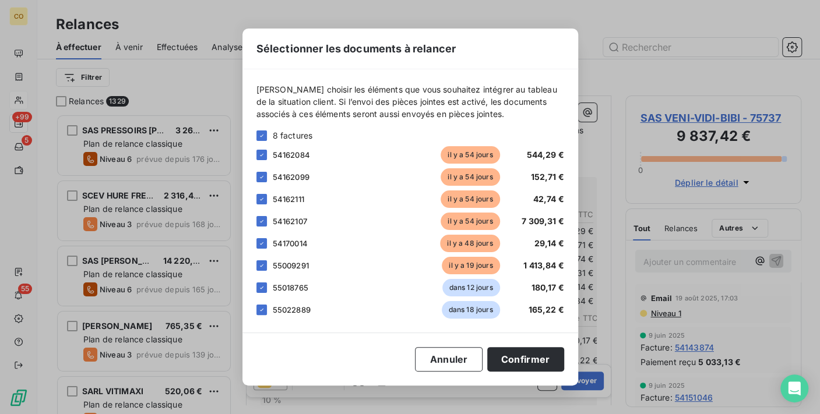
click at [284, 133] on span "8 factures" at bounding box center [293, 135] width 40 height 12
click at [265, 136] on div at bounding box center [261, 135] width 10 height 10
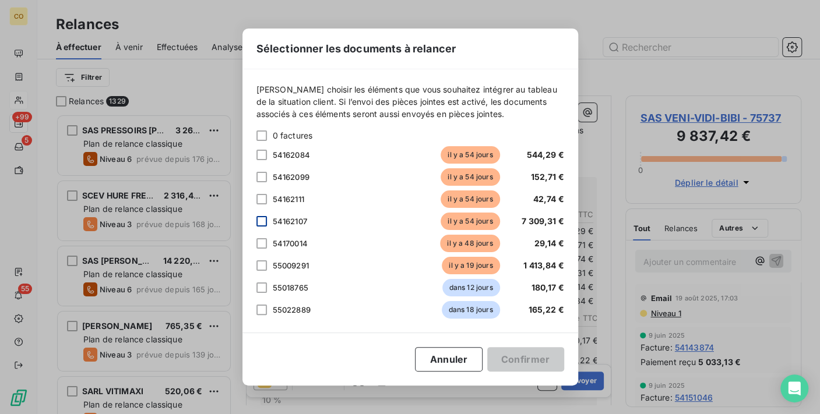
click at [264, 223] on div at bounding box center [261, 221] width 10 height 10
click at [262, 267] on div at bounding box center [261, 265] width 10 height 10
click at [259, 288] on div at bounding box center [261, 288] width 10 height 10
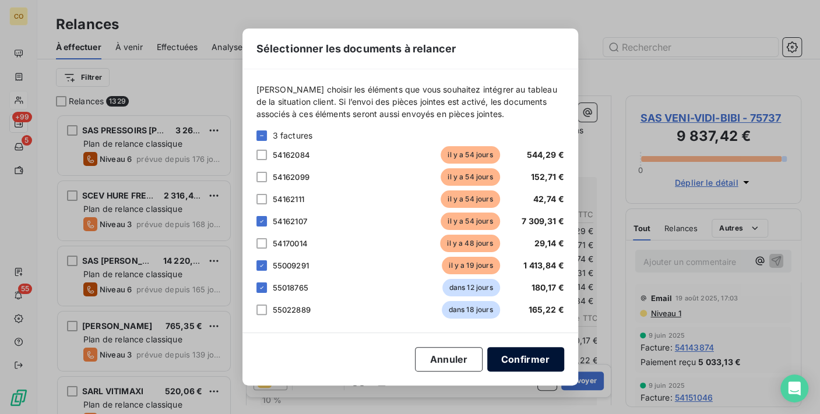
click at [525, 358] on button "Confirmer" at bounding box center [525, 359] width 77 height 24
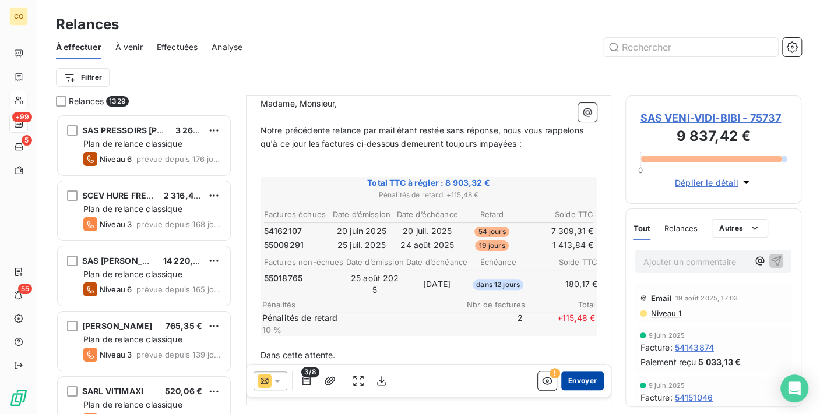
click at [562, 380] on button "Envoyer" at bounding box center [582, 381] width 43 height 19
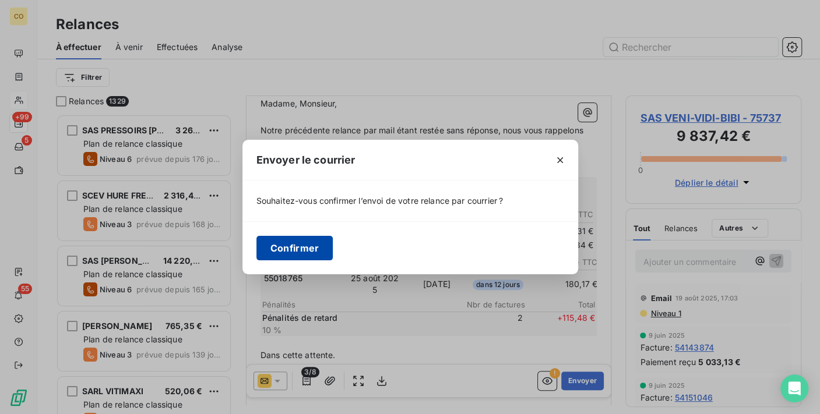
click at [302, 253] on button "Confirmer" at bounding box center [294, 248] width 77 height 24
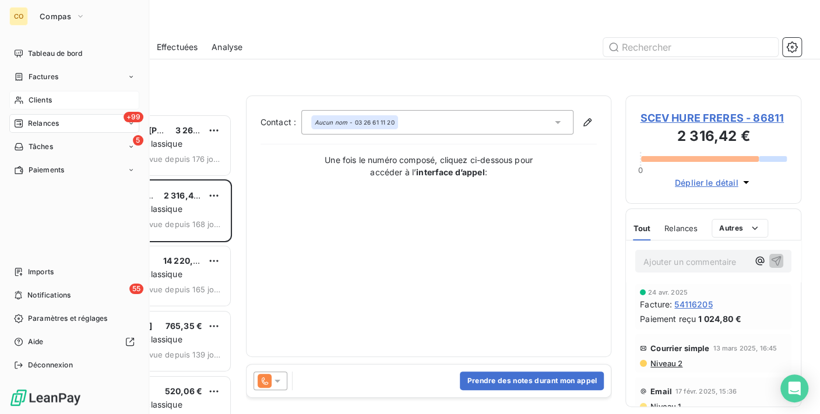
click at [29, 100] on span "Clients" at bounding box center [40, 100] width 23 height 10
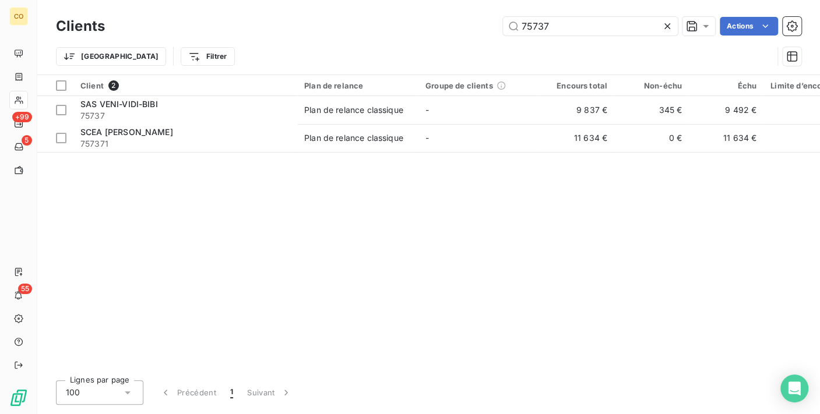
drag, startPoint x: 568, startPoint y: 23, endPoint x: 427, endPoint y: 30, distance: 141.2
click at [427, 30] on div "75737 Actions" at bounding box center [460, 26] width 682 height 19
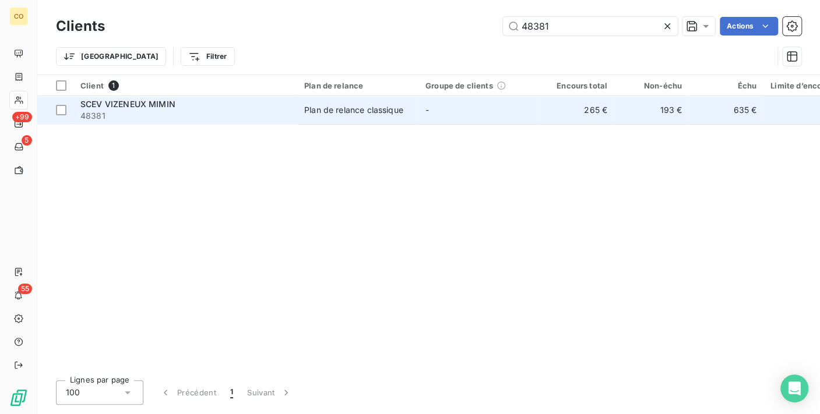
type input "48381"
click at [408, 114] on span "Plan de relance classique" at bounding box center [357, 110] width 107 height 12
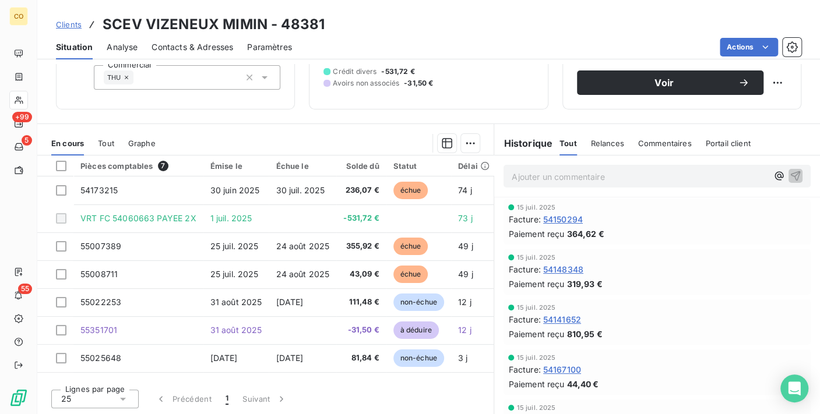
scroll to position [113, 0]
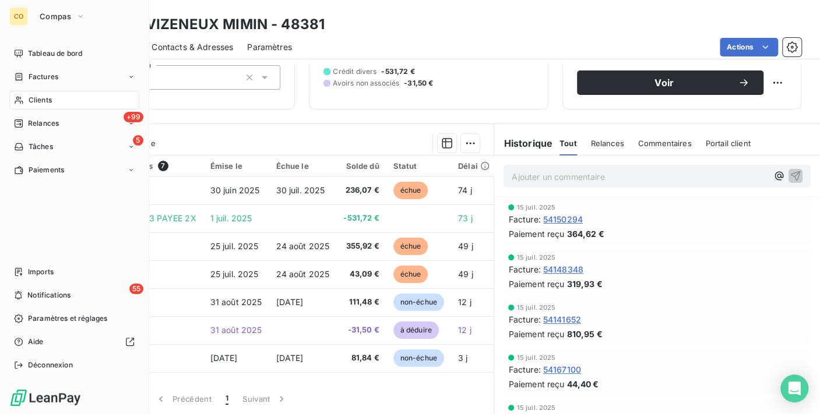
click at [30, 100] on span "Clients" at bounding box center [40, 100] width 23 height 10
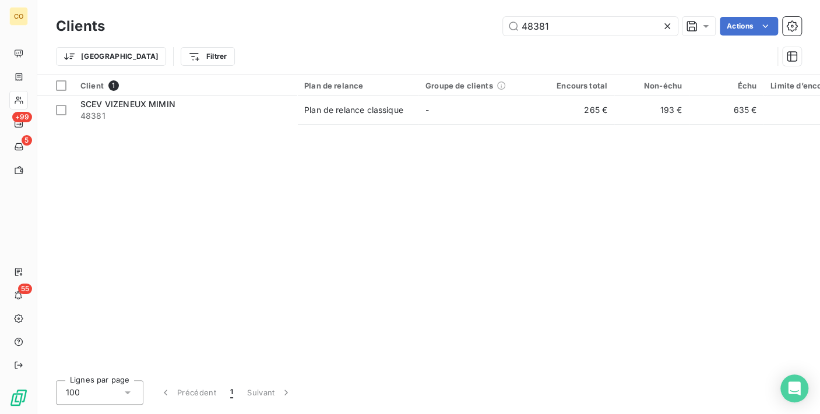
drag, startPoint x: 587, startPoint y: 26, endPoint x: 309, endPoint y: -22, distance: 281.3
click at [309, 0] on html "CO +99 5 55 Clients 48381 Actions Trier Filtrer Client 1 Plan de relance Groupe…" at bounding box center [410, 207] width 820 height 414
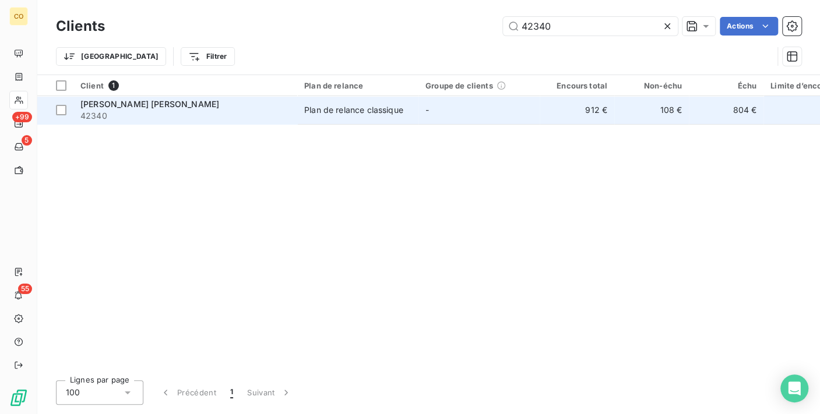
type input "42340"
click at [339, 110] on div "Plan de relance classique" at bounding box center [353, 110] width 99 height 12
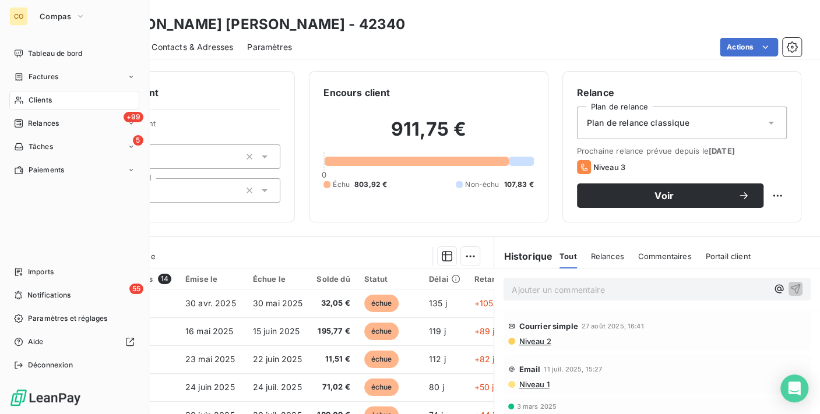
click at [27, 100] on div "Clients" at bounding box center [74, 100] width 130 height 19
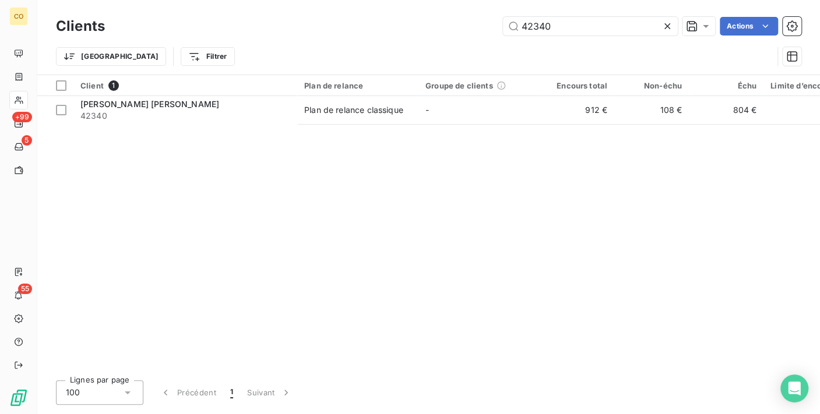
drag, startPoint x: 579, startPoint y: 28, endPoint x: 264, endPoint y: -8, distance: 317.2
click at [264, 0] on html "CO +99 5 55 Clients 42340 Actions Trier Filtrer Client 1 Plan de relance Groupe…" at bounding box center [410, 207] width 820 height 414
type input "54259"
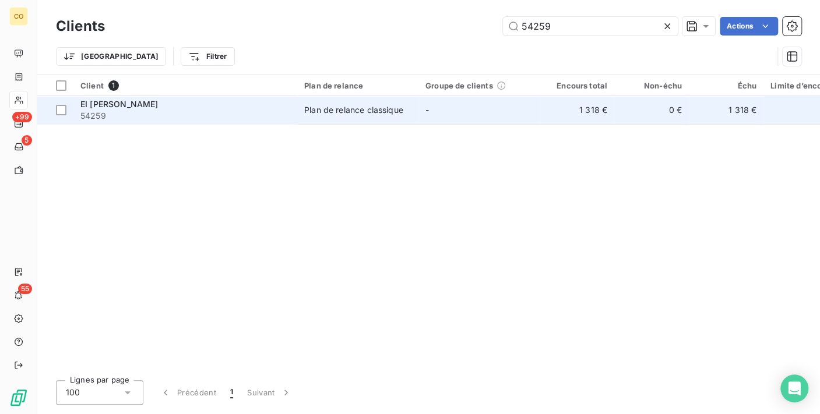
click at [119, 118] on span "54259" at bounding box center [185, 116] width 210 height 12
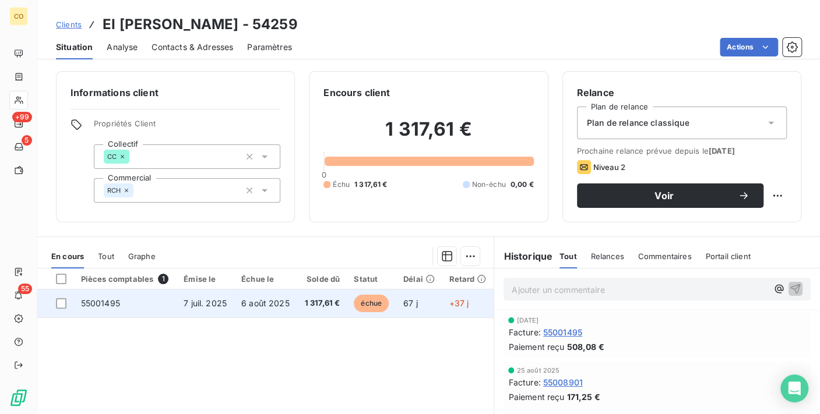
click at [189, 302] on span "7 juil. 2025" at bounding box center [205, 303] width 43 height 10
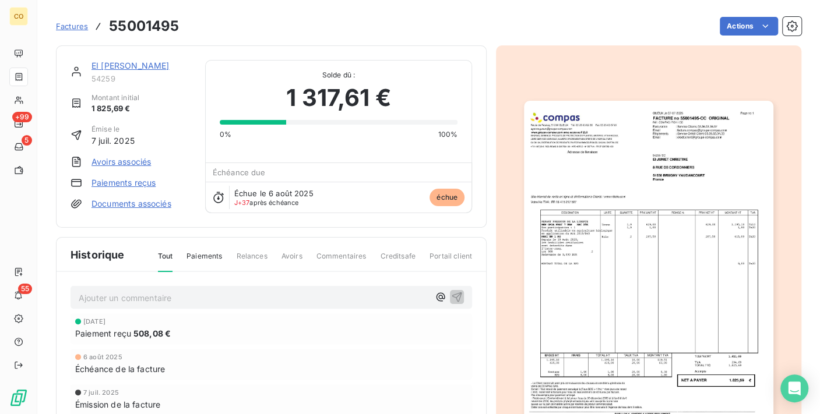
click at [643, 364] on img "button" at bounding box center [648, 277] width 249 height 352
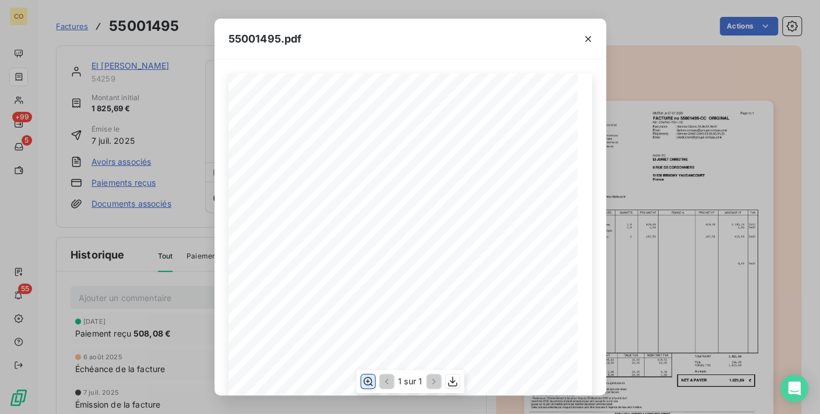
click at [368, 382] on icon "button" at bounding box center [368, 382] width 12 height 12
drag, startPoint x: 461, startPoint y: 40, endPoint x: 375, endPoint y: 50, distance: 86.7
click at [375, 50] on div "55001495.pdf" at bounding box center [409, 39] width 391 height 41
click at [588, 44] on icon "button" at bounding box center [588, 39] width 12 height 12
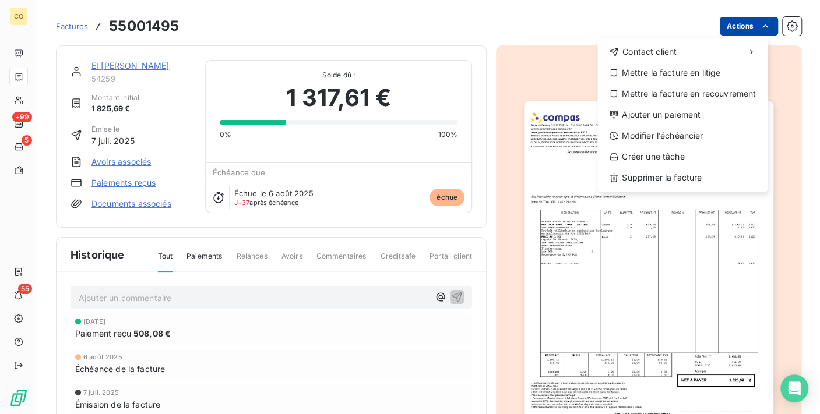
click at [745, 16] on html "CO +99 5 55 Factures 55001495 Actions Contact client Mettre la facture en litig…" at bounding box center [410, 207] width 820 height 414
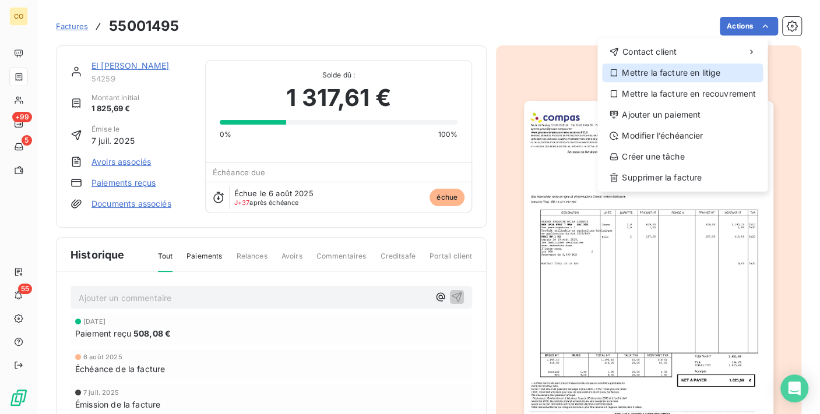
click at [721, 72] on div "Mettre la facture en litige" at bounding box center [682, 72] width 161 height 19
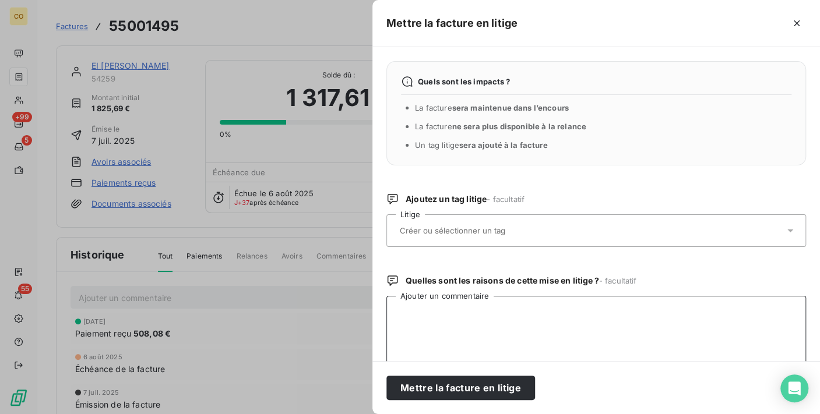
click at [474, 316] on textarea "Ajouter un commentaire" at bounding box center [595, 356] width 419 height 121
click at [402, 316] on textarea "Ajouter un commentaire" at bounding box center [595, 356] width 419 height 121
paste textarea "Bonjour, Sur la facture 55001495 de 1825.69€, la cliente nous a payé que 508.08…"
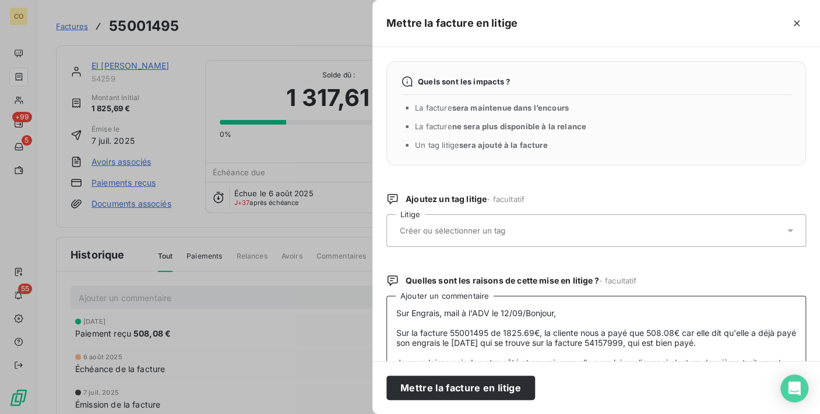
scroll to position [35, 0]
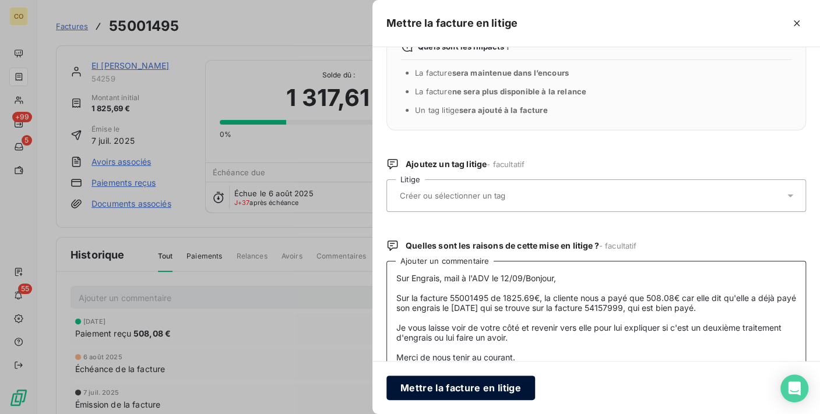
type textarea "Sur Engrais, mail à l'ADV le 12/09/Bonjour, Sur la facture 55001495 de 1825.69€…"
click at [511, 389] on button "Mettre la facture en litige" at bounding box center [460, 388] width 149 height 24
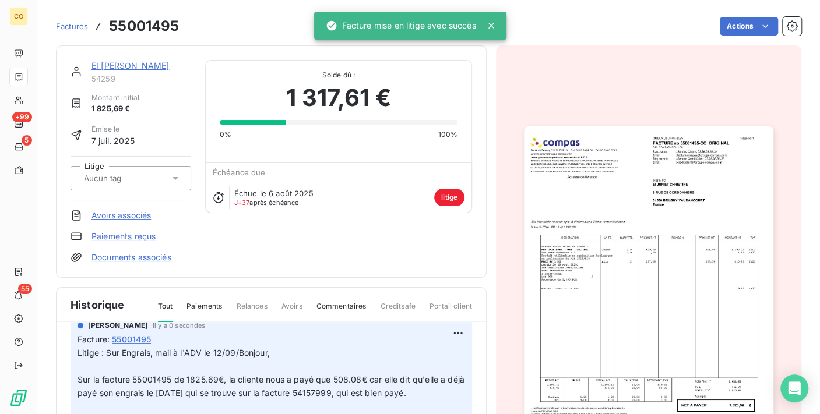
scroll to position [65, 0]
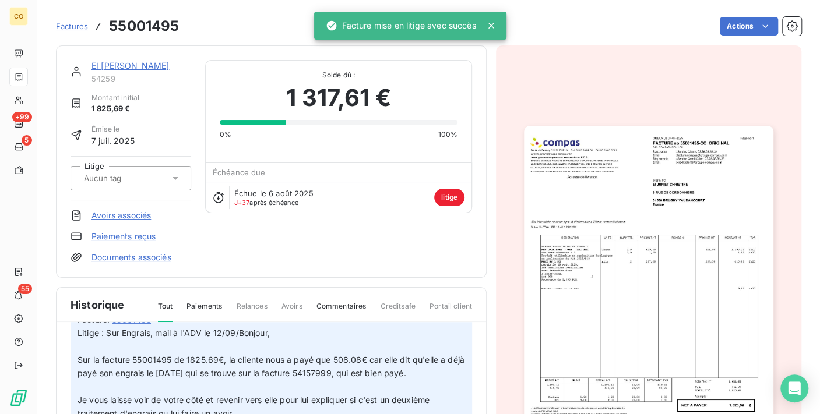
click at [182, 358] on span "Litige : Sur Engrais, mail à l'ADV le 12/09/Bonjour, Sur la facture 55001495 de…" at bounding box center [271, 386] width 389 height 117
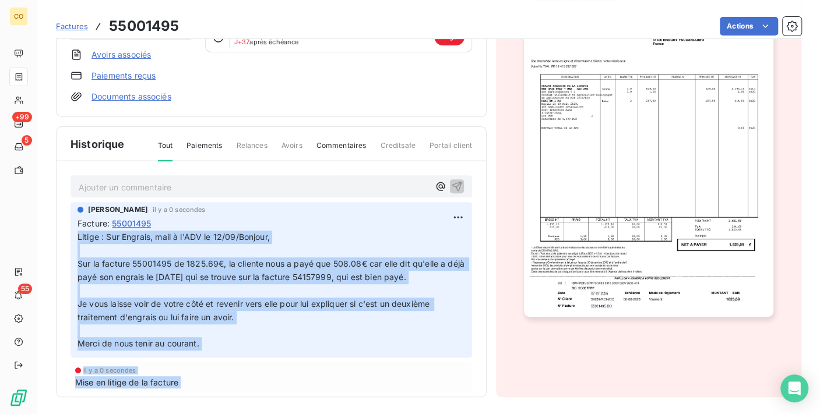
scroll to position [115, 0]
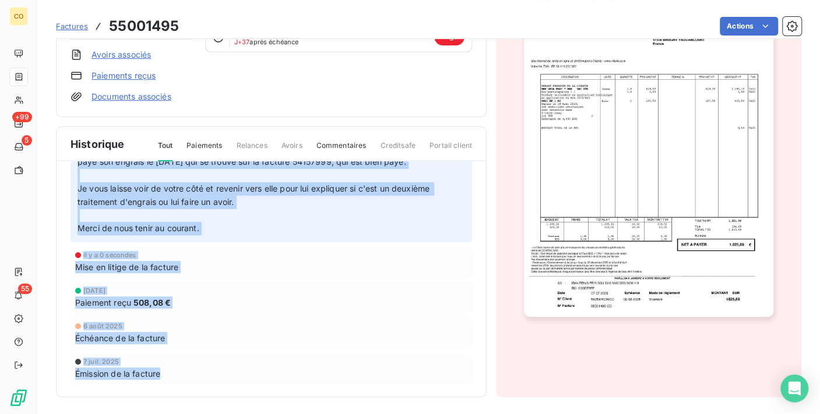
drag, startPoint x: 77, startPoint y: 396, endPoint x: 372, endPoint y: 234, distance: 336.3
click at [372, 234] on div "[PERSON_NAME] il y a 0 secondes Facture : 55001495 Litige : Sur Engrais, mail à…" at bounding box center [270, 165] width 401 height 156
copy span "Litige : Sur Engrais, mail à l'ADV le 12/09/Bonjour, Sur la facture 55001495 de…"
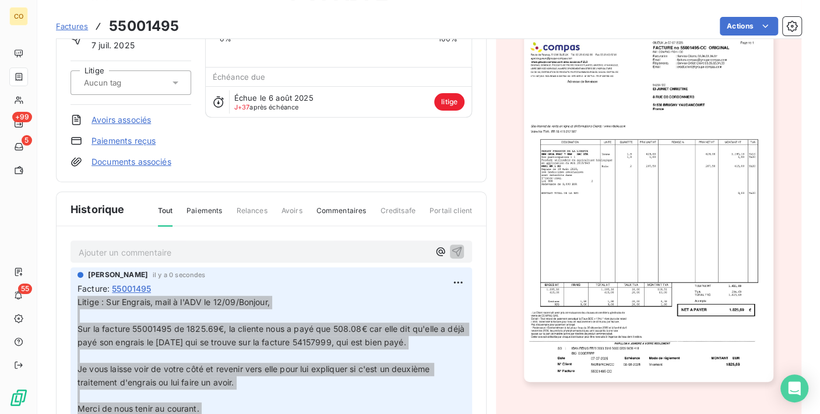
scroll to position [0, 0]
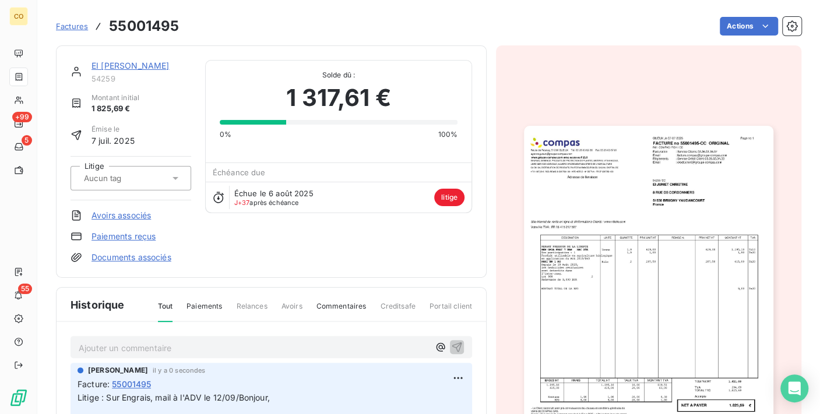
click at [126, 65] on link "EI [PERSON_NAME]" at bounding box center [129, 66] width 77 height 10
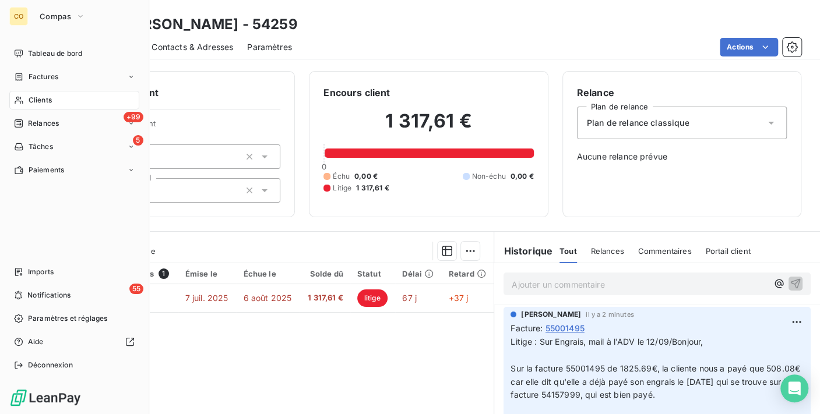
click at [31, 91] on div "Clients" at bounding box center [74, 100] width 130 height 19
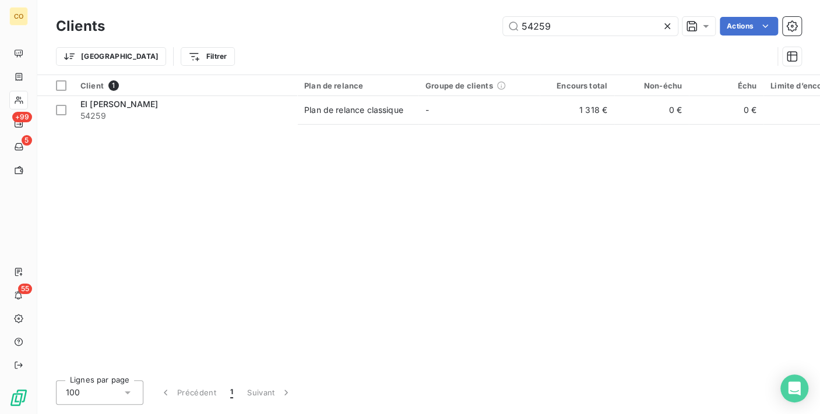
drag, startPoint x: 602, startPoint y: 30, endPoint x: 340, endPoint y: 6, distance: 263.8
click at [340, 6] on div "Clients 54259 Actions Trier Filtrer" at bounding box center [428, 37] width 782 height 75
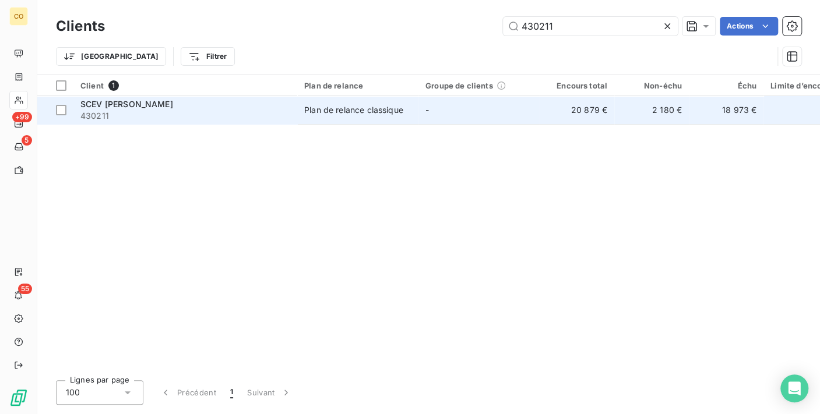
type input "430211"
click at [351, 123] on td "Plan de relance classique" at bounding box center [357, 110] width 121 height 28
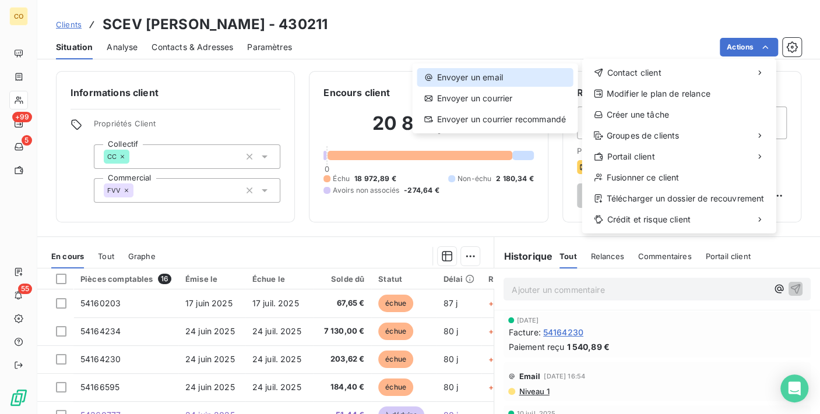
click at [519, 70] on div "Envoyer un email" at bounding box center [495, 77] width 156 height 19
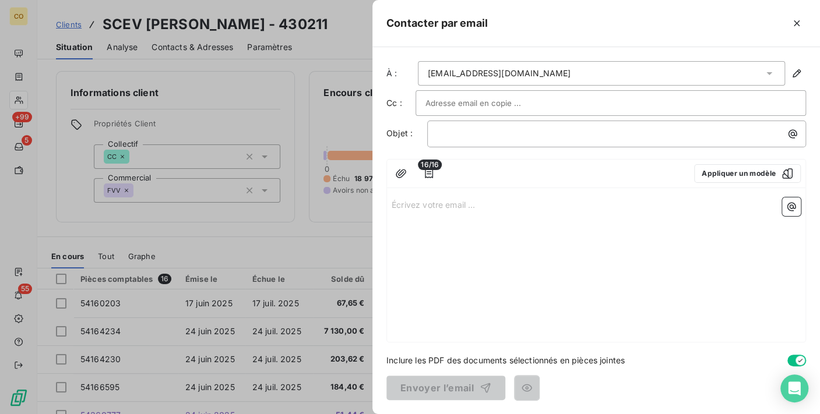
click at [432, 218] on div "Écrivez votre email ... ﻿" at bounding box center [596, 267] width 418 height 149
click at [426, 204] on p "Écrivez votre email ... ﻿" at bounding box center [595, 203] width 409 height 13
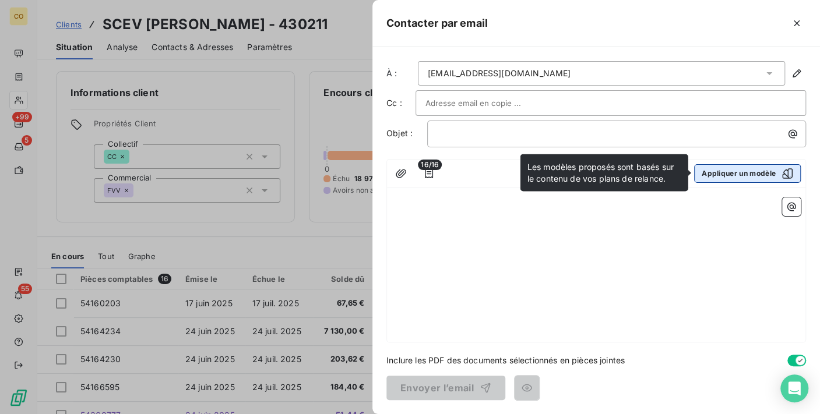
click at [772, 172] on button "Appliquer un modèle" at bounding box center [747, 173] width 107 height 19
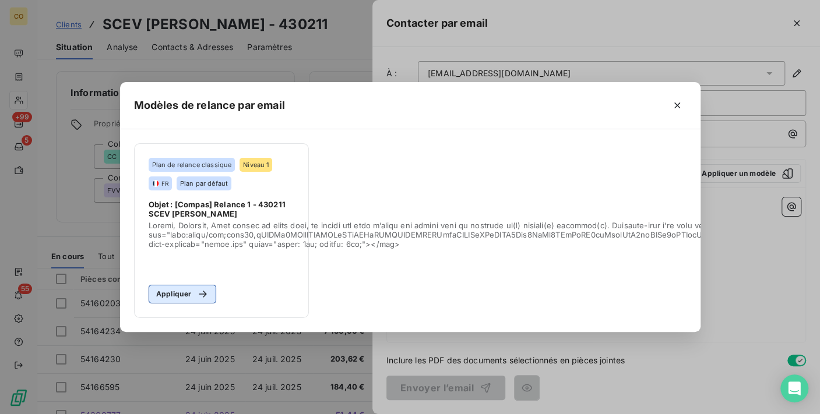
click at [189, 287] on button "Appliquer" at bounding box center [183, 294] width 68 height 19
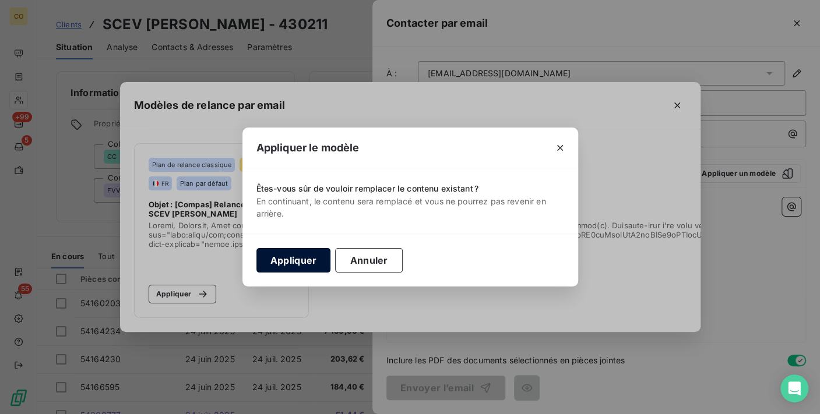
click at [290, 252] on button "Appliquer" at bounding box center [293, 260] width 75 height 24
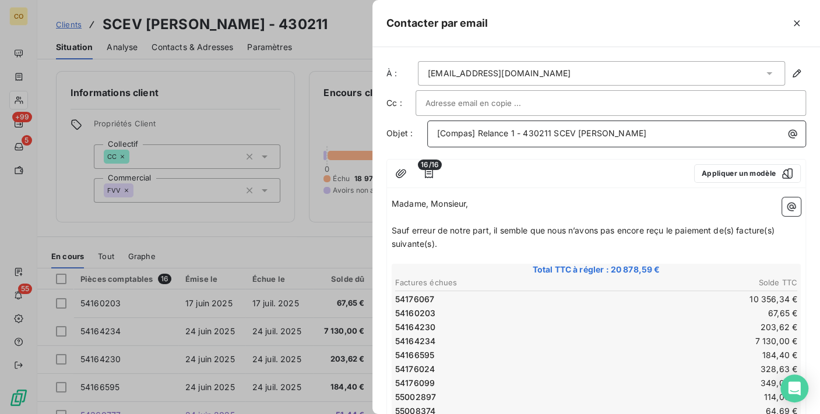
click at [437, 129] on span "[Compas] Relance 1 - 430211 SCEV [PERSON_NAME]" at bounding box center [541, 133] width 209 height 10
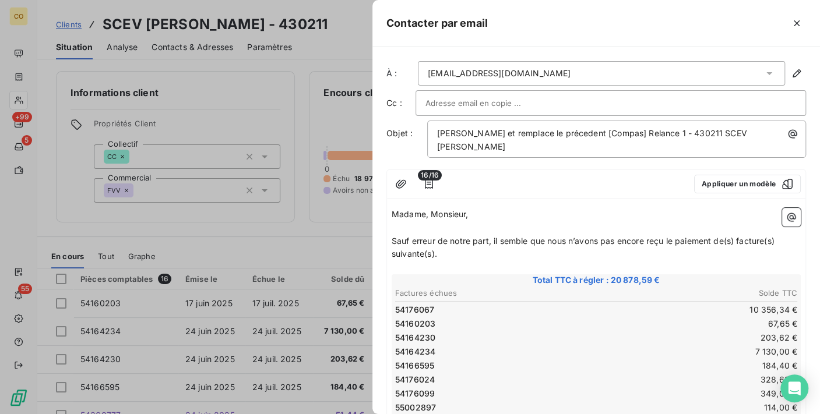
click at [391, 242] on span "Sauf erreur de notre part, il semble que nous n’avons pas encore reçu le paieme…" at bounding box center [583, 247] width 385 height 23
click at [569, 240] on span "A la suite de l'encaissement de votre chèqueSauf erreur de notre part, il sembl…" at bounding box center [591, 247] width 400 height 23
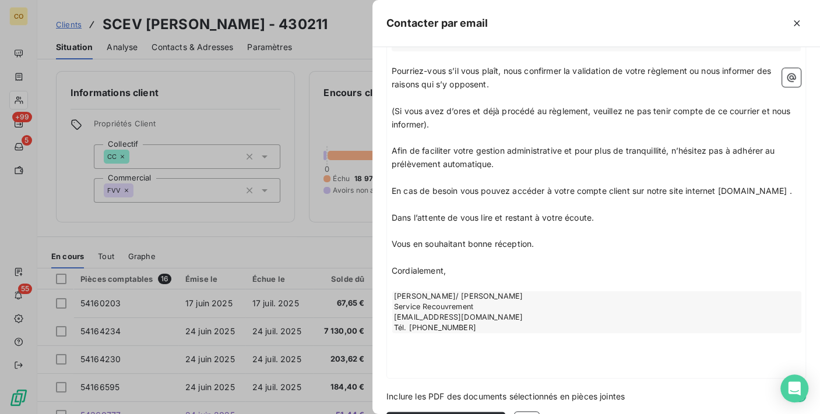
scroll to position [612, 0]
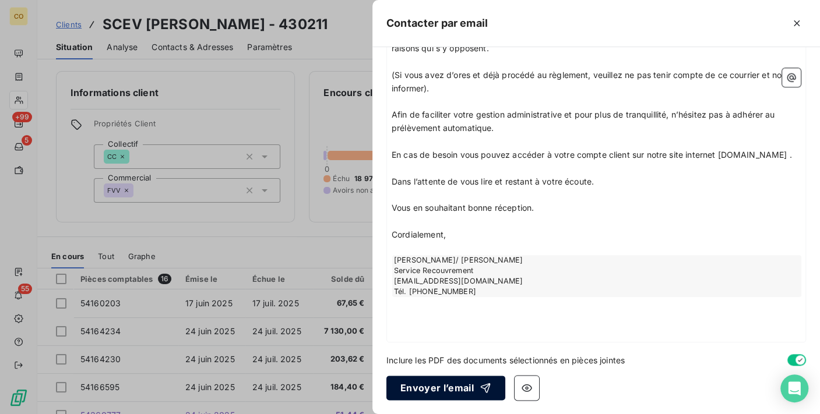
click at [461, 394] on button "Envoyer l’email" at bounding box center [445, 388] width 119 height 24
